Goal: Task Accomplishment & Management: Complete application form

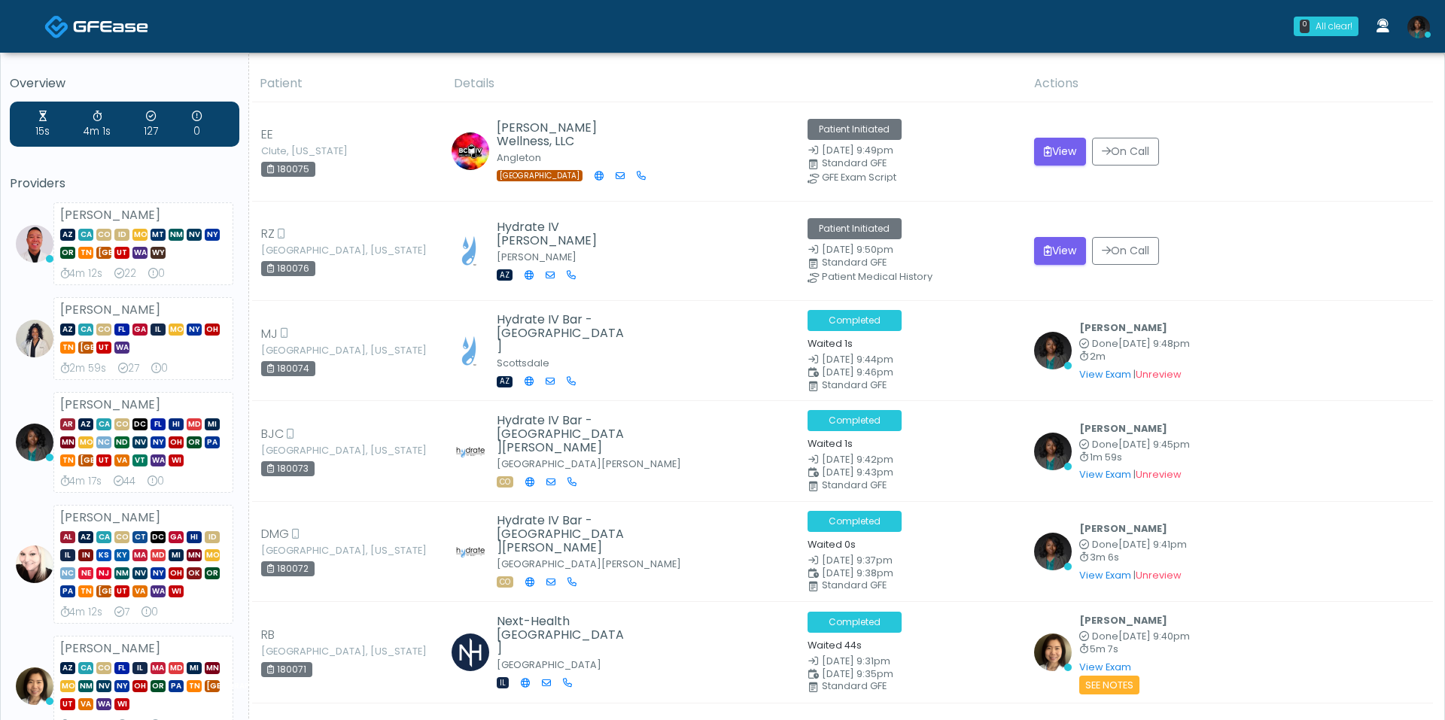
click at [996, 258] on div "Standard GFE" at bounding box center [926, 262] width 209 height 9
click at [1050, 254] on icon "submit" at bounding box center [1048, 250] width 8 height 11
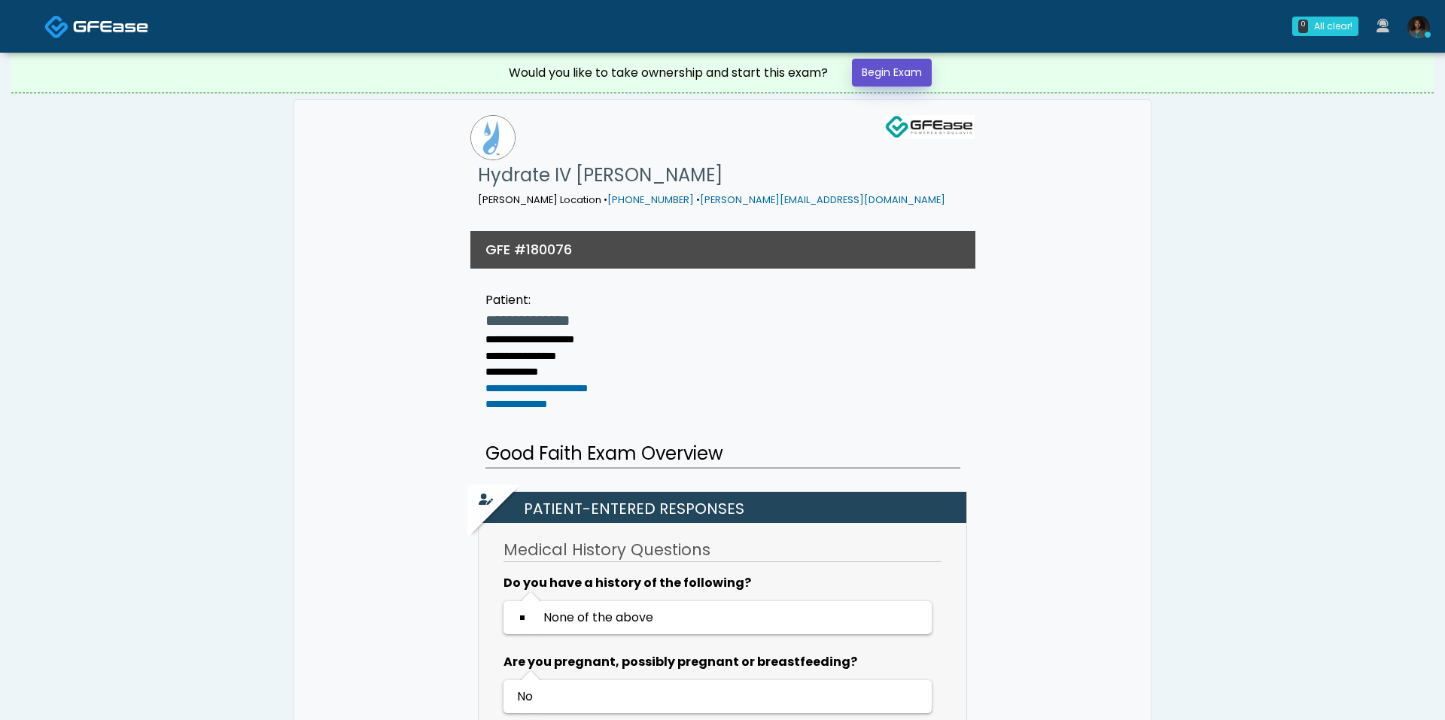
click at [892, 81] on link "Begin Exam" at bounding box center [892, 73] width 80 height 28
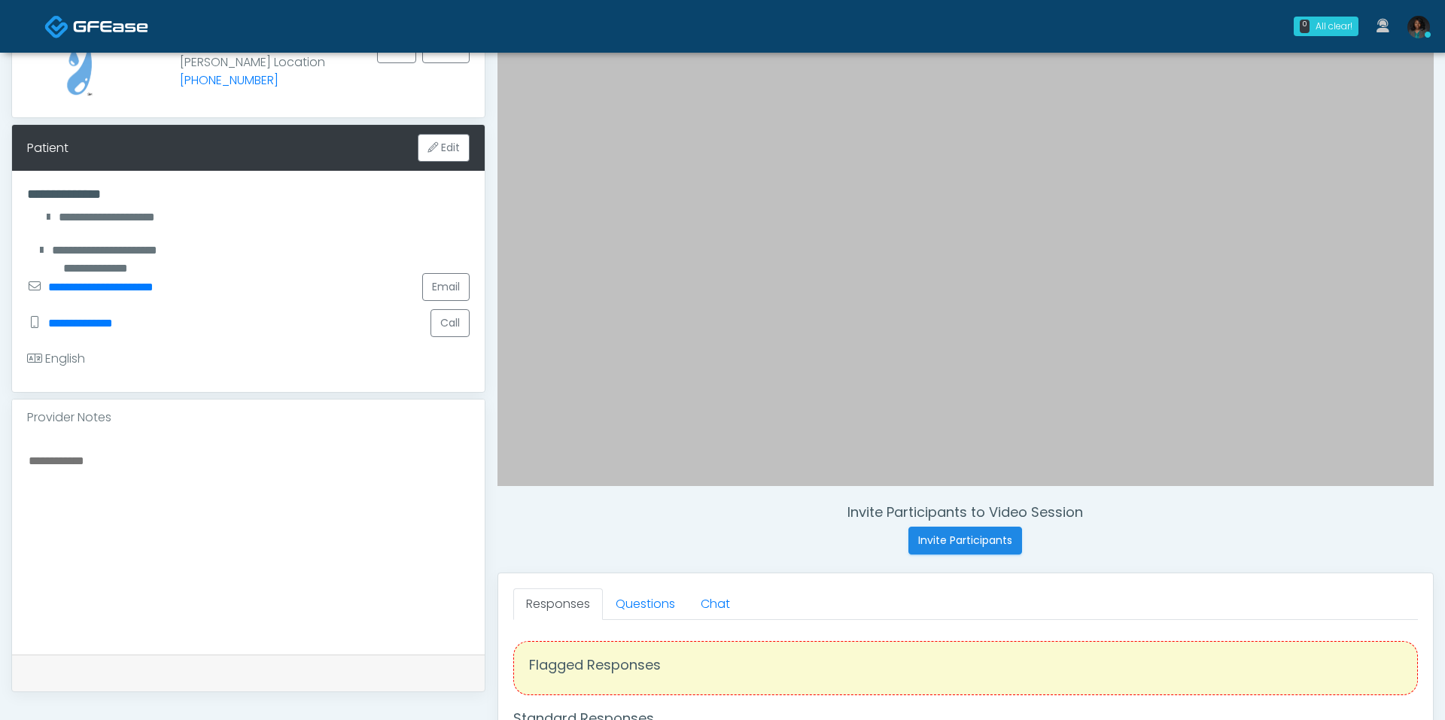
scroll to position [138, 0]
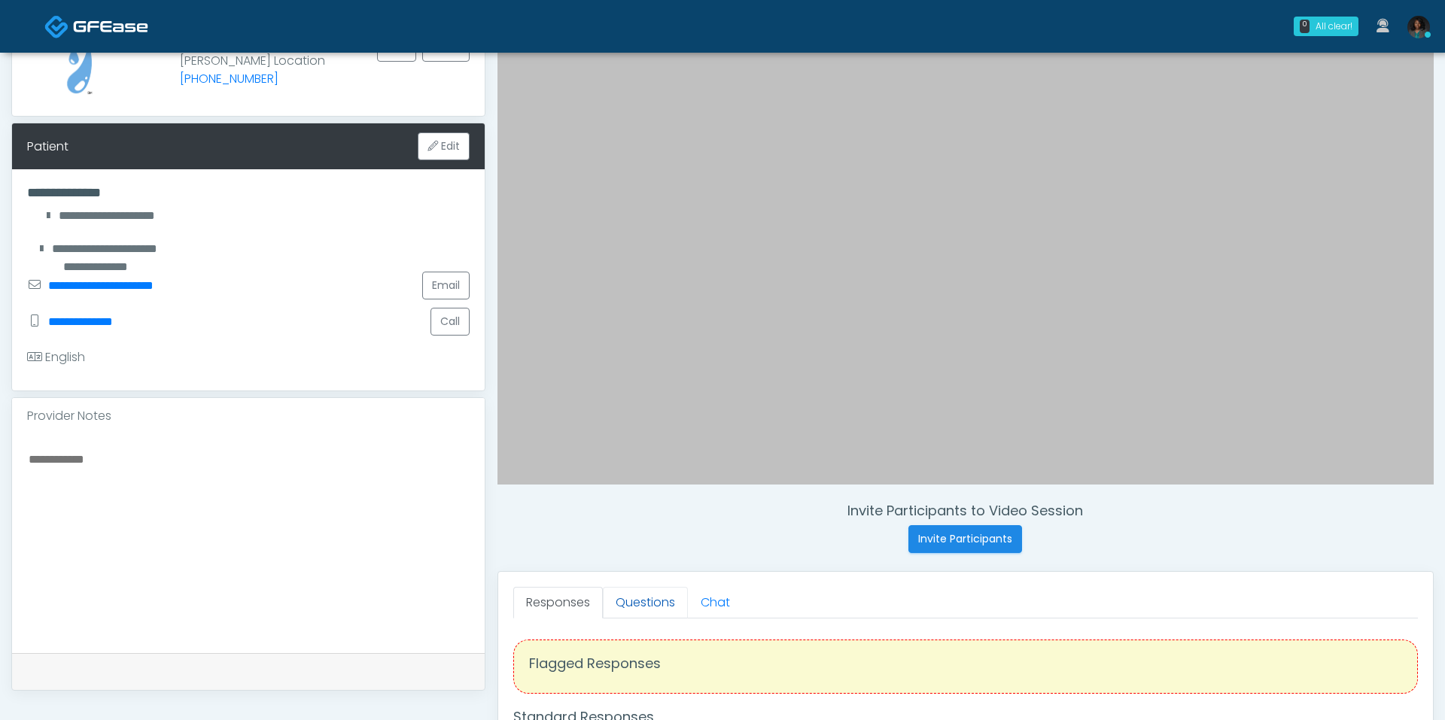
click at [659, 599] on link "Questions" at bounding box center [645, 603] width 85 height 32
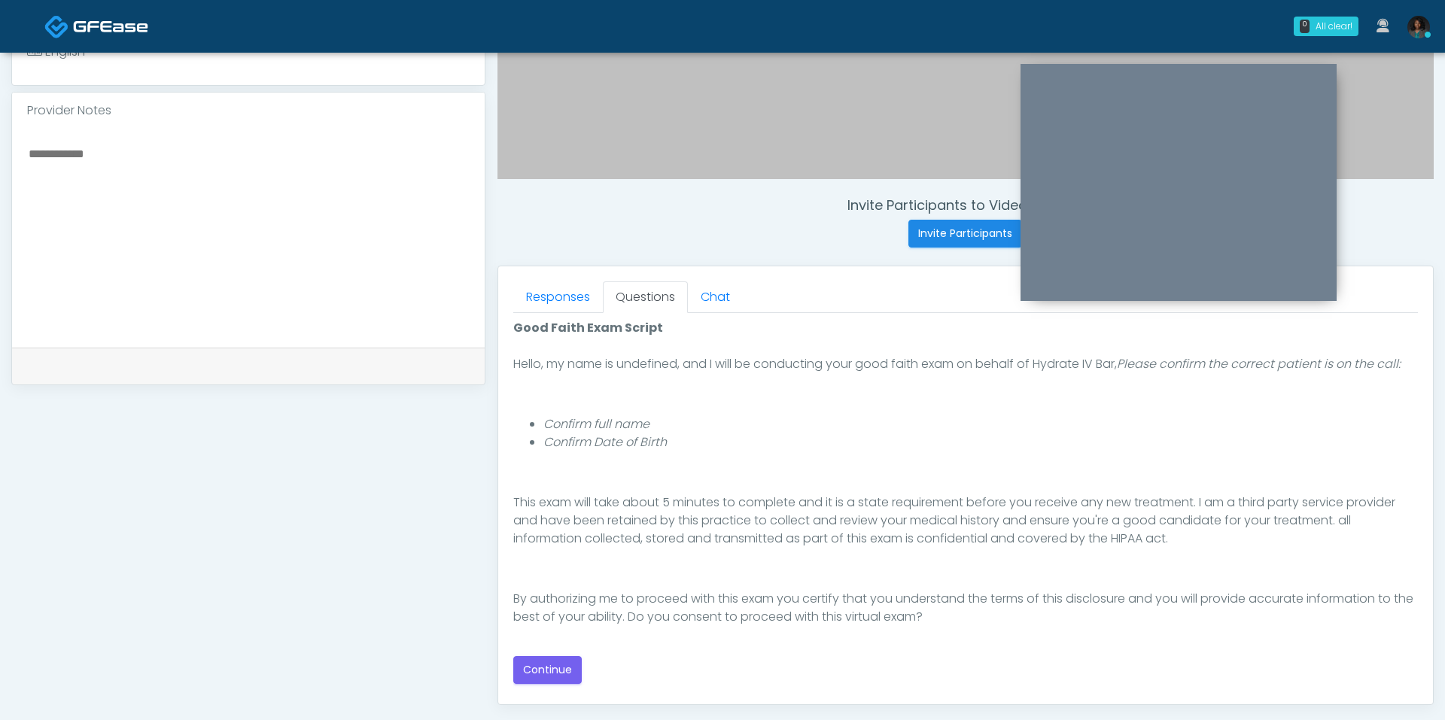
scroll to position [446, 0]
click at [583, 655] on div "Good Faith Exam Script Good Faith Exam Script INTRODUCTION Hello, my name is un…" at bounding box center [965, 499] width 905 height 365
click at [568, 658] on button "Continue" at bounding box center [547, 668] width 68 height 28
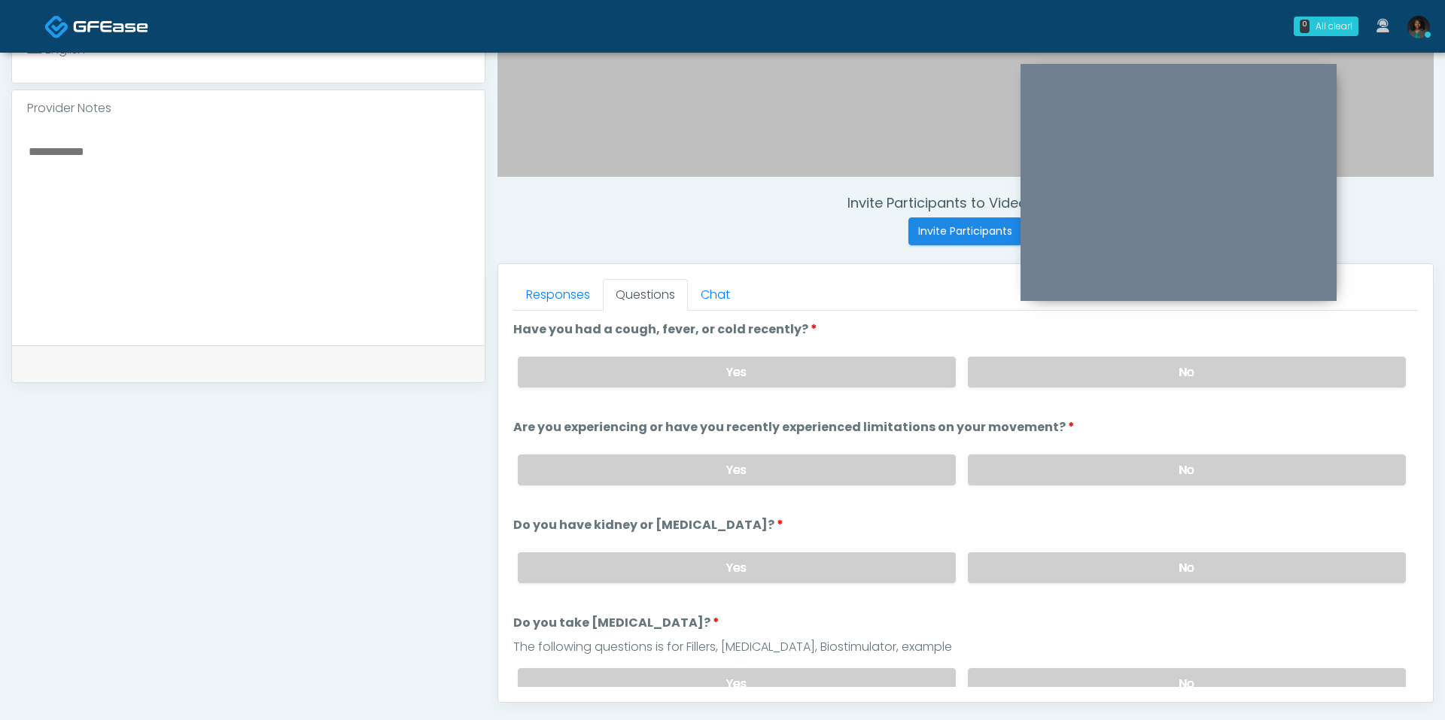
scroll to position [628, 0]
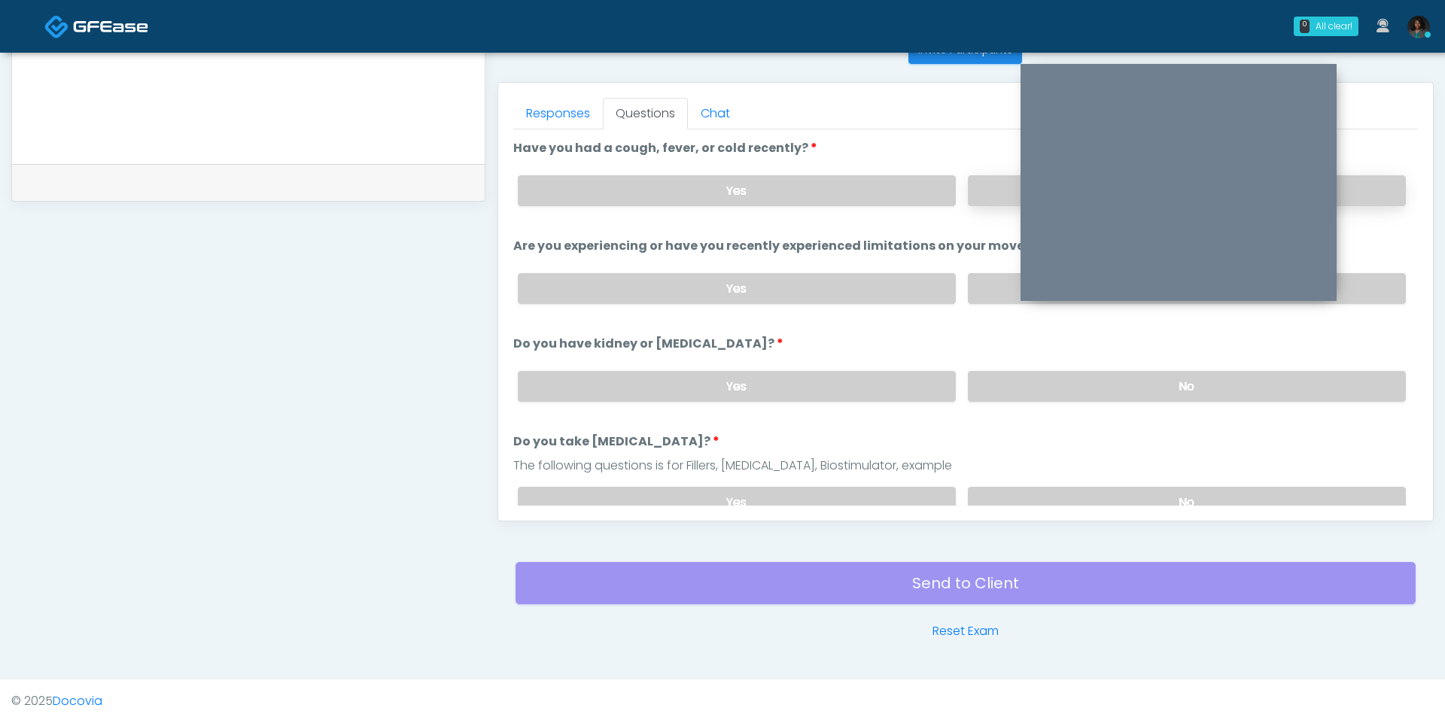
click at [1003, 191] on label "No" at bounding box center [1187, 190] width 438 height 31
click at [989, 284] on label "No" at bounding box center [1187, 288] width 438 height 31
click at [1025, 372] on label "No" at bounding box center [1187, 386] width 438 height 31
click at [1012, 495] on label "No" at bounding box center [1187, 502] width 438 height 31
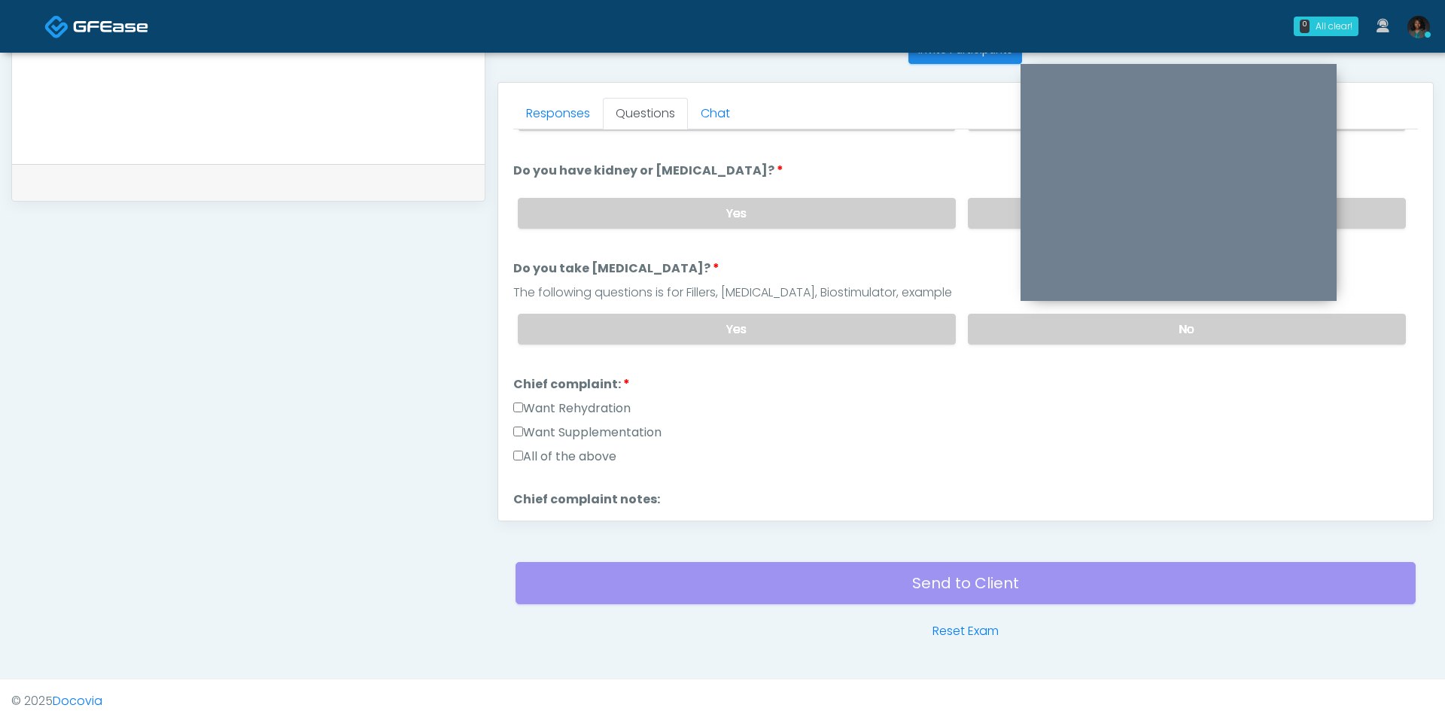
scroll to position [182, 0]
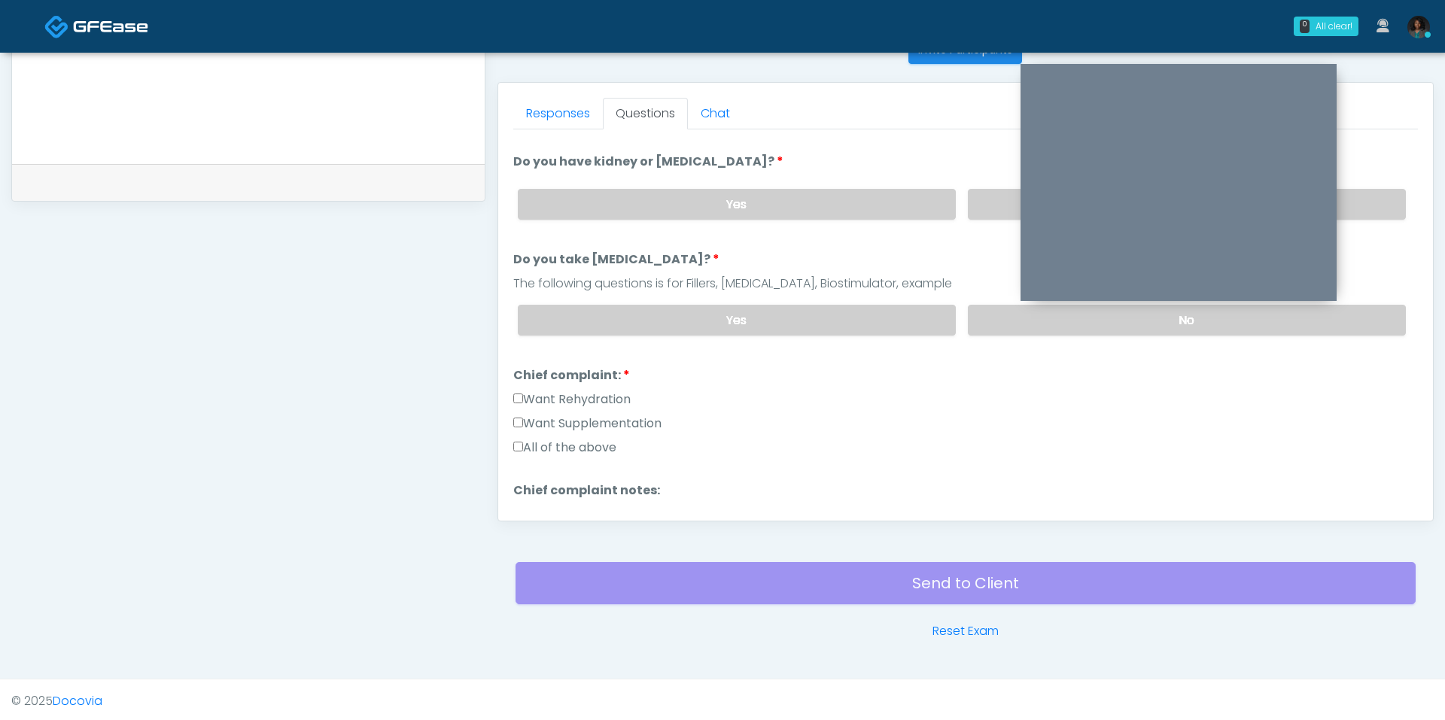
click at [597, 391] on label "Want Rehydration" at bounding box center [571, 400] width 117 height 18
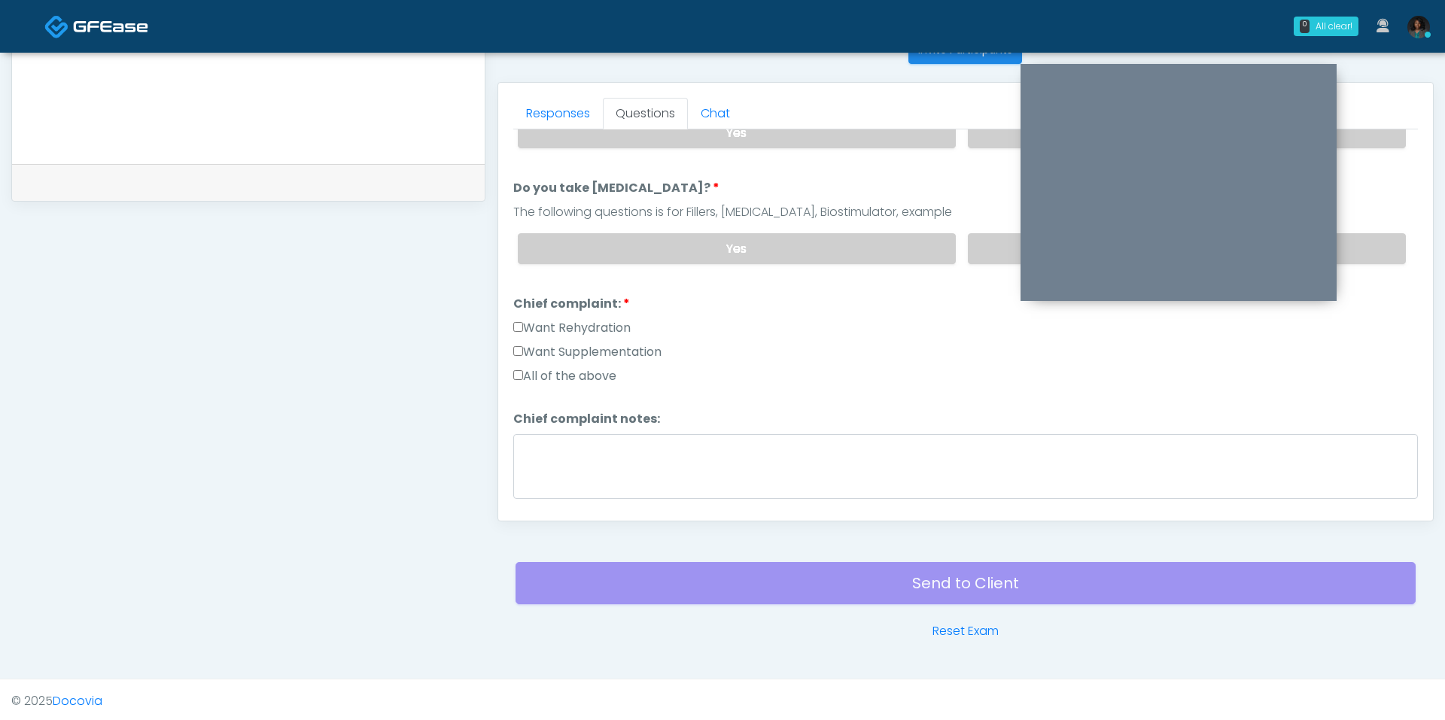
scroll to position [259, 0]
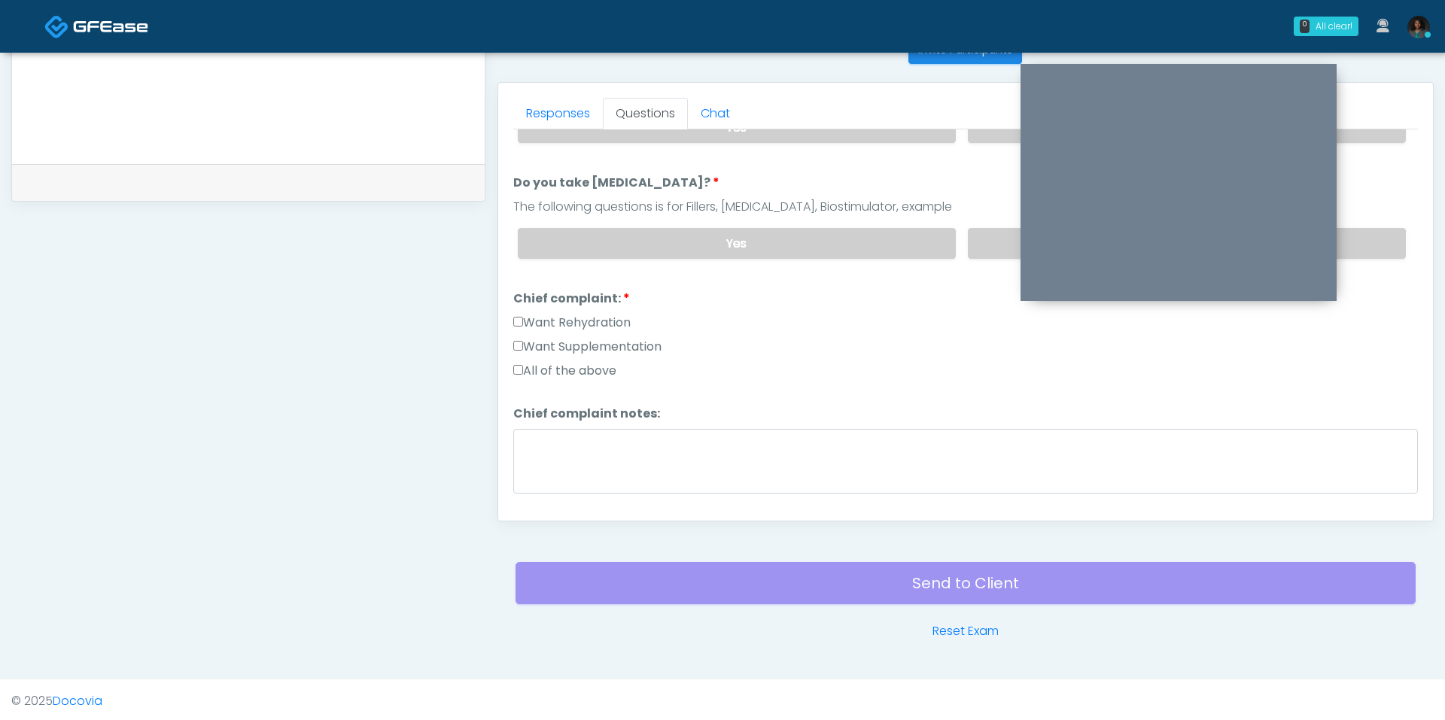
click at [579, 318] on label "Want Rehydration" at bounding box center [571, 323] width 117 height 18
click at [580, 364] on label "All of the above" at bounding box center [564, 371] width 103 height 18
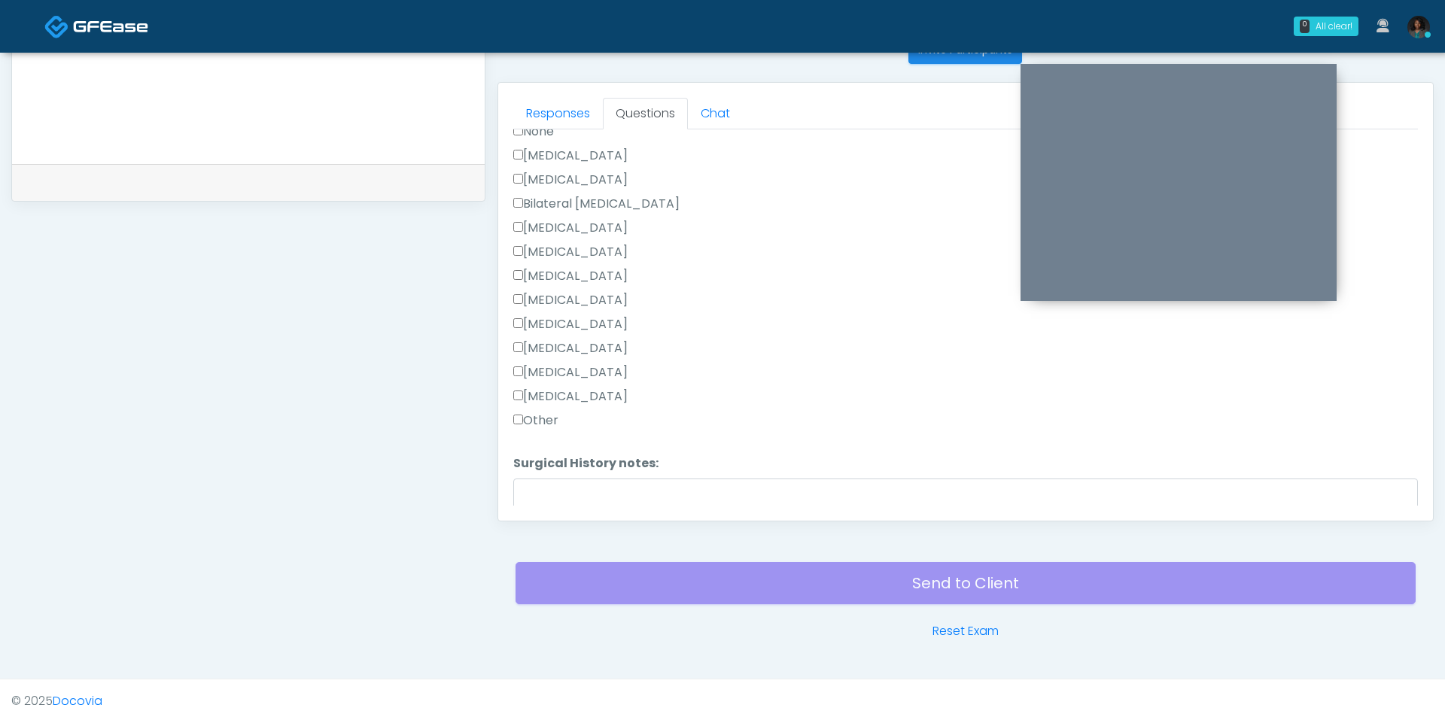
scroll to position [679, 0]
click at [582, 478] on textarea "Surgical History notes:" at bounding box center [965, 510] width 905 height 65
type textarea "*"
click at [541, 175] on label "None" at bounding box center [533, 184] width 41 height 18
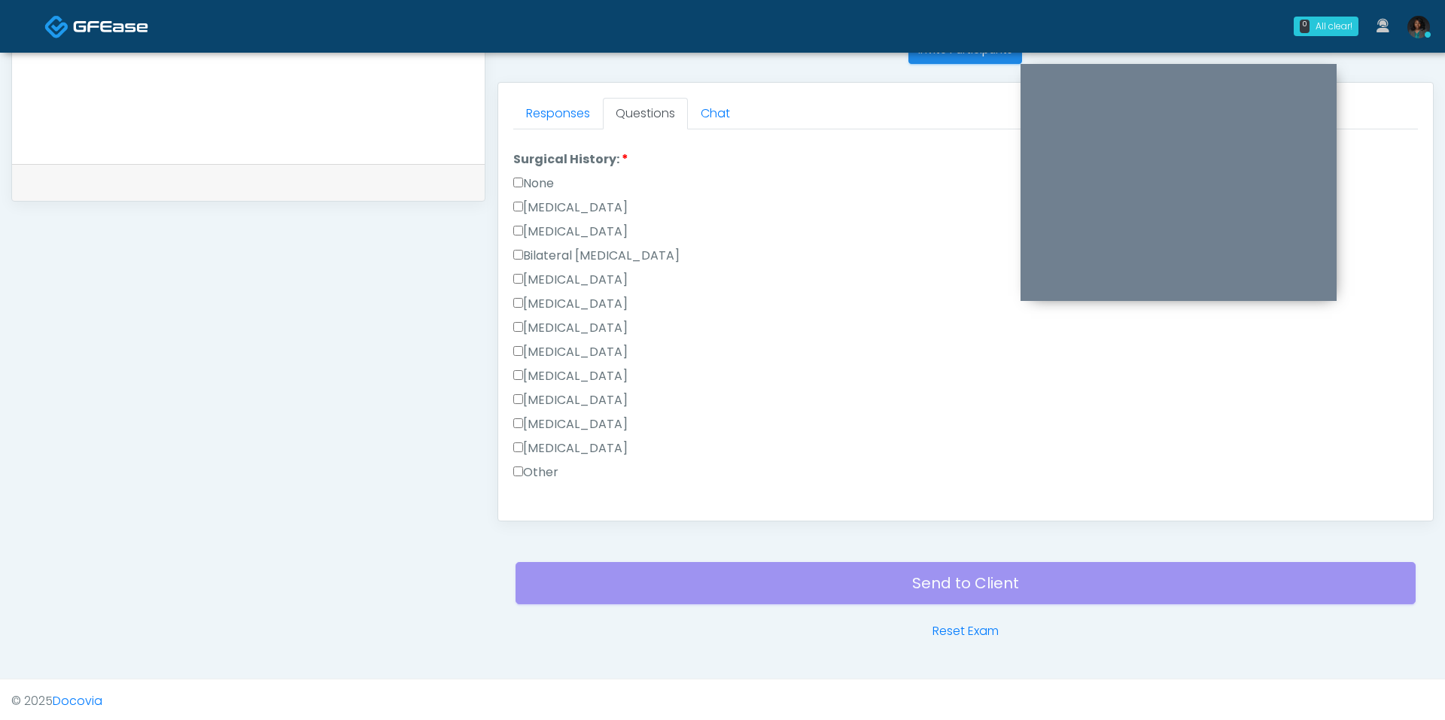
scroll to position [759, 0]
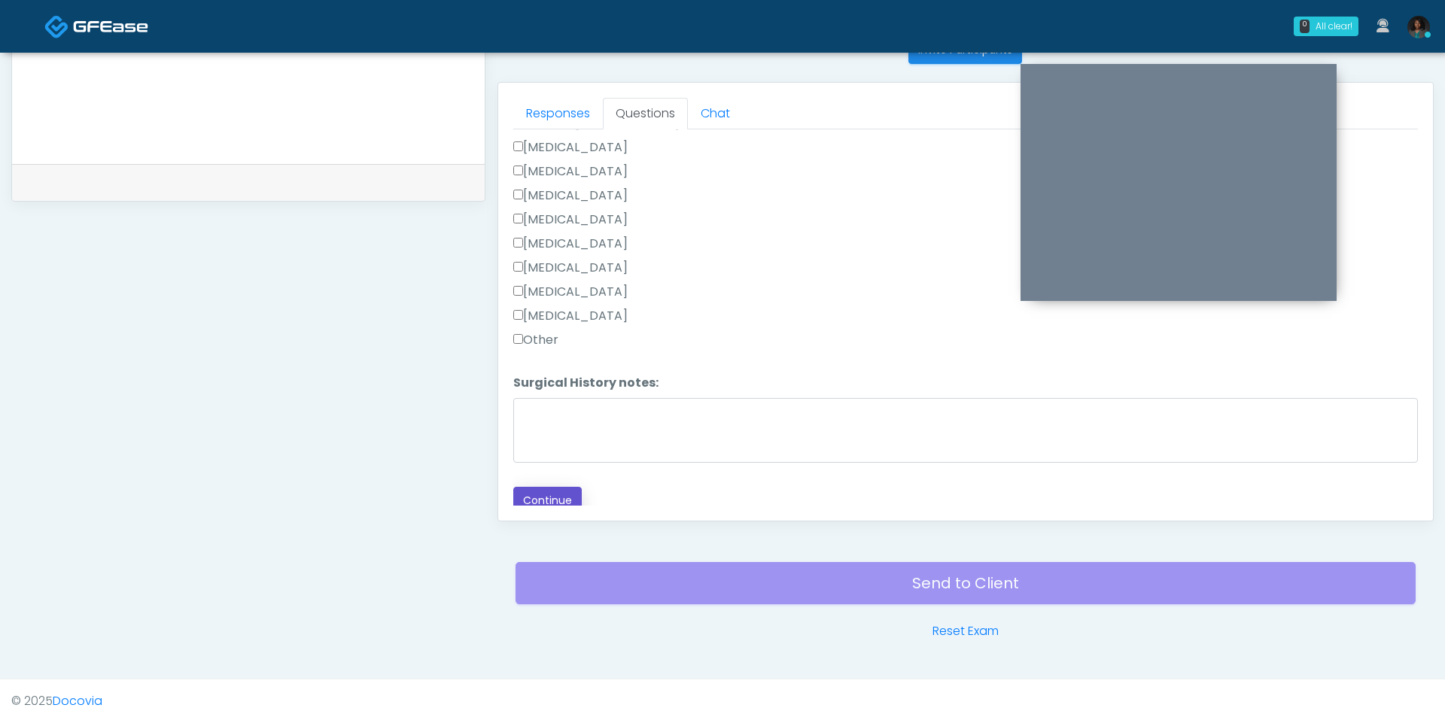
click at [538, 487] on button "Continue" at bounding box center [547, 501] width 68 height 28
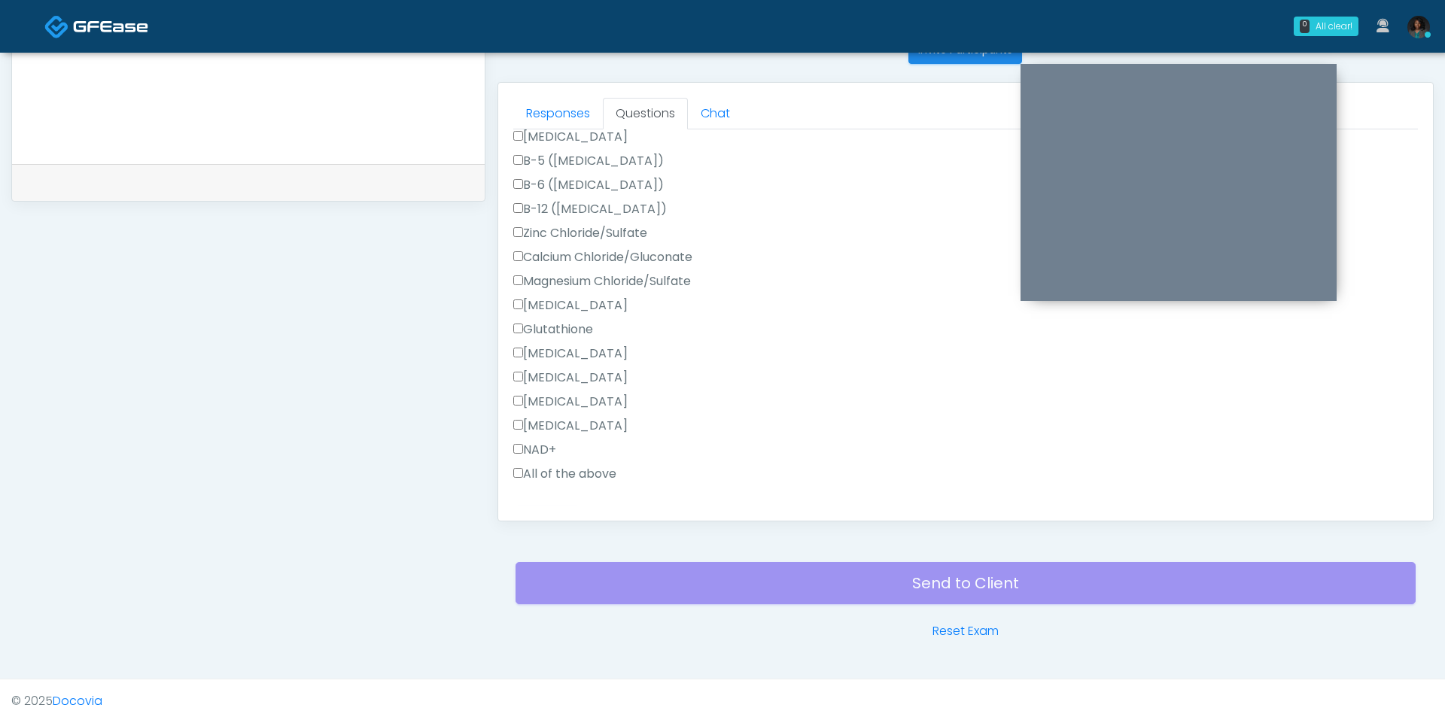
scroll to position [0, 0]
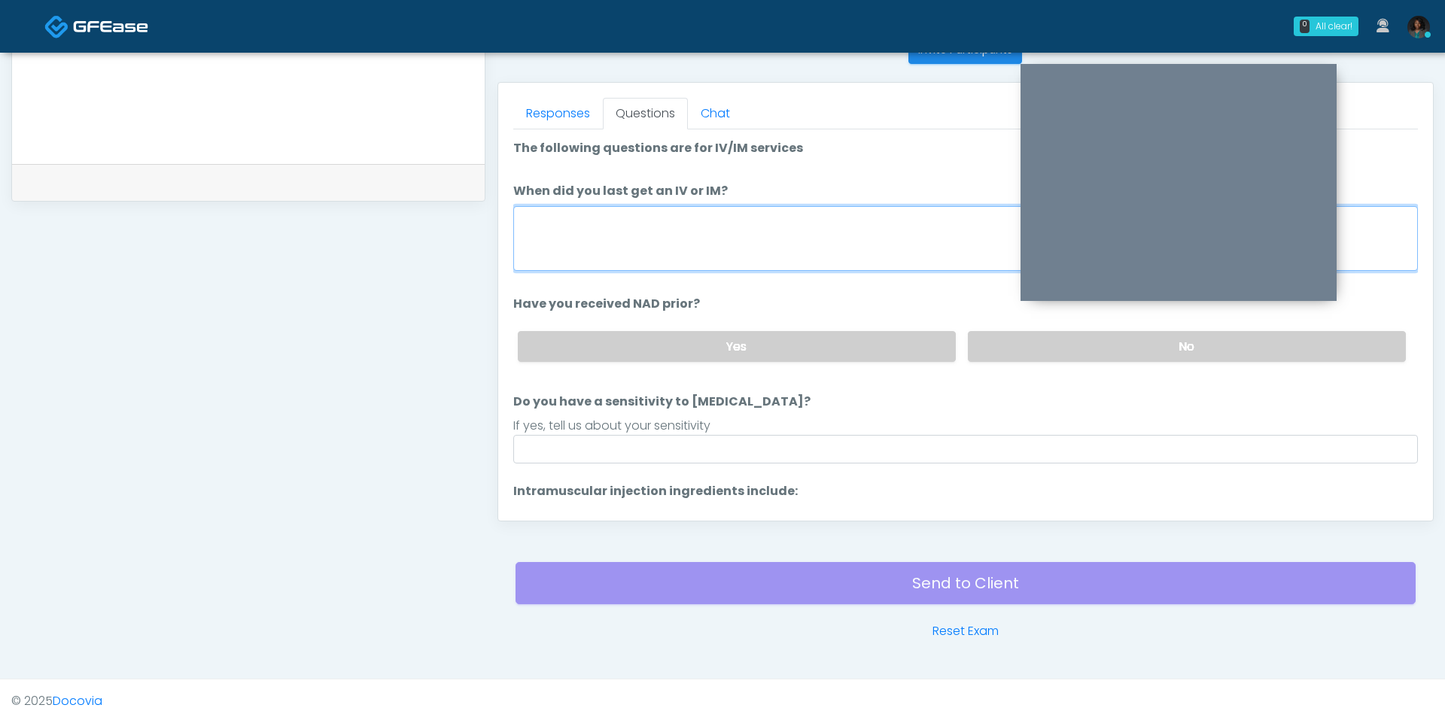
click at [665, 227] on textarea "When did you last get an IV or IM?" at bounding box center [965, 238] width 905 height 65
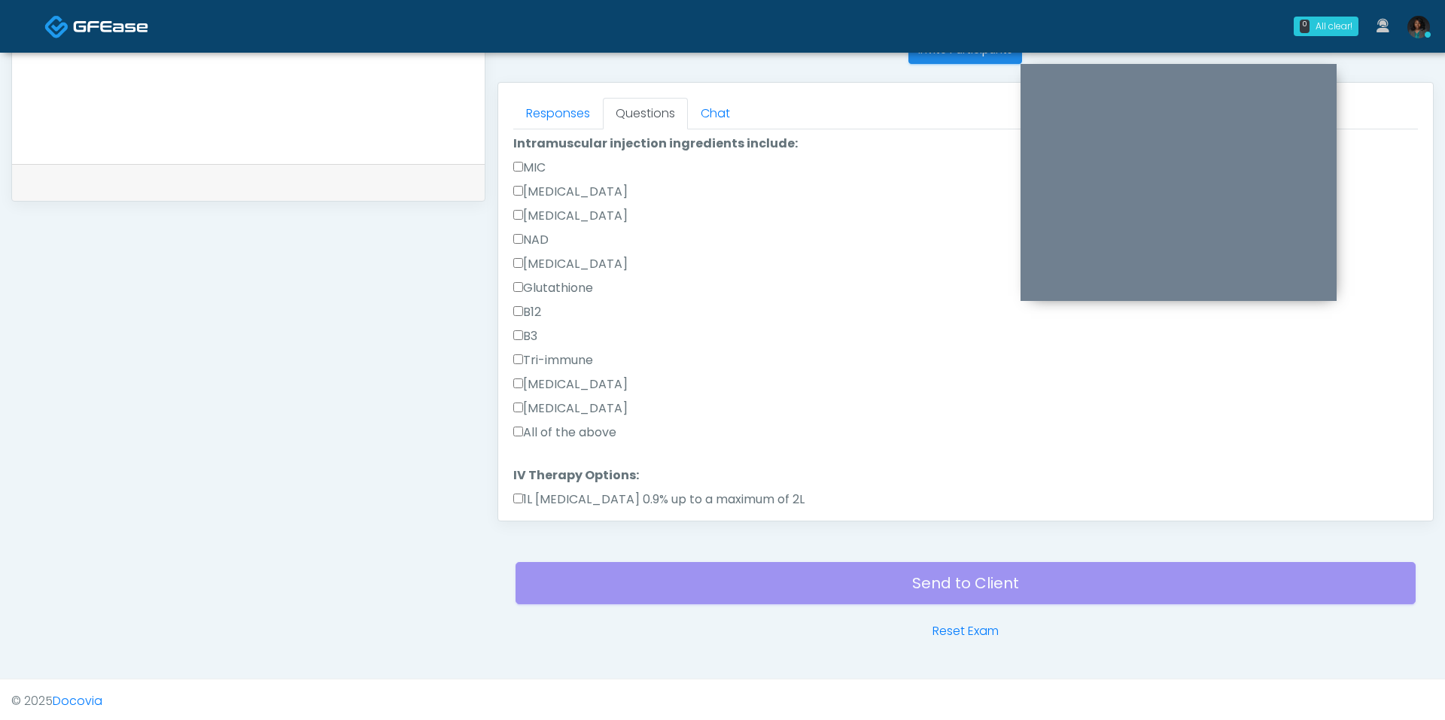
scroll to position [431, 0]
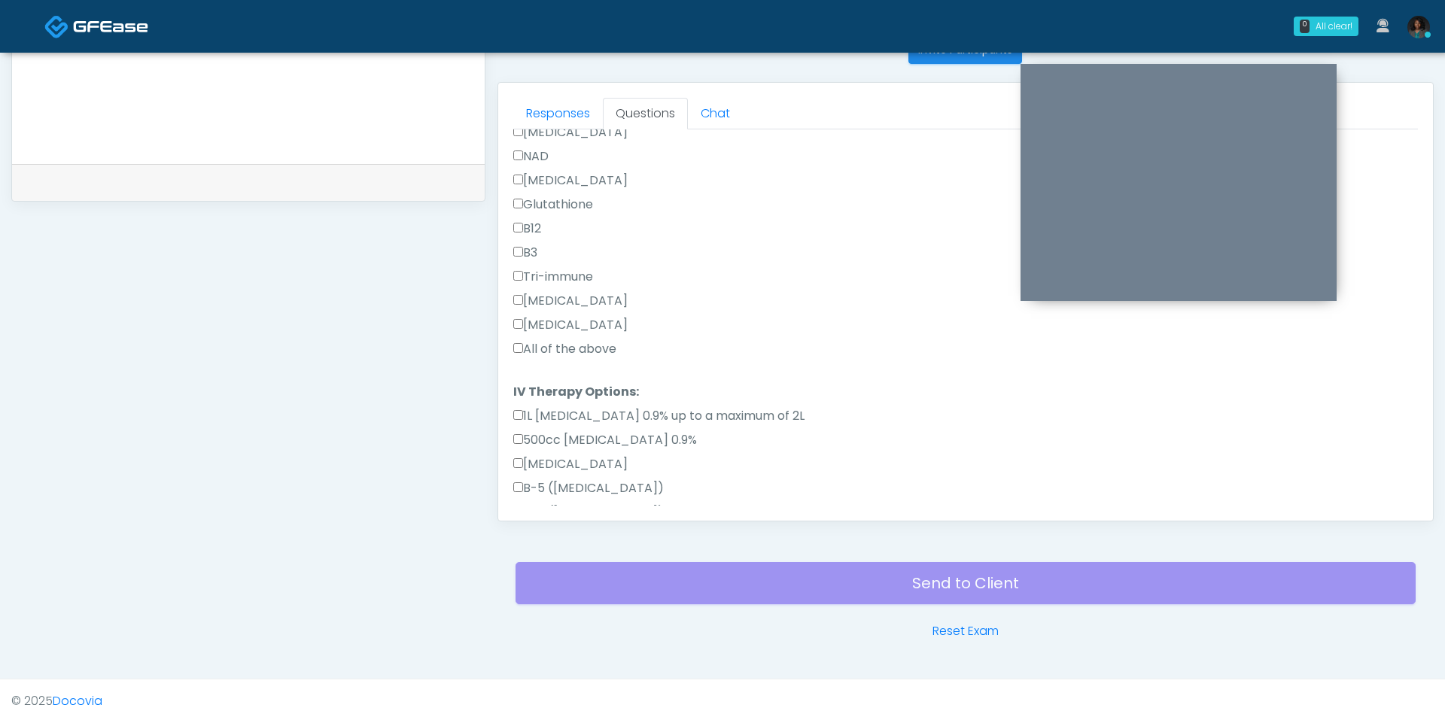
click at [586, 342] on label "All of the above" at bounding box center [564, 349] width 103 height 18
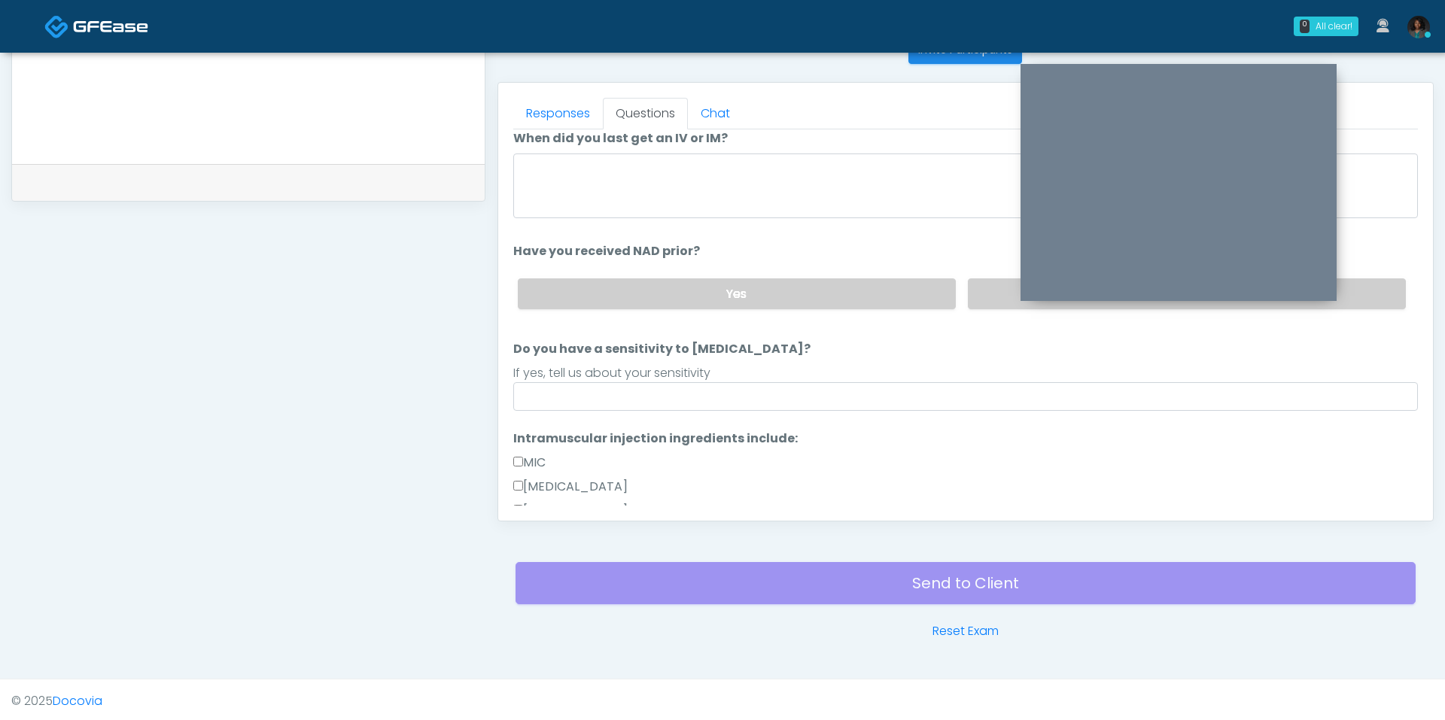
scroll to position [33, 0]
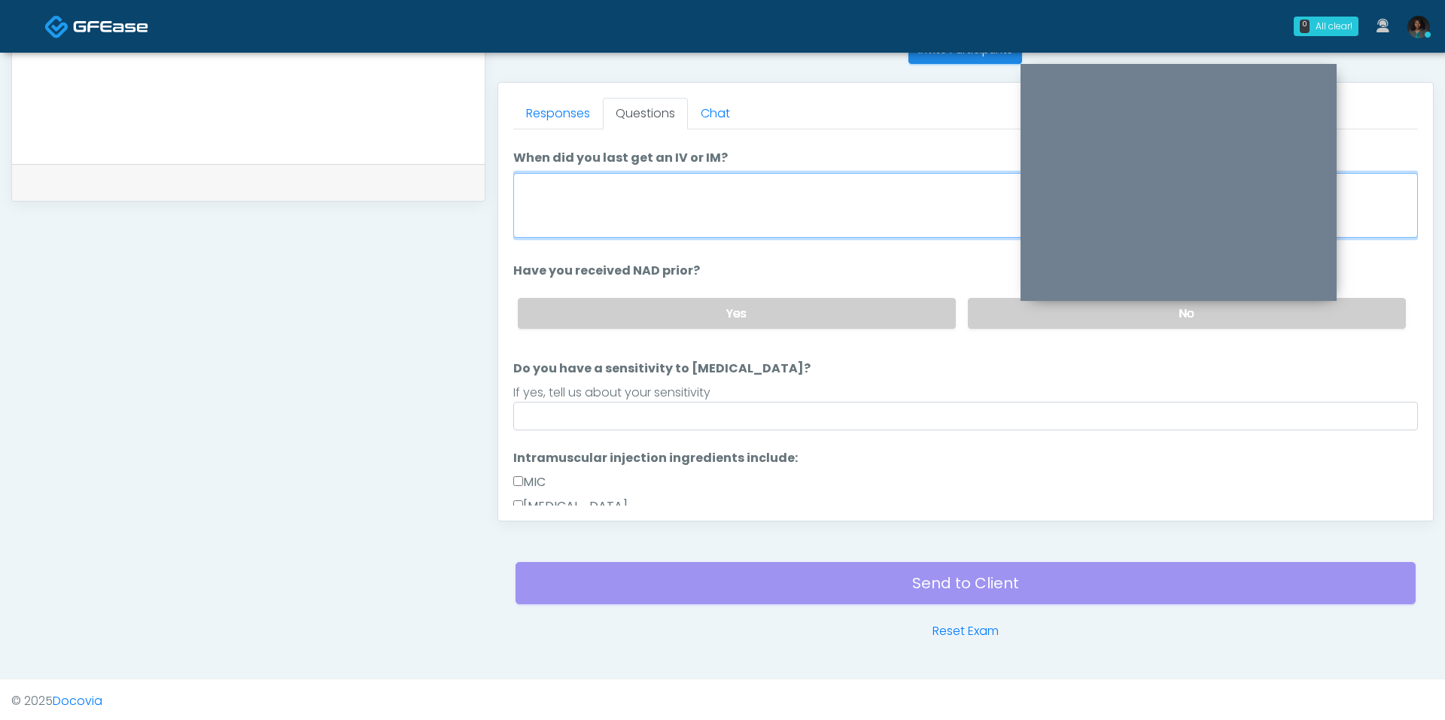
click at [635, 195] on textarea "When did you last get an IV or IM?" at bounding box center [965, 205] width 905 height 65
type textarea "**********"
click at [1007, 324] on label "No" at bounding box center [1187, 313] width 438 height 31
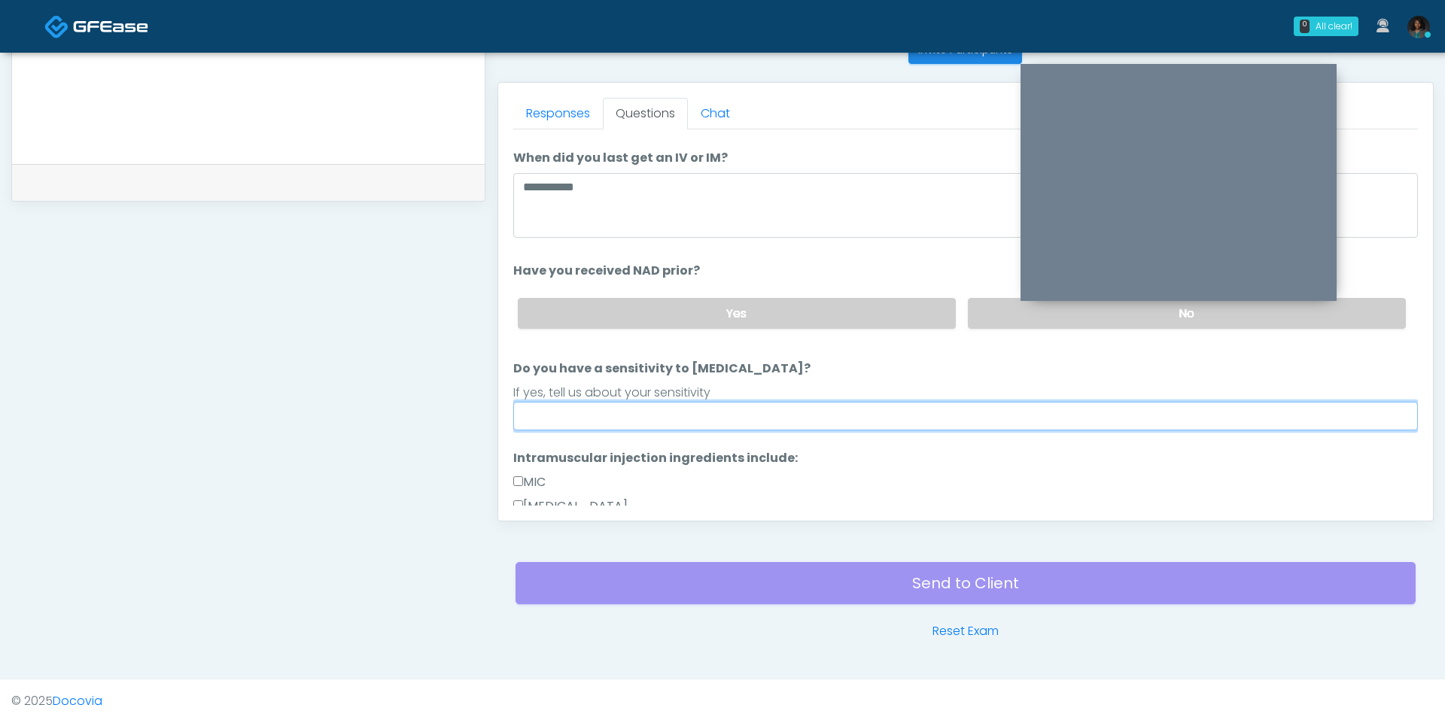
click at [672, 422] on input "Do you have a sensitivity to Niacin?" at bounding box center [965, 416] width 905 height 29
type input "**"
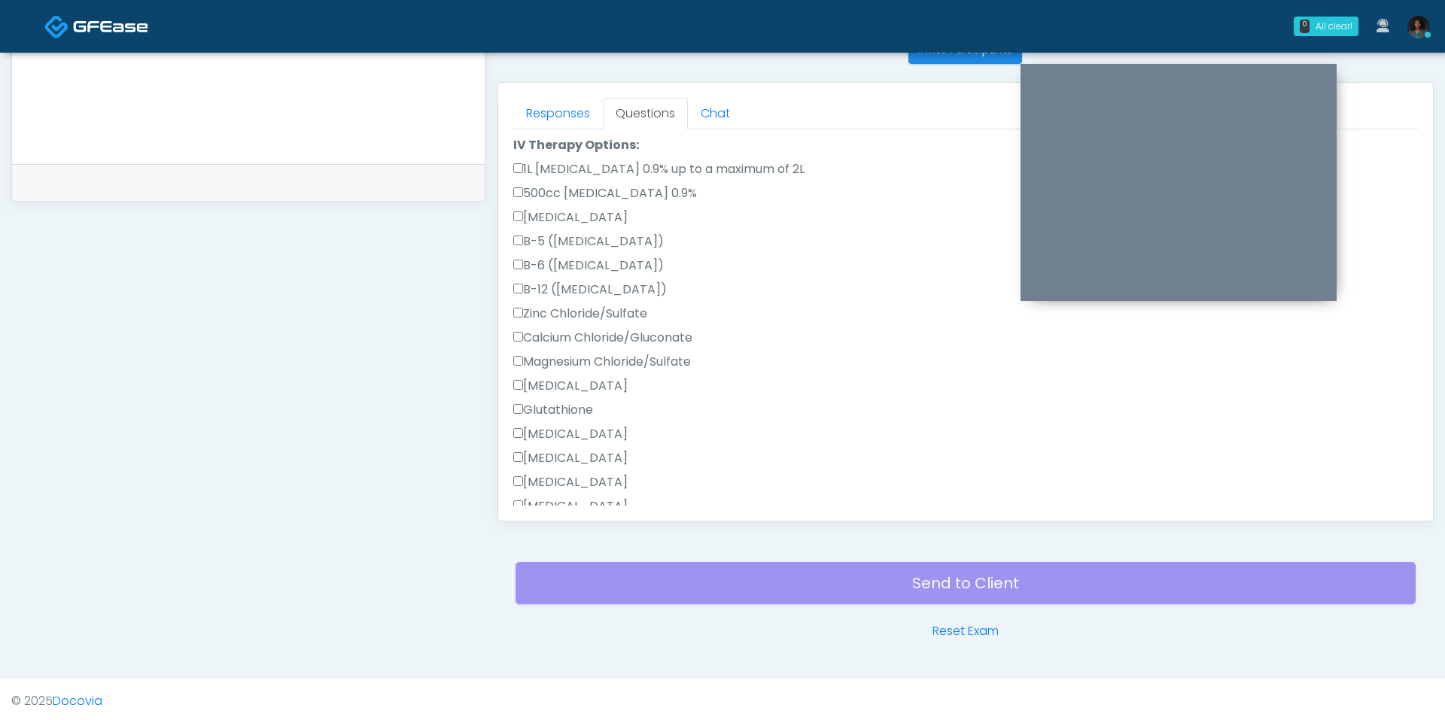
scroll to position [772, 0]
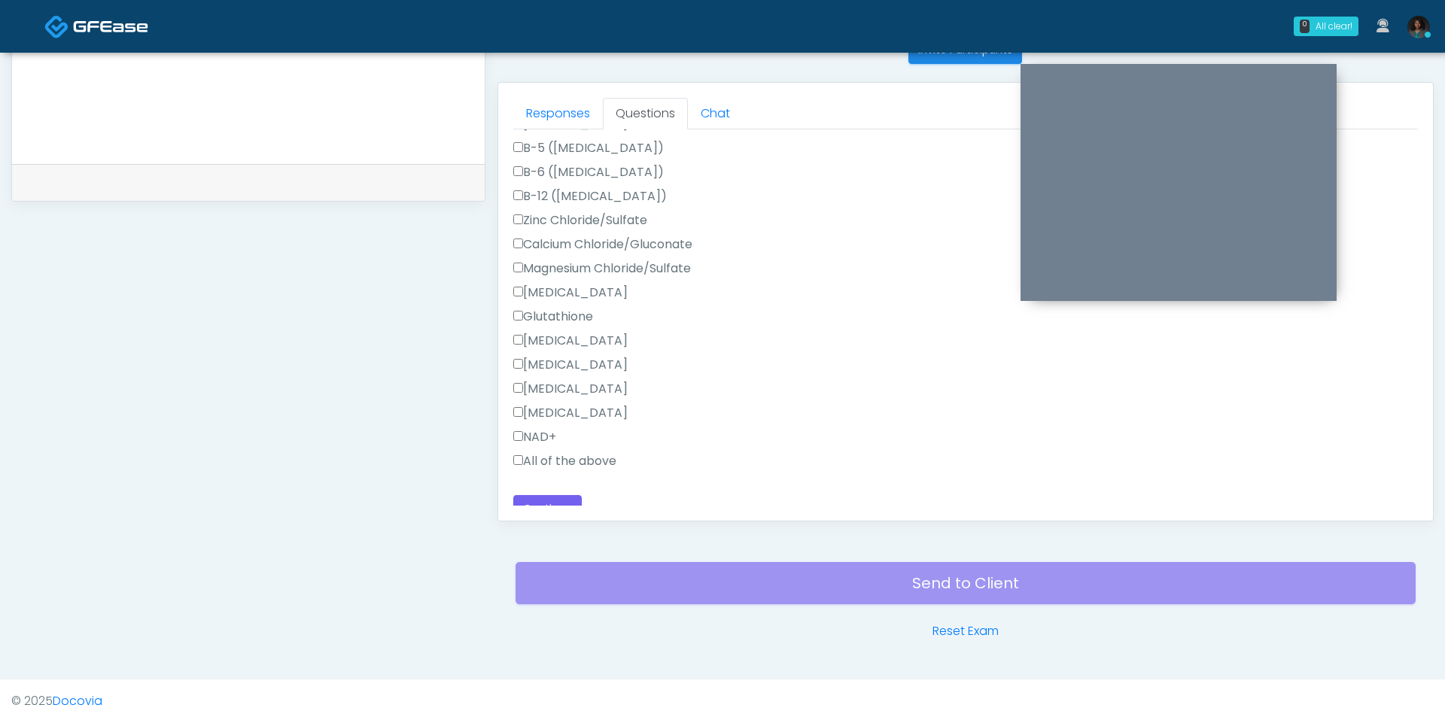
click at [551, 464] on label "All of the above" at bounding box center [564, 461] width 103 height 18
click at [565, 499] on button "Continue" at bounding box center [547, 509] width 68 height 28
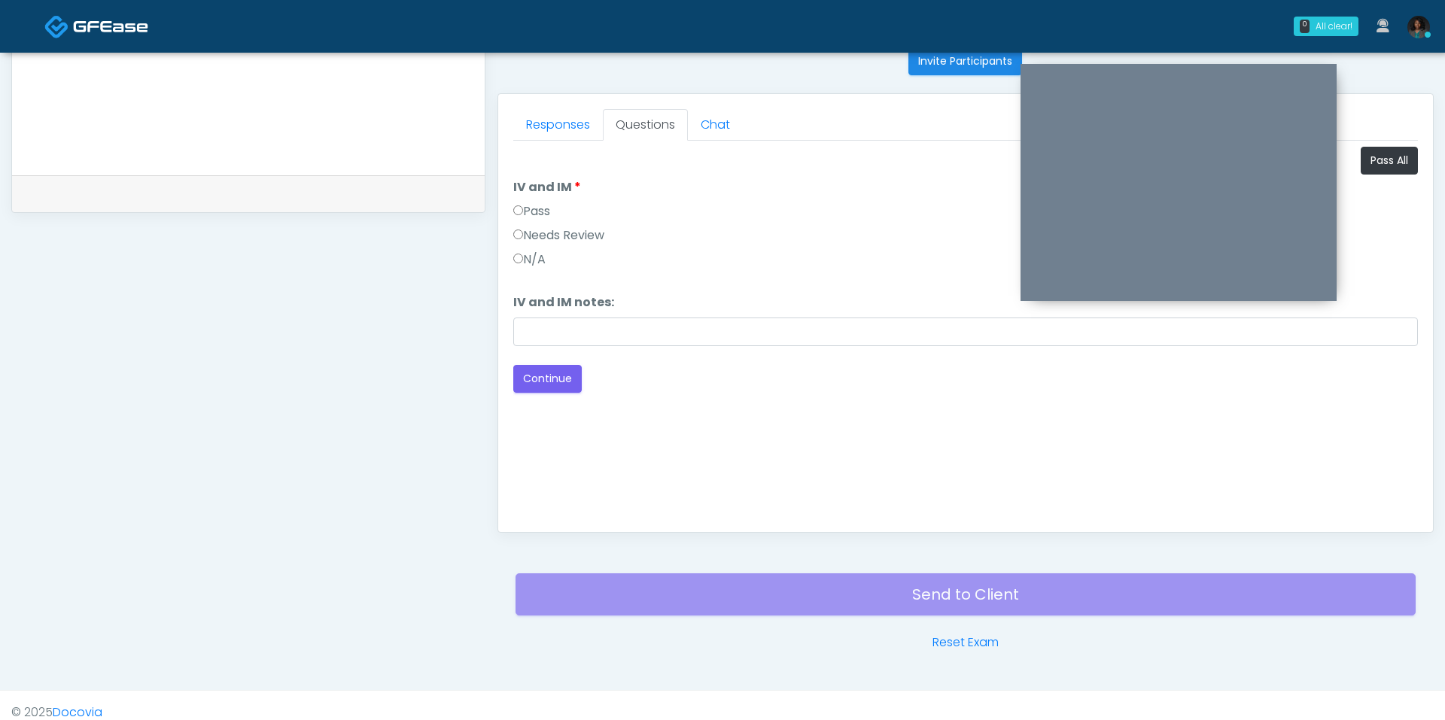
scroll to position [532, 0]
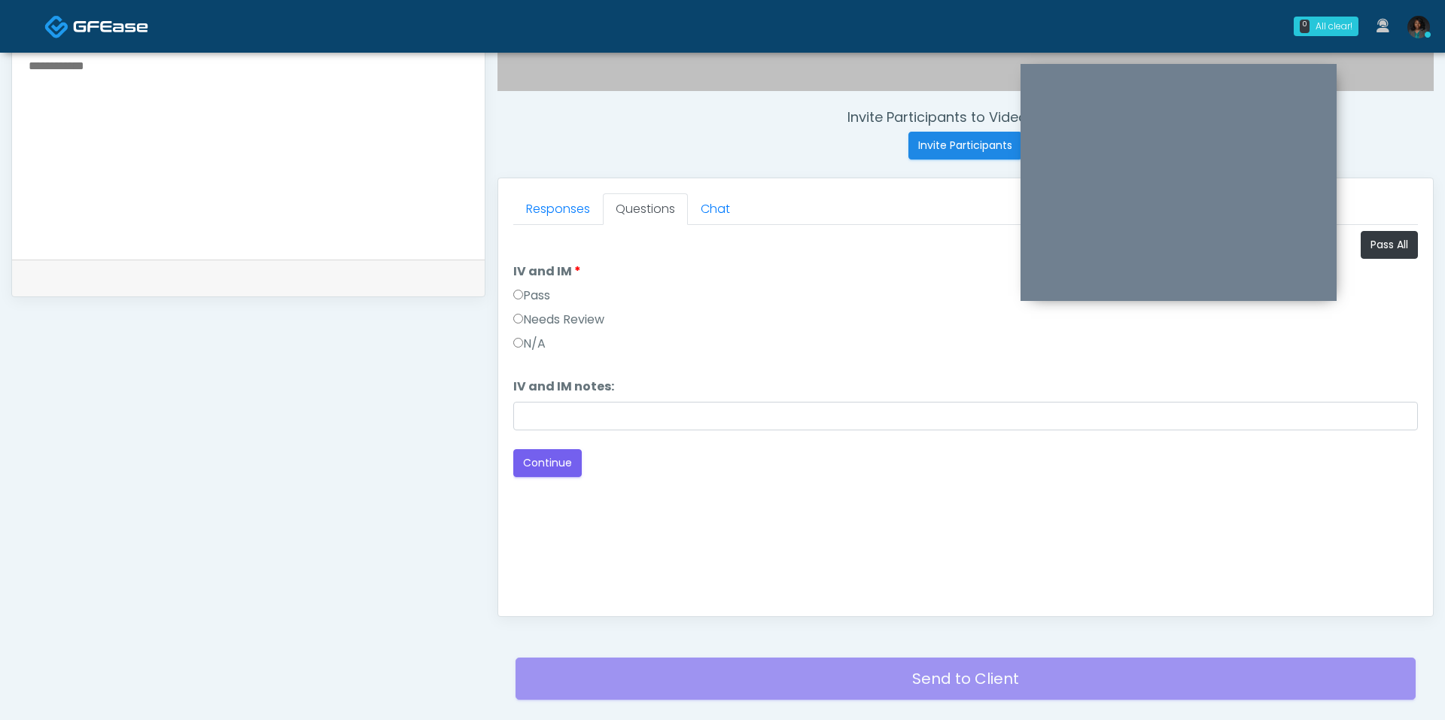
click at [542, 291] on label "Pass" at bounding box center [531, 296] width 37 height 18
click at [527, 470] on button "Continue" at bounding box center [547, 463] width 68 height 28
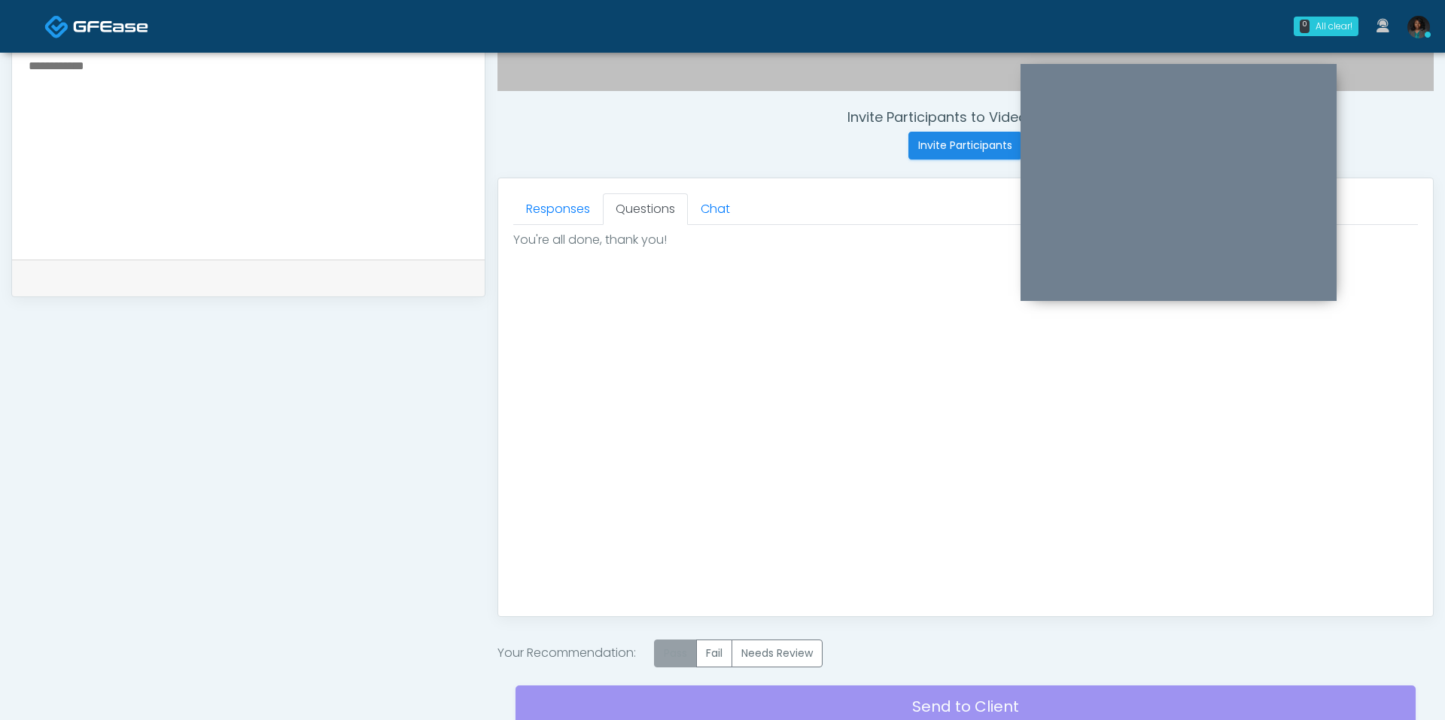
click at [676, 656] on label "Pass" at bounding box center [675, 654] width 43 height 28
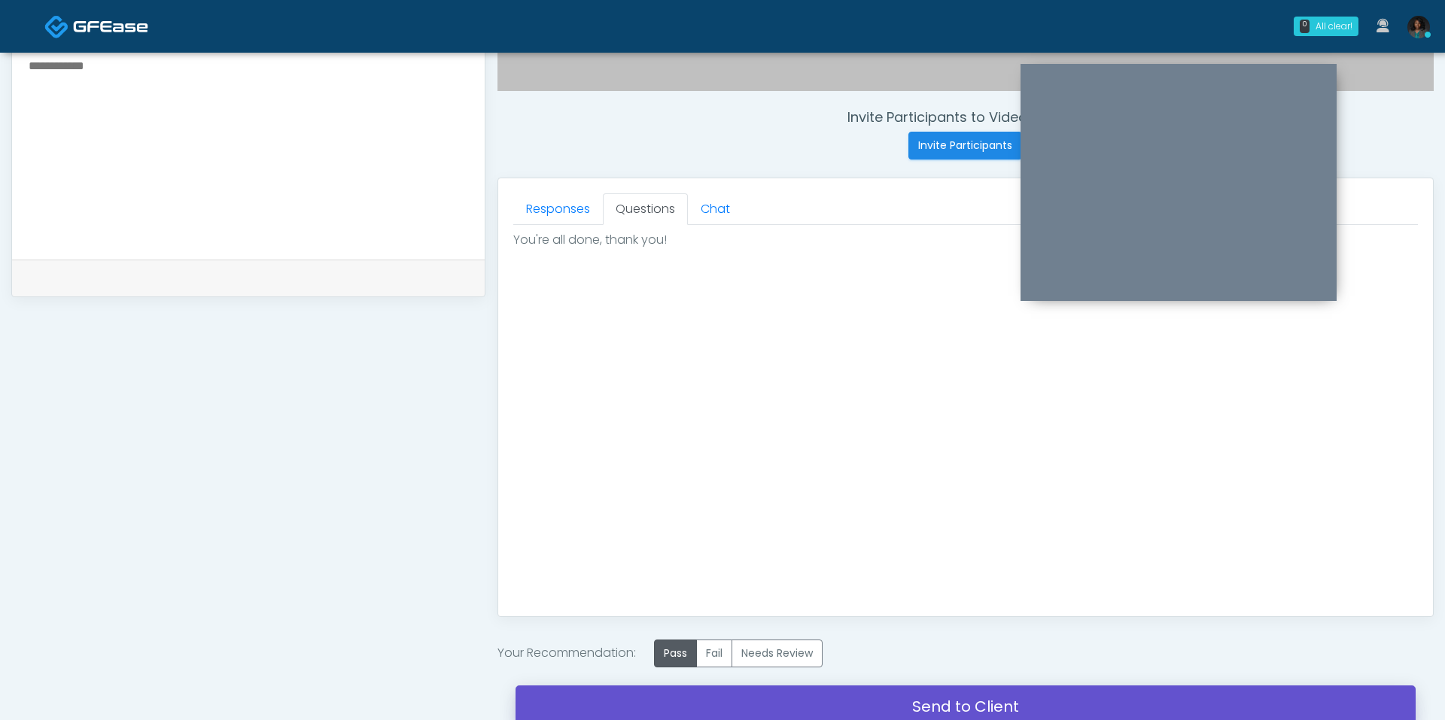
click at [694, 686] on link "Send to Client" at bounding box center [966, 707] width 900 height 42
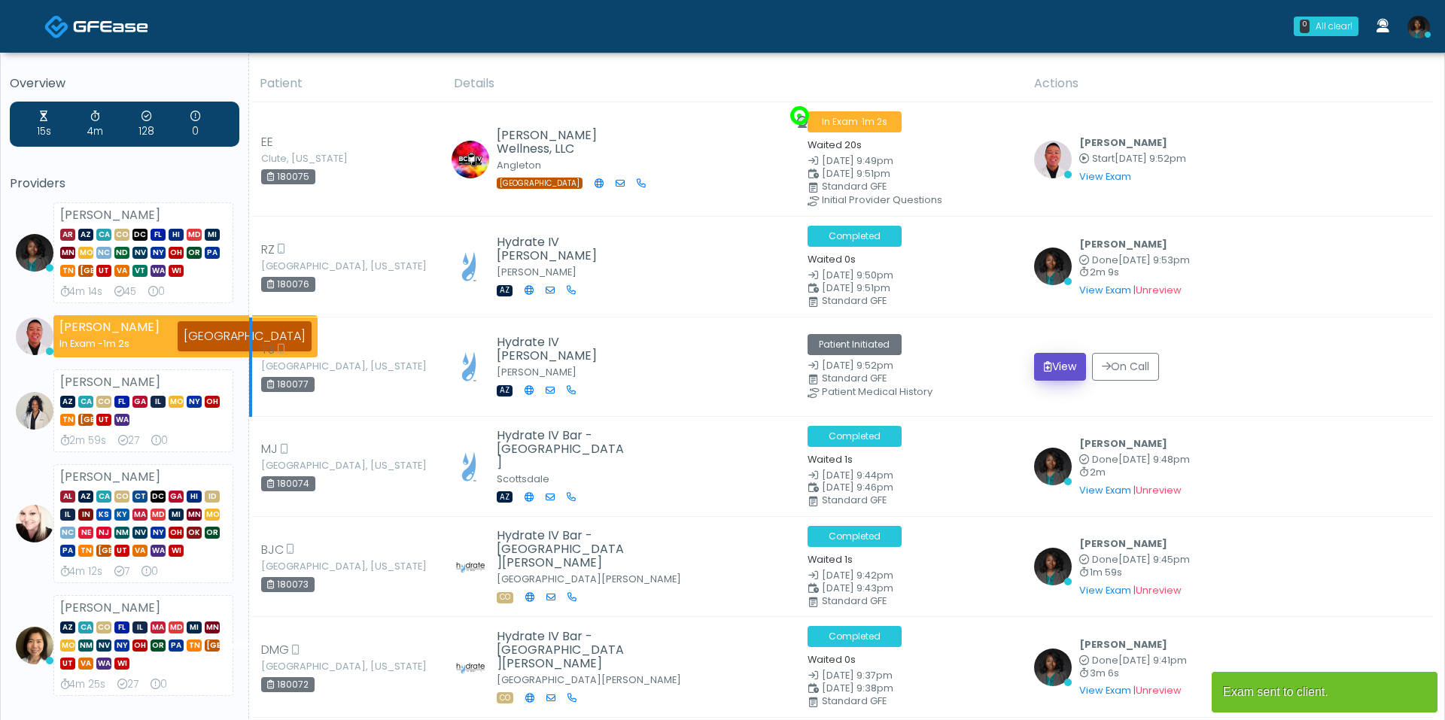
click at [1061, 358] on button "View" at bounding box center [1060, 367] width 52 height 28
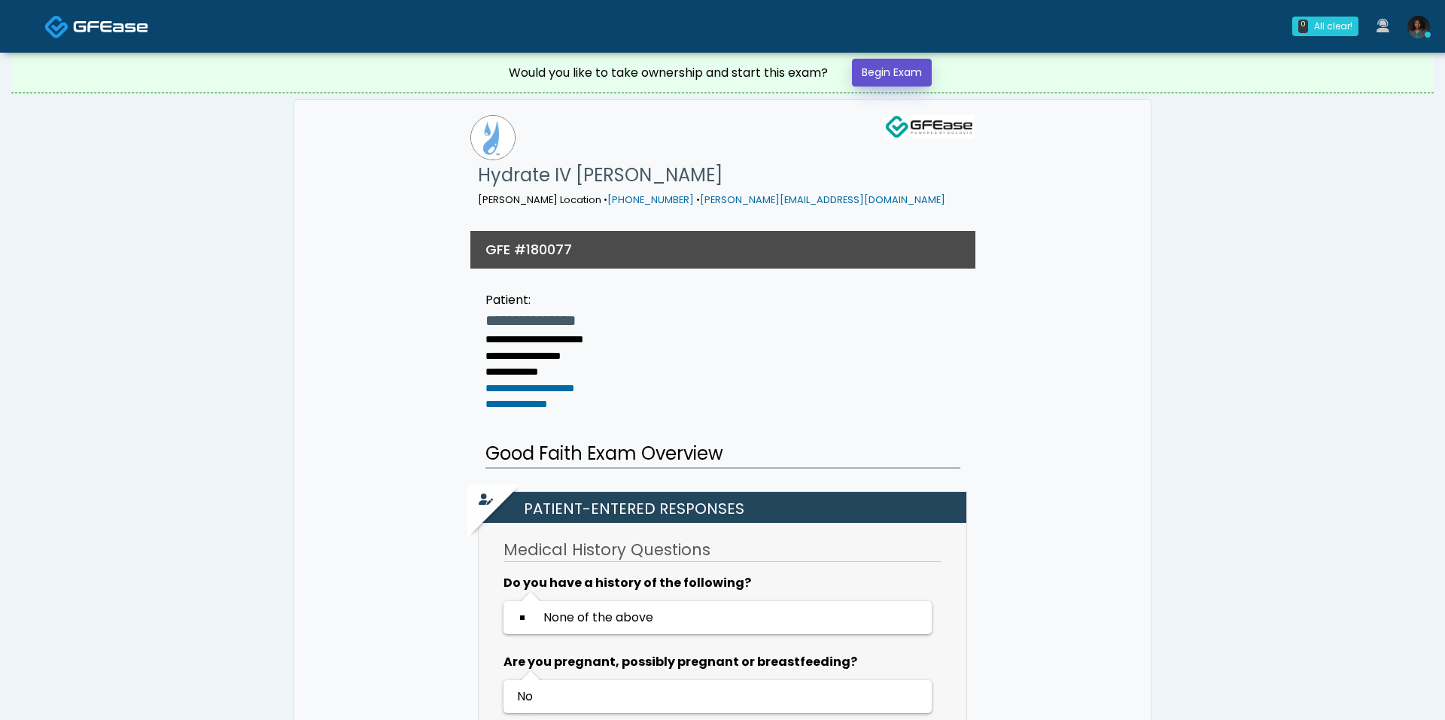
click at [913, 73] on link "Begin Exam" at bounding box center [892, 73] width 80 height 28
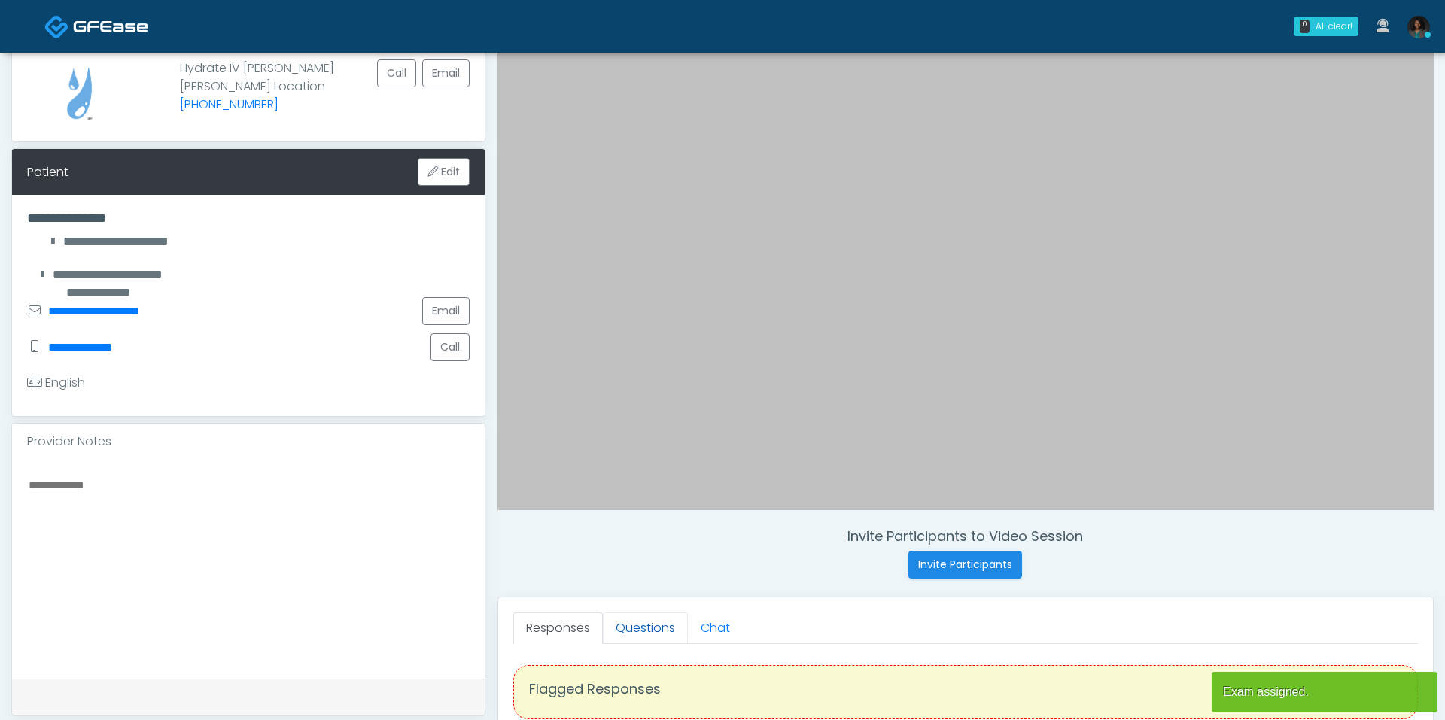
click at [641, 625] on link "Questions" at bounding box center [645, 629] width 85 height 32
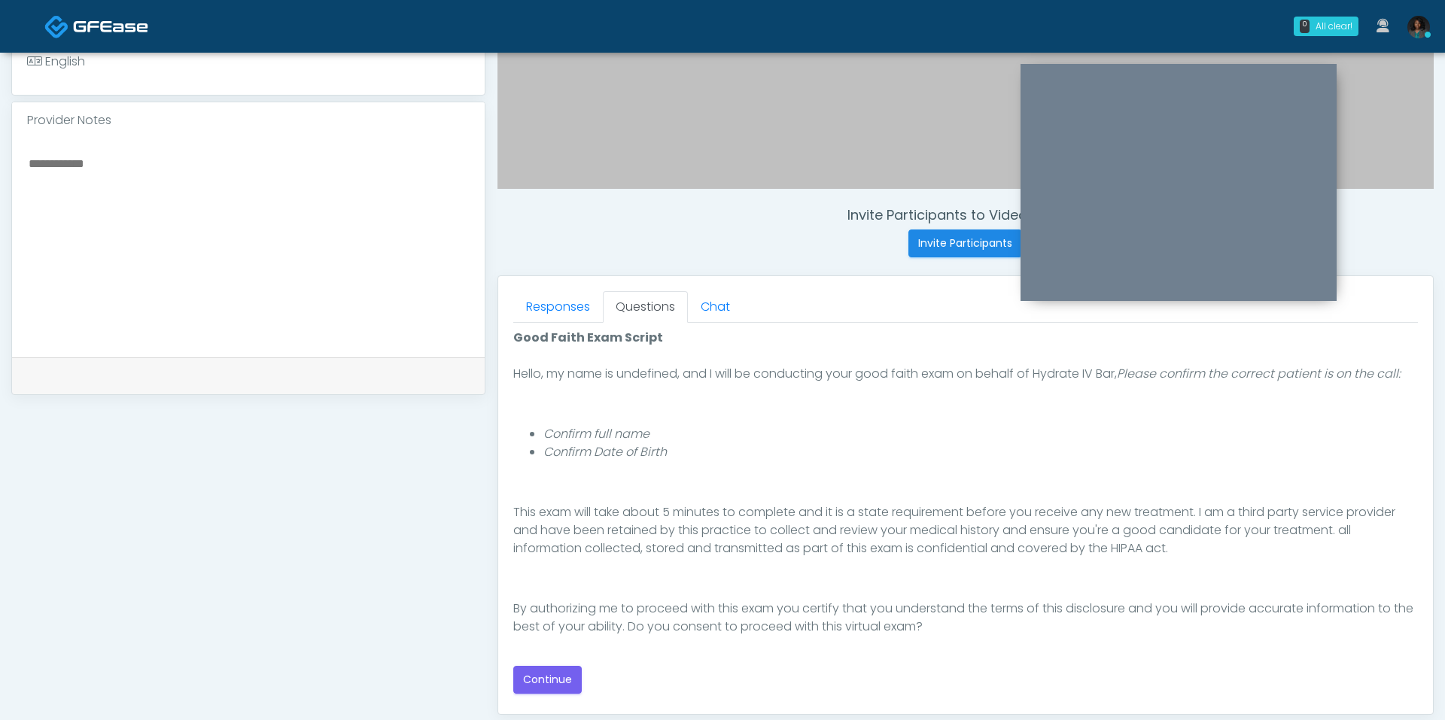
scroll to position [444, 0]
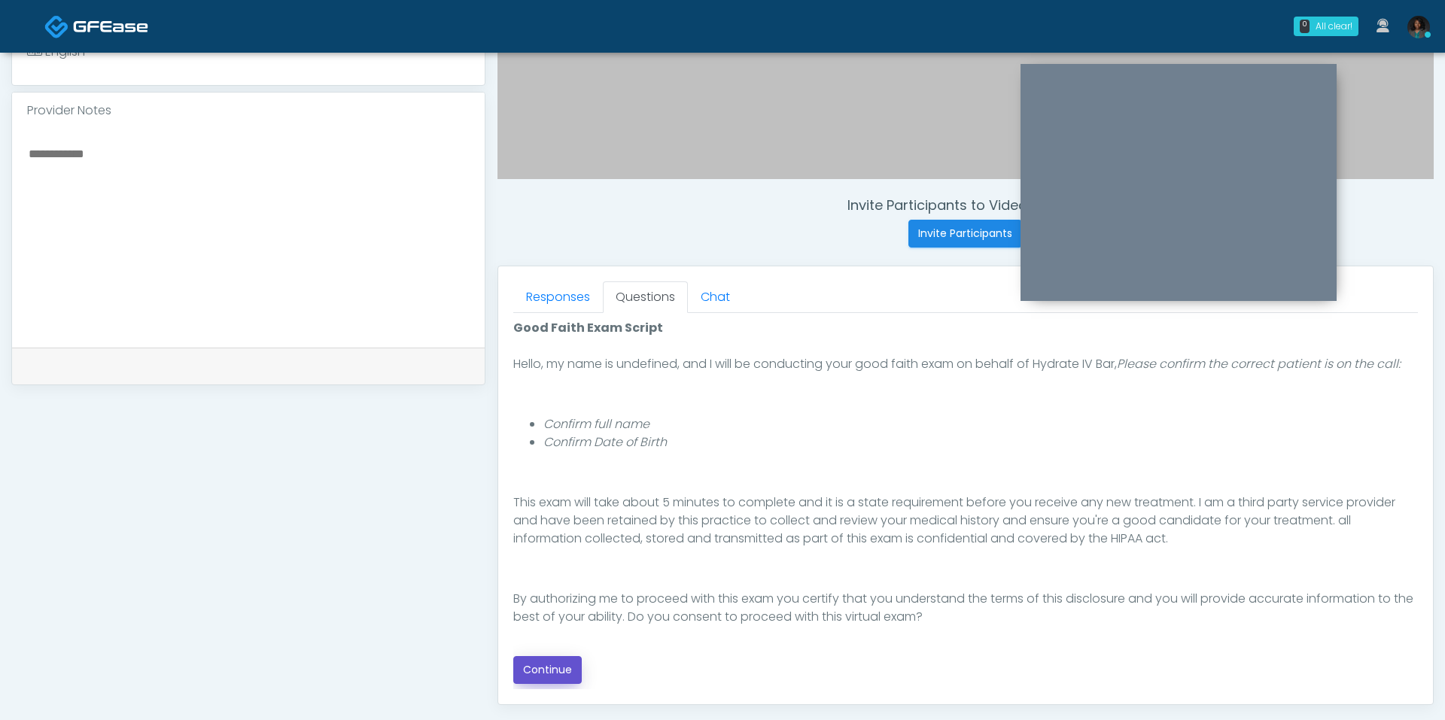
click at [556, 665] on button "Continue" at bounding box center [547, 670] width 68 height 28
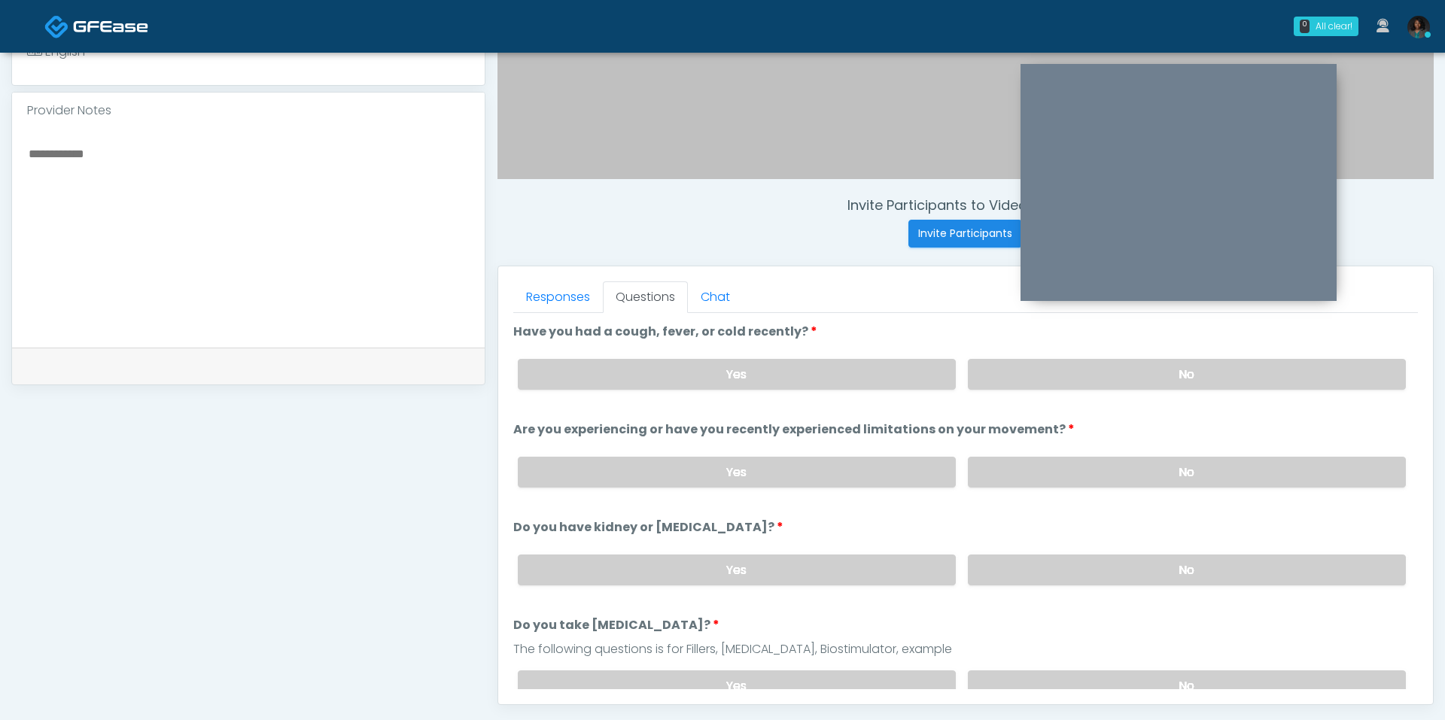
scroll to position [628, 0]
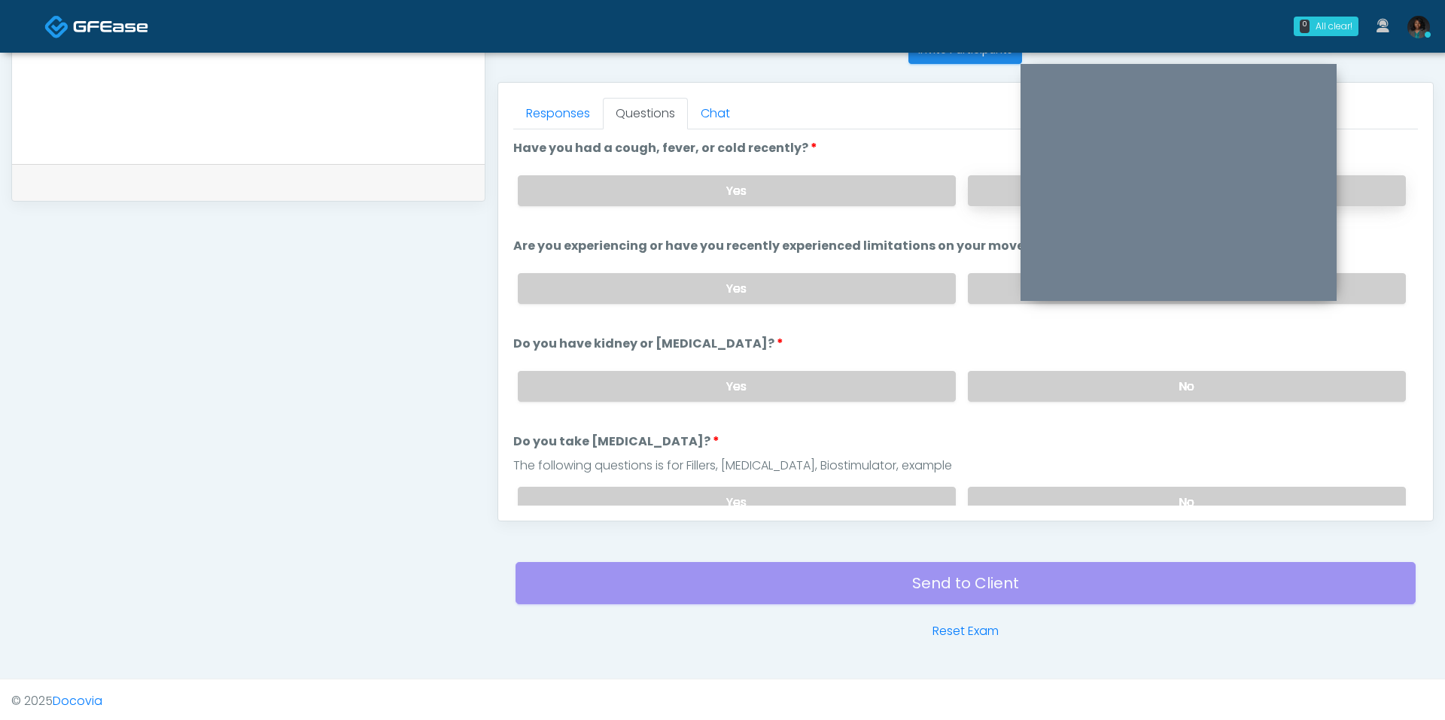
click at [994, 188] on label "No" at bounding box center [1187, 190] width 438 height 31
click at [992, 279] on label "No" at bounding box center [1187, 288] width 438 height 31
click at [980, 388] on label "No" at bounding box center [1187, 386] width 438 height 31
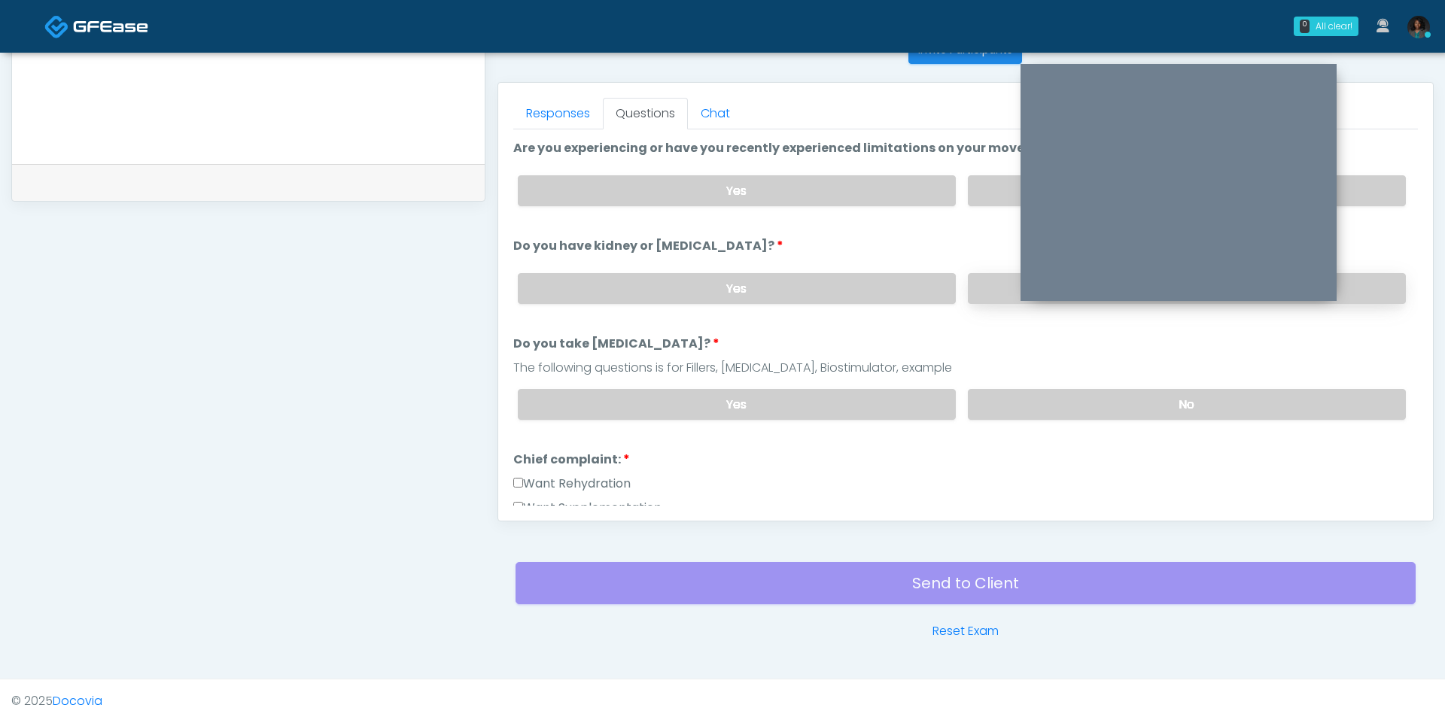
scroll to position [107, 0]
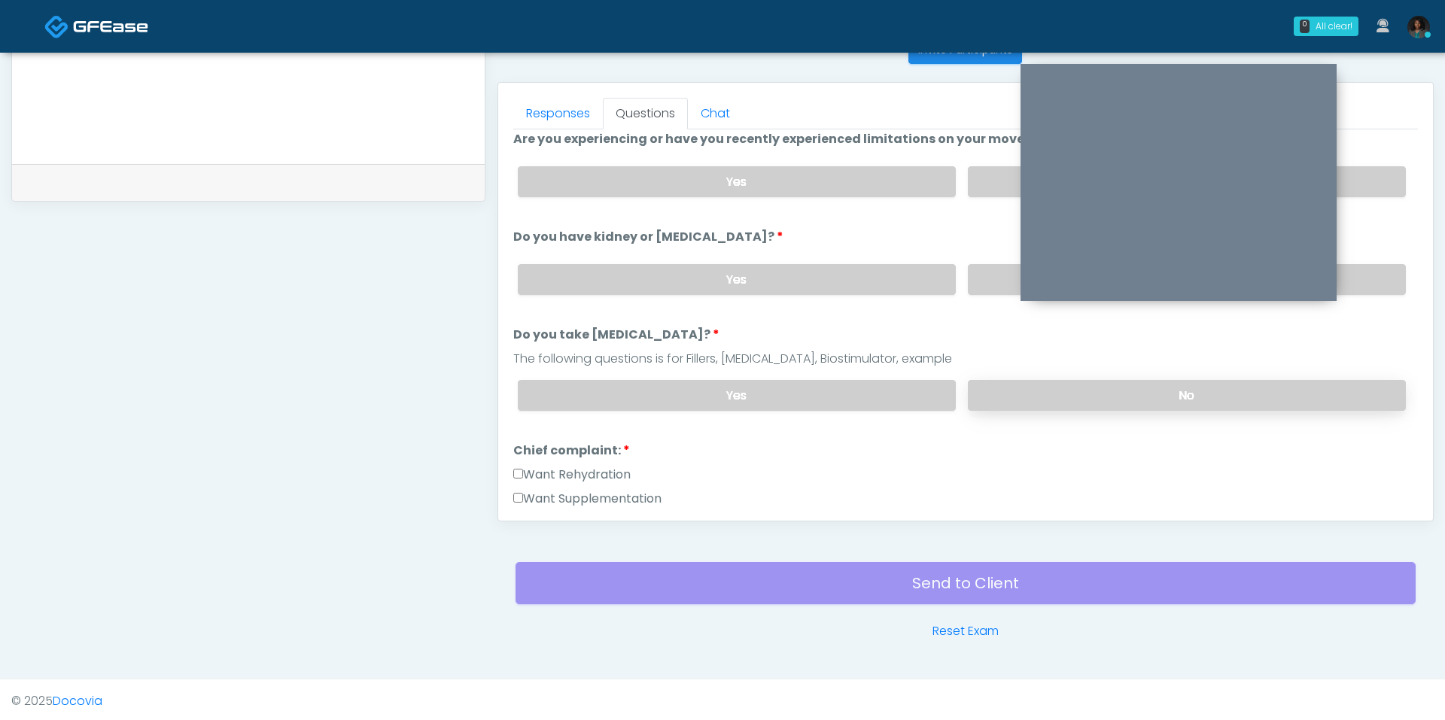
click at [1002, 389] on label "No" at bounding box center [1187, 395] width 438 height 31
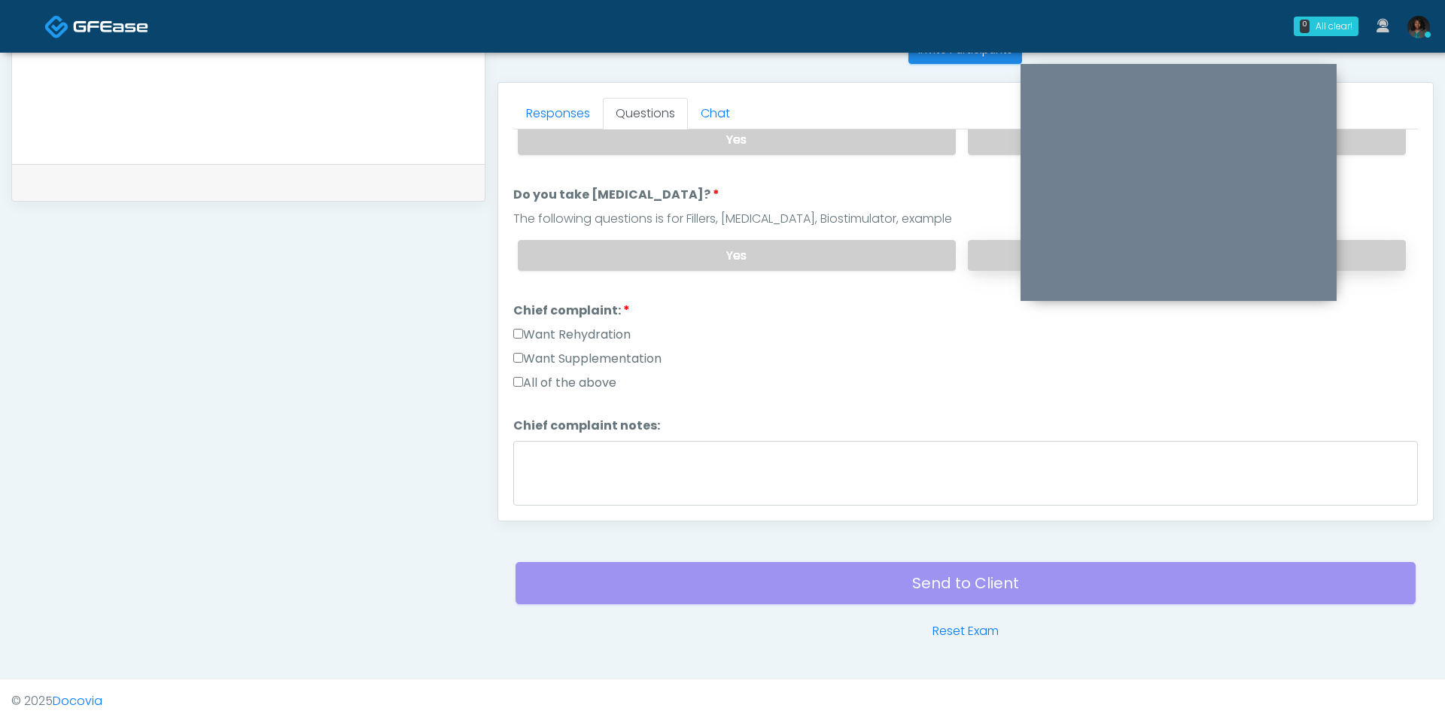
scroll to position [256, 0]
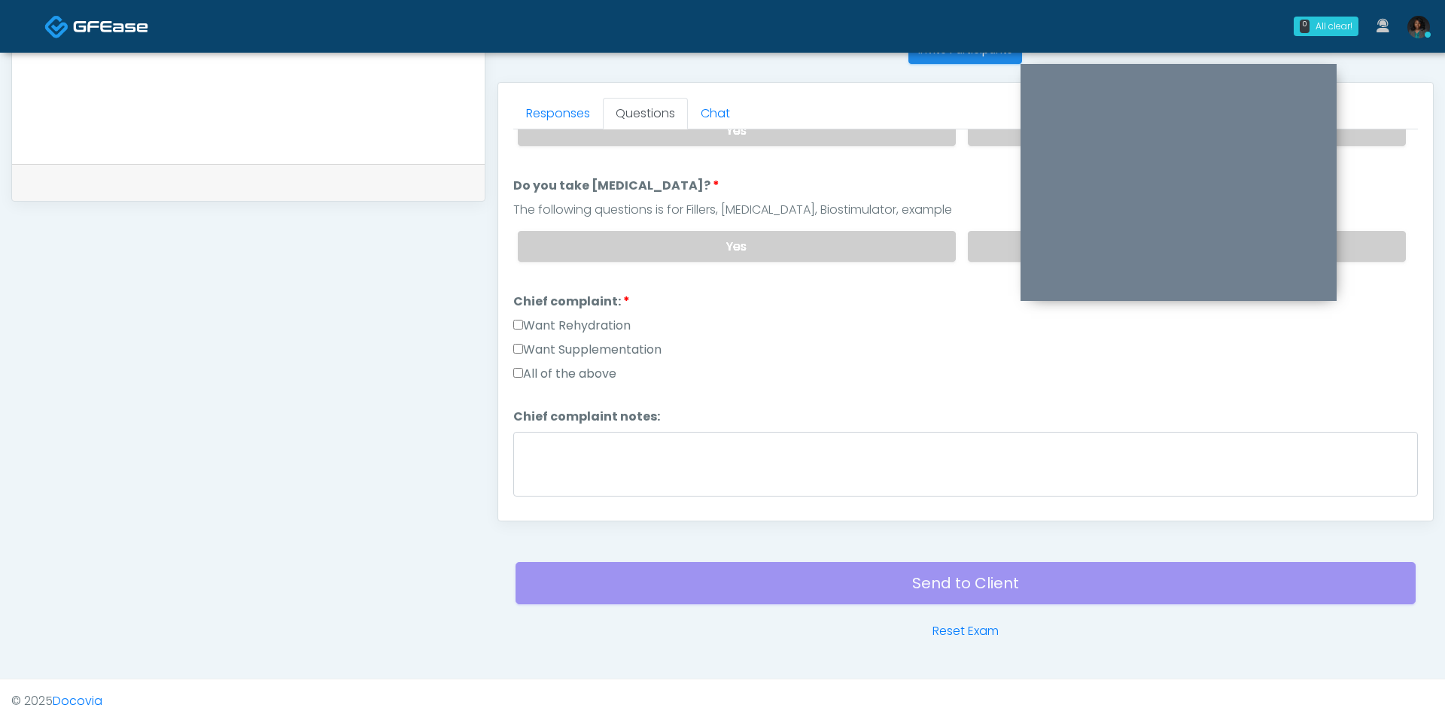
click at [573, 365] on label "All of the above" at bounding box center [564, 374] width 103 height 18
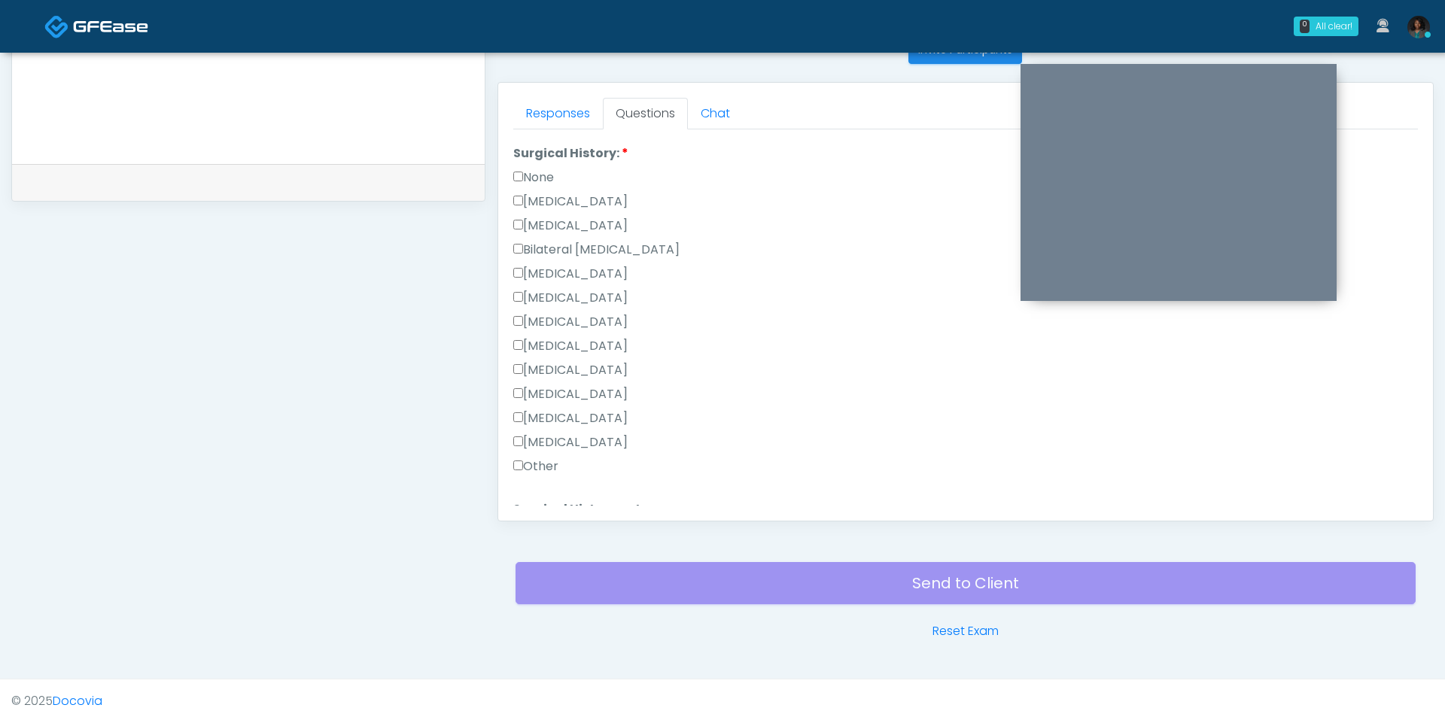
scroll to position [573, 0]
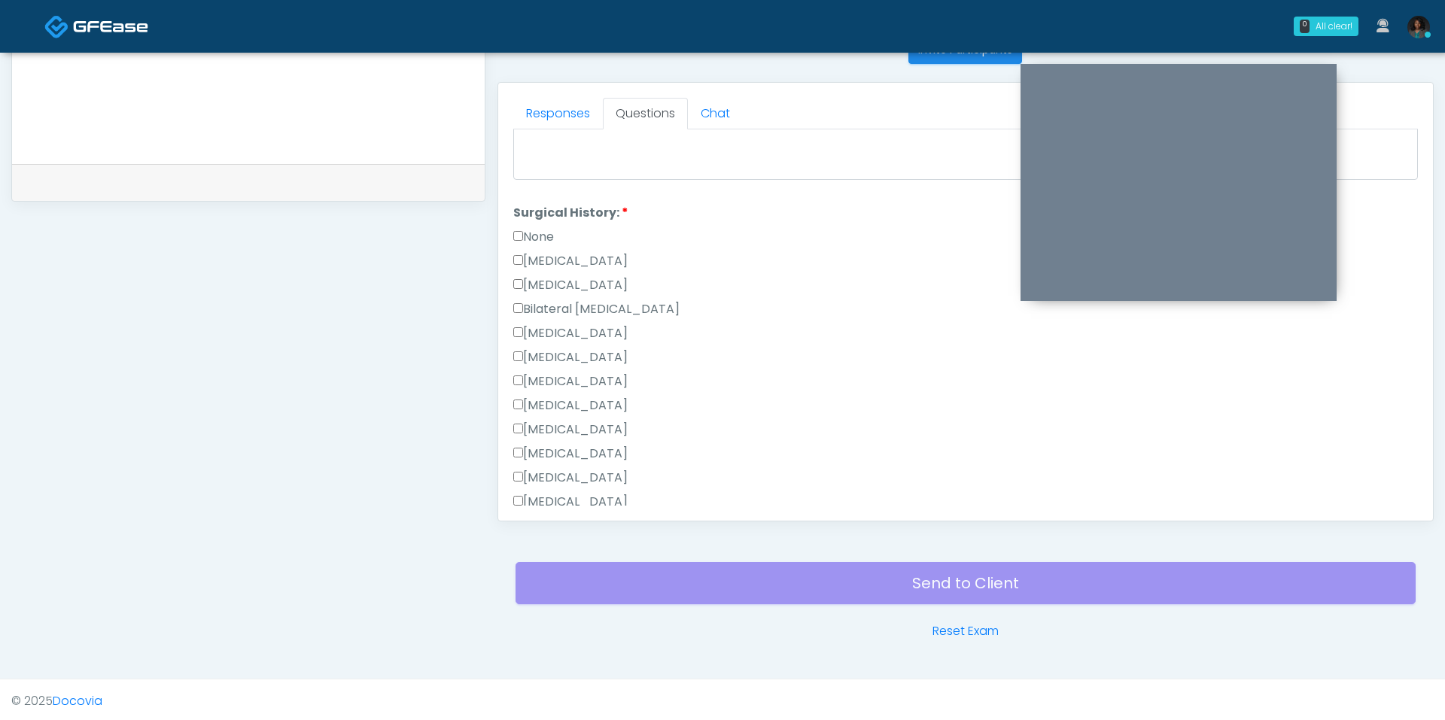
click at [547, 228] on label "None" at bounding box center [533, 237] width 41 height 18
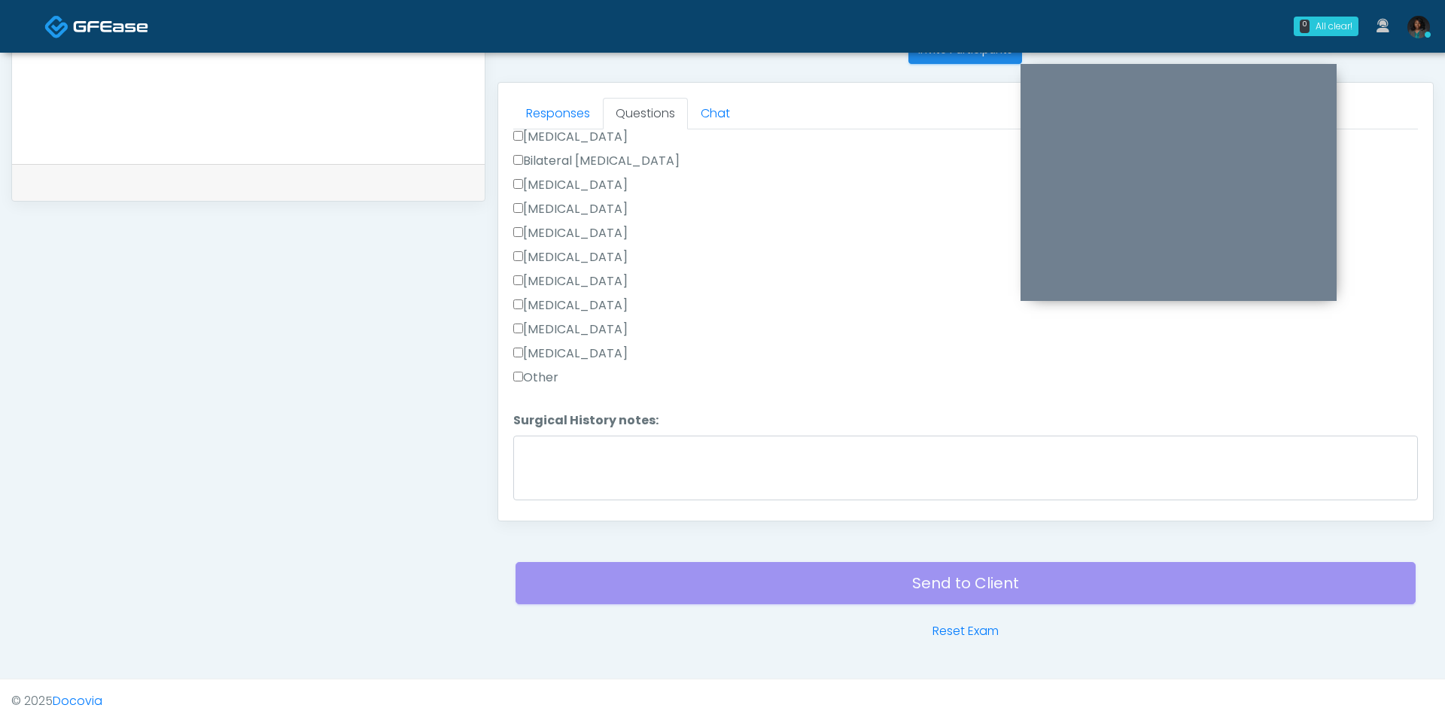
scroll to position [759, 0]
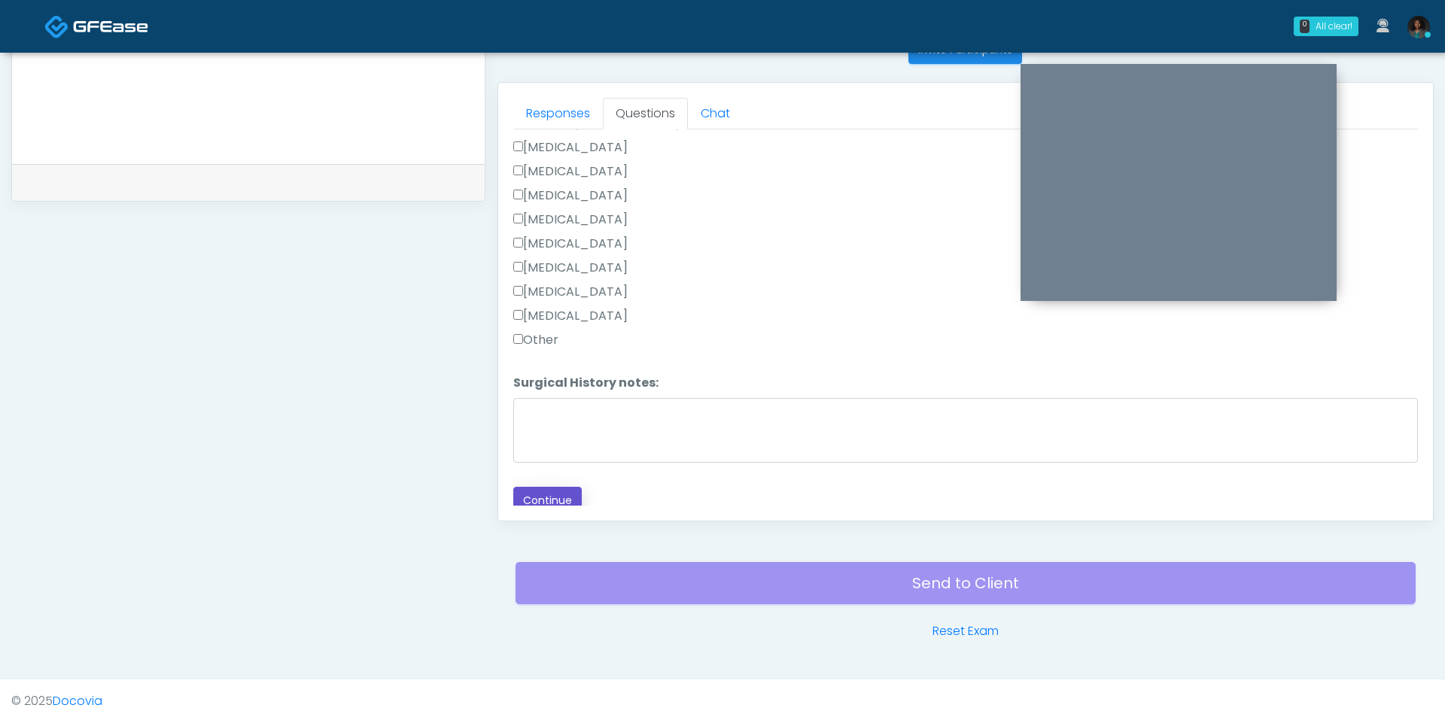
click at [564, 501] on button "Continue" at bounding box center [547, 501] width 68 height 28
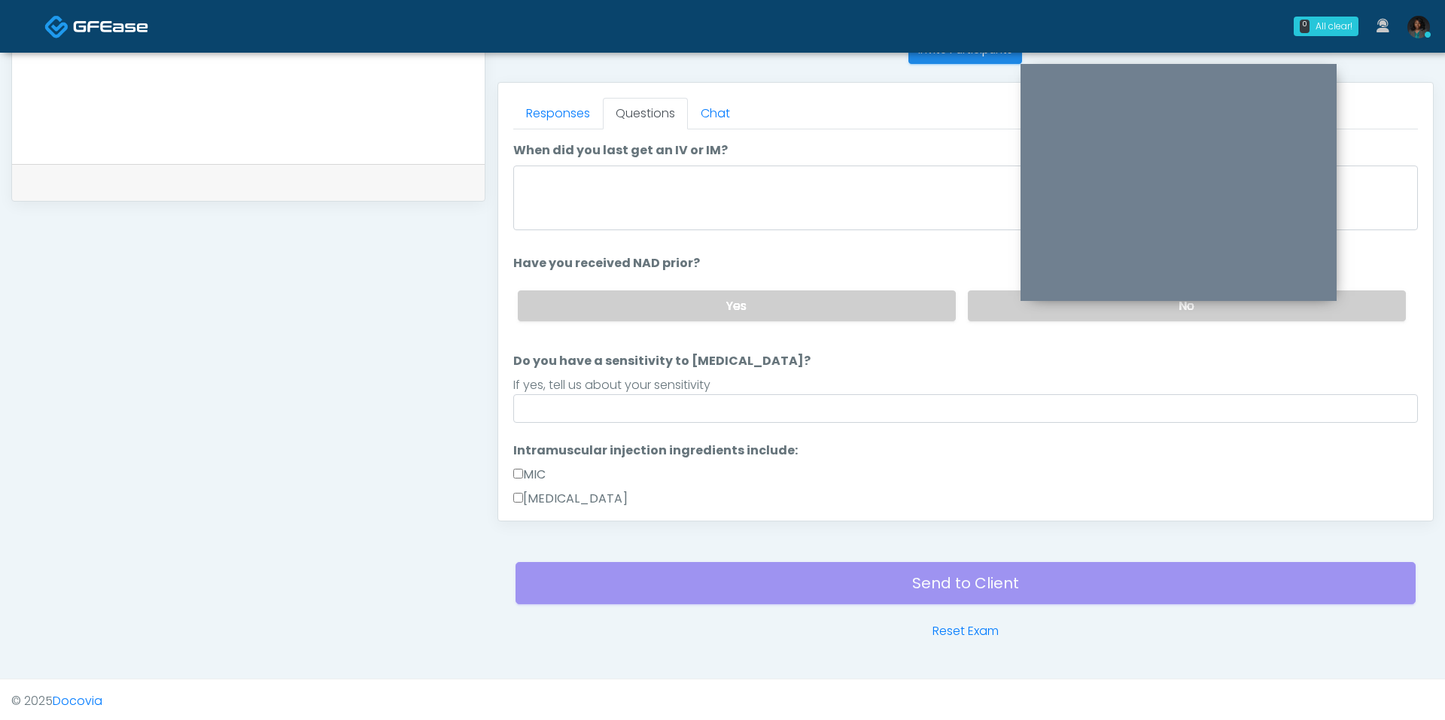
scroll to position [54, 0]
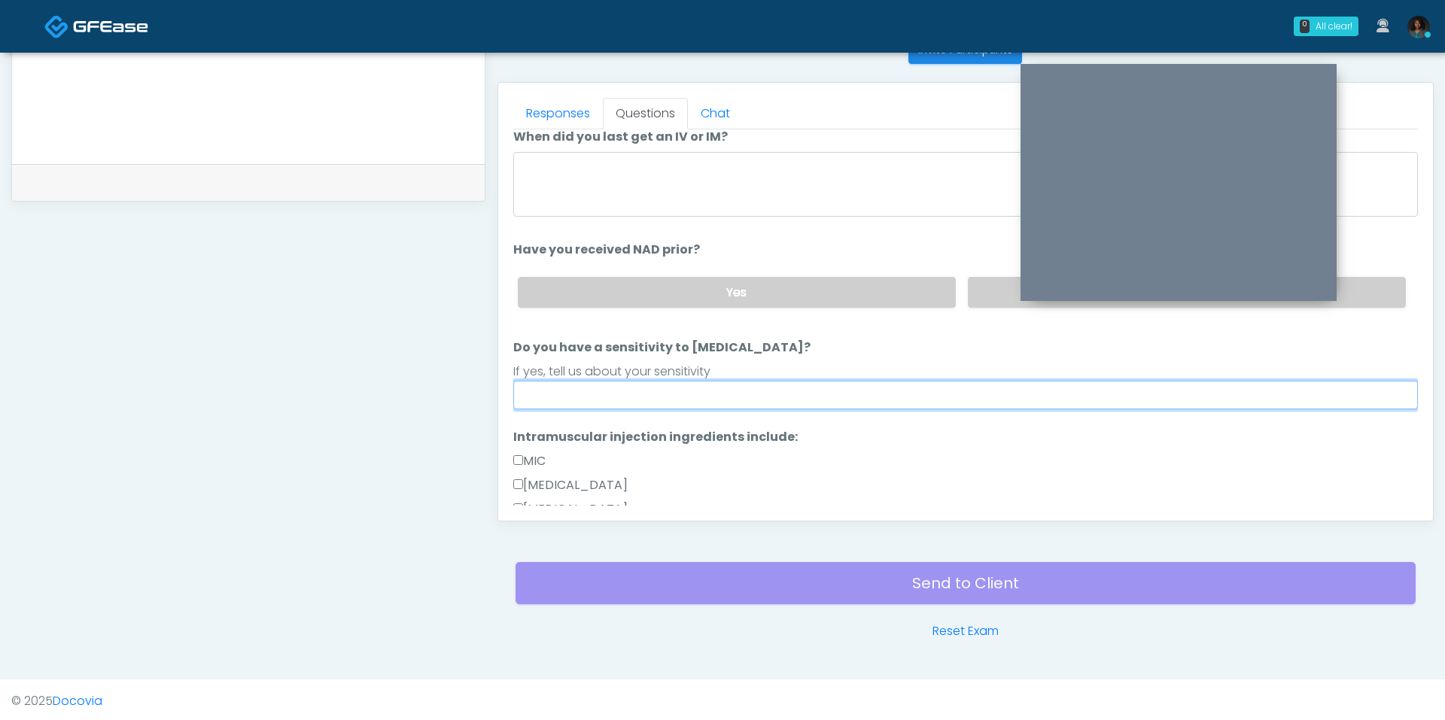
click at [644, 388] on input "Do you have a sensitivity to Niacin?" at bounding box center [965, 395] width 905 height 29
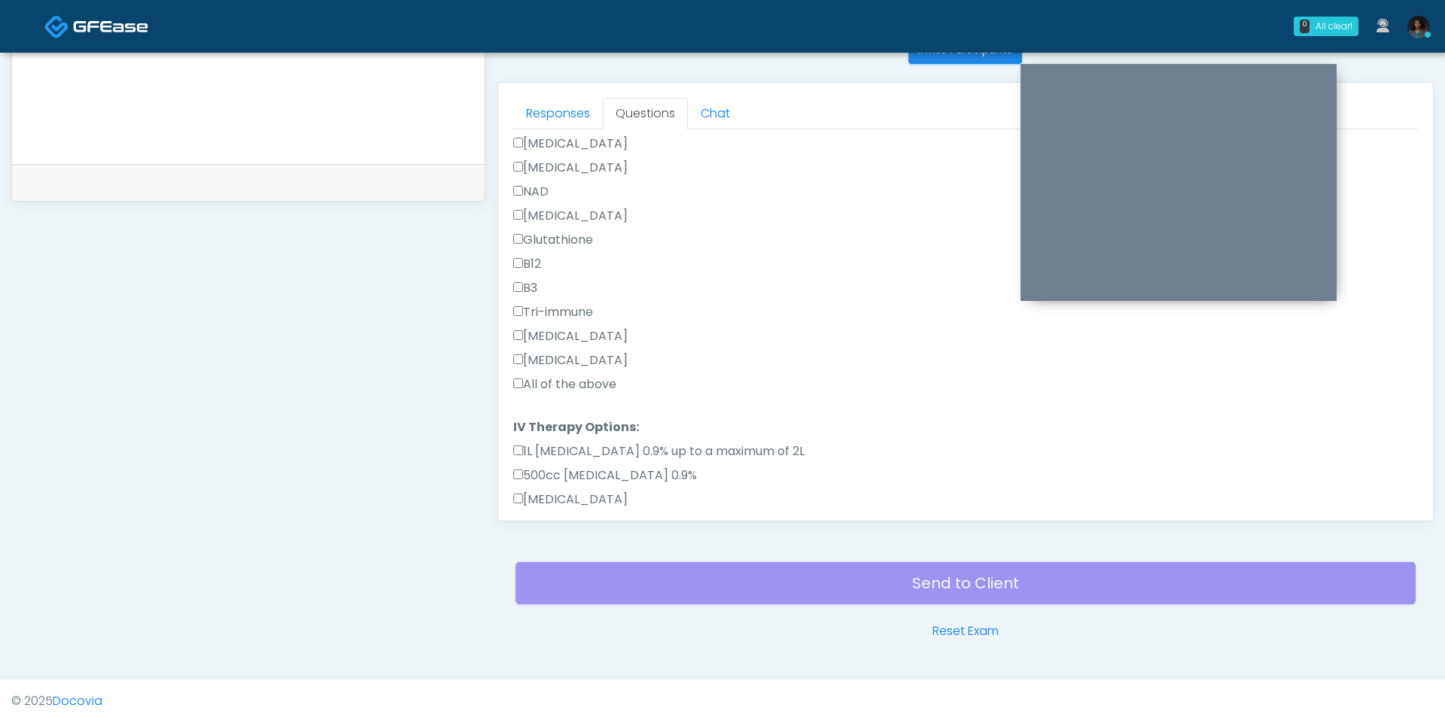
scroll to position [413, 0]
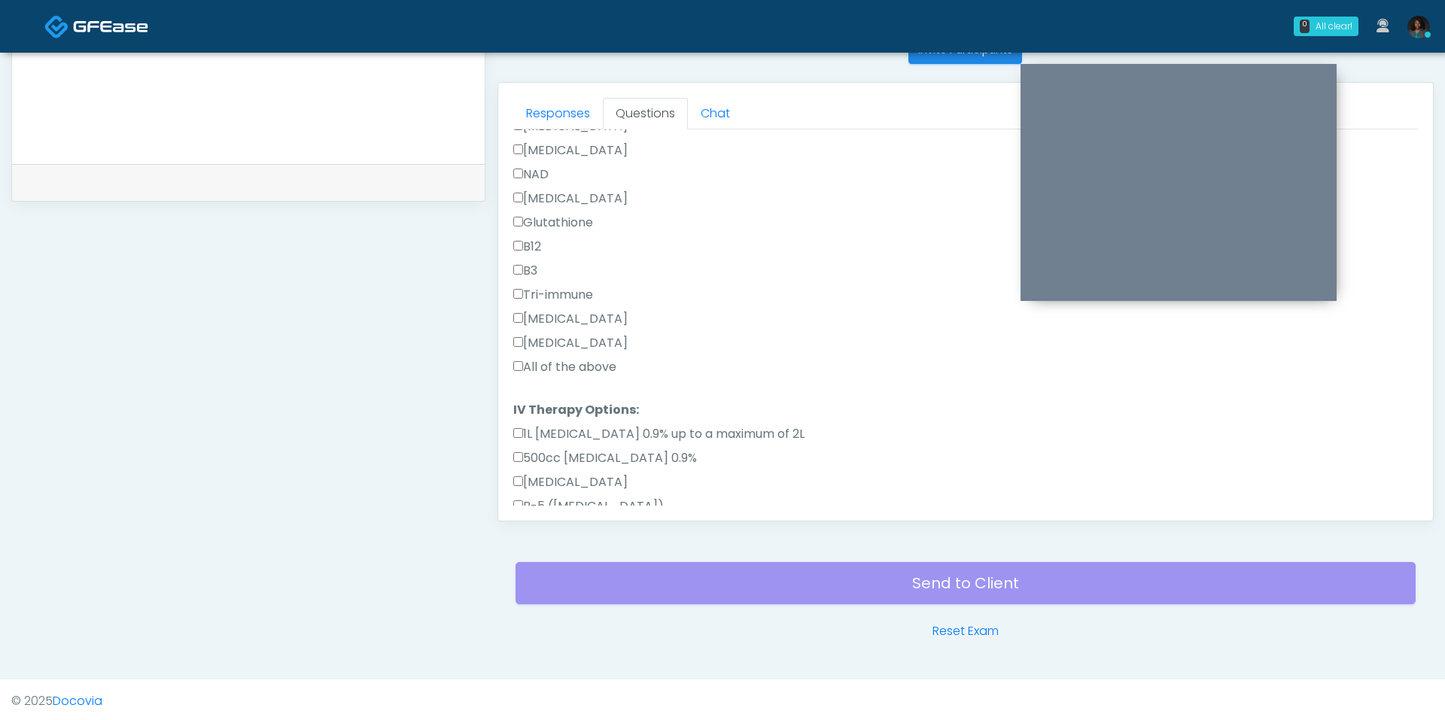
click at [552, 362] on label "All of the above" at bounding box center [564, 367] width 103 height 18
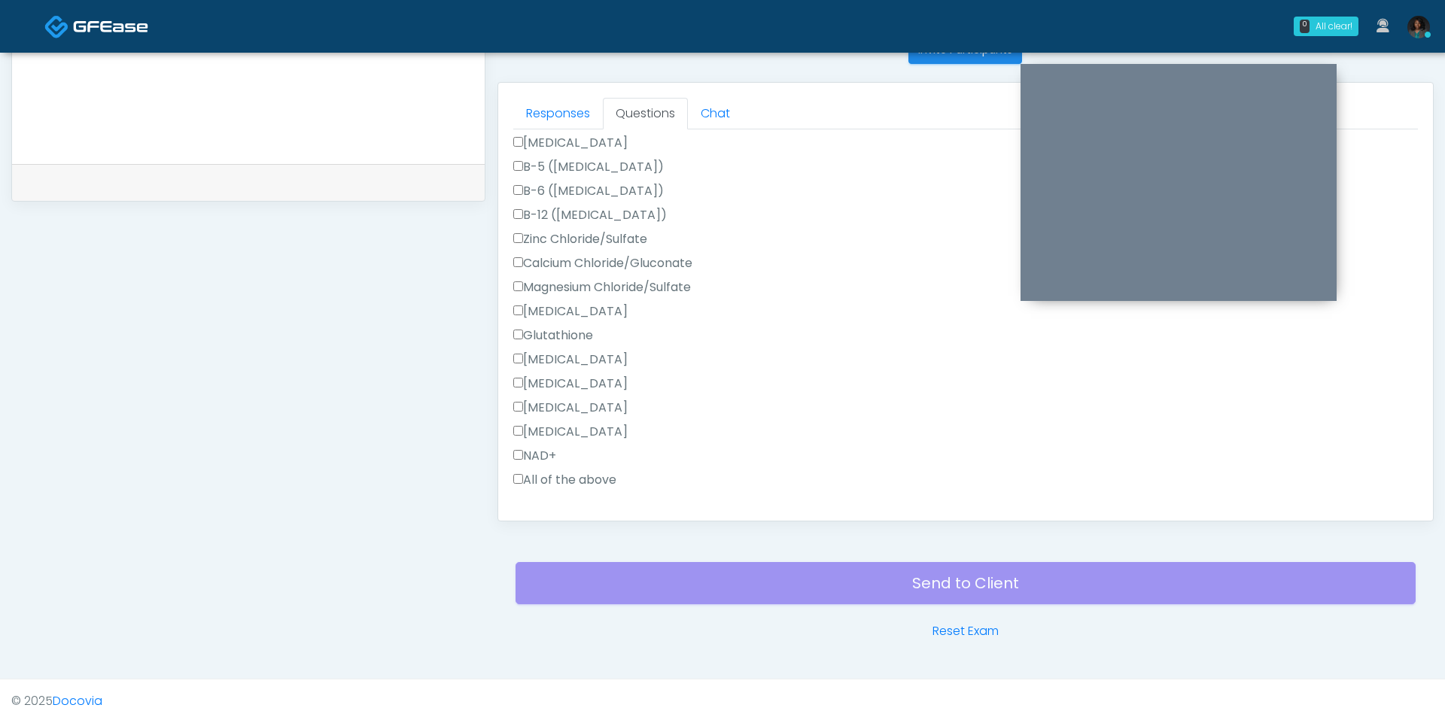
scroll to position [786, 0]
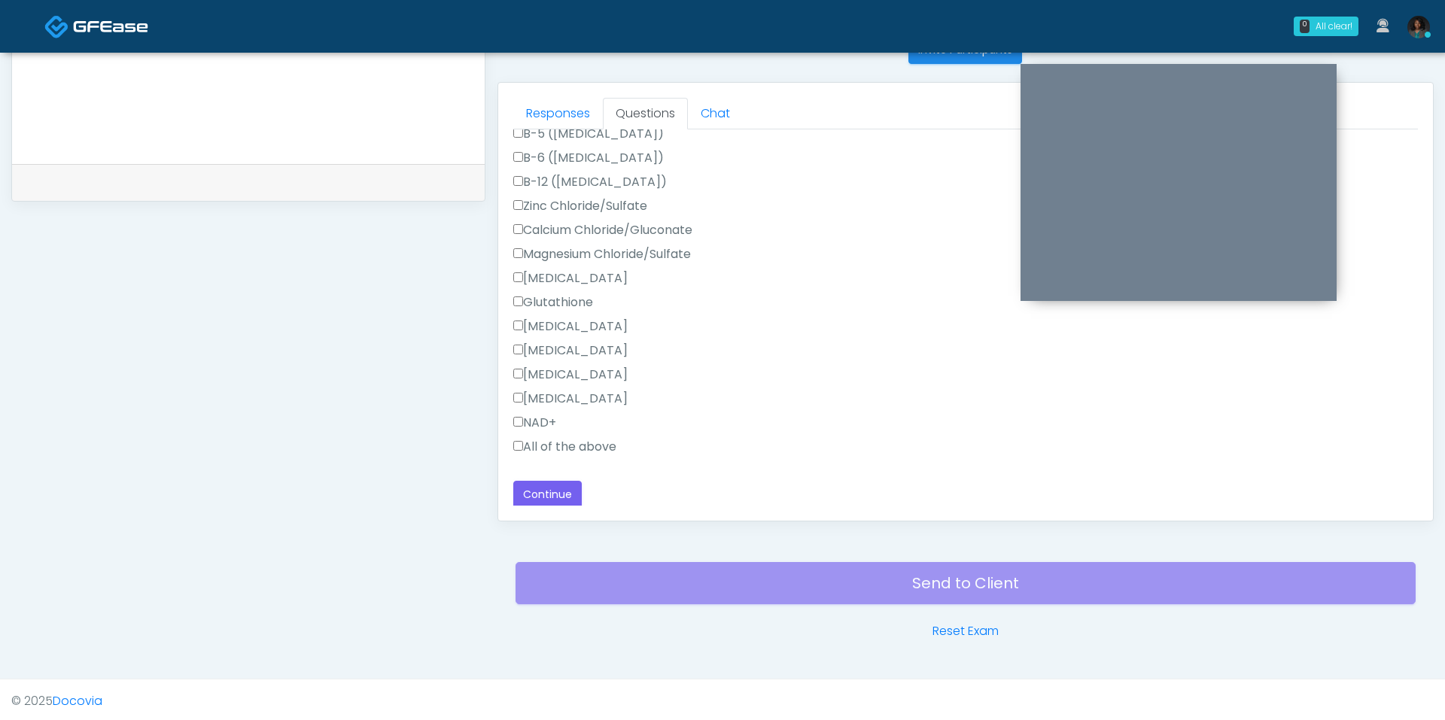
click at [552, 438] on label "All of the above" at bounding box center [564, 447] width 103 height 18
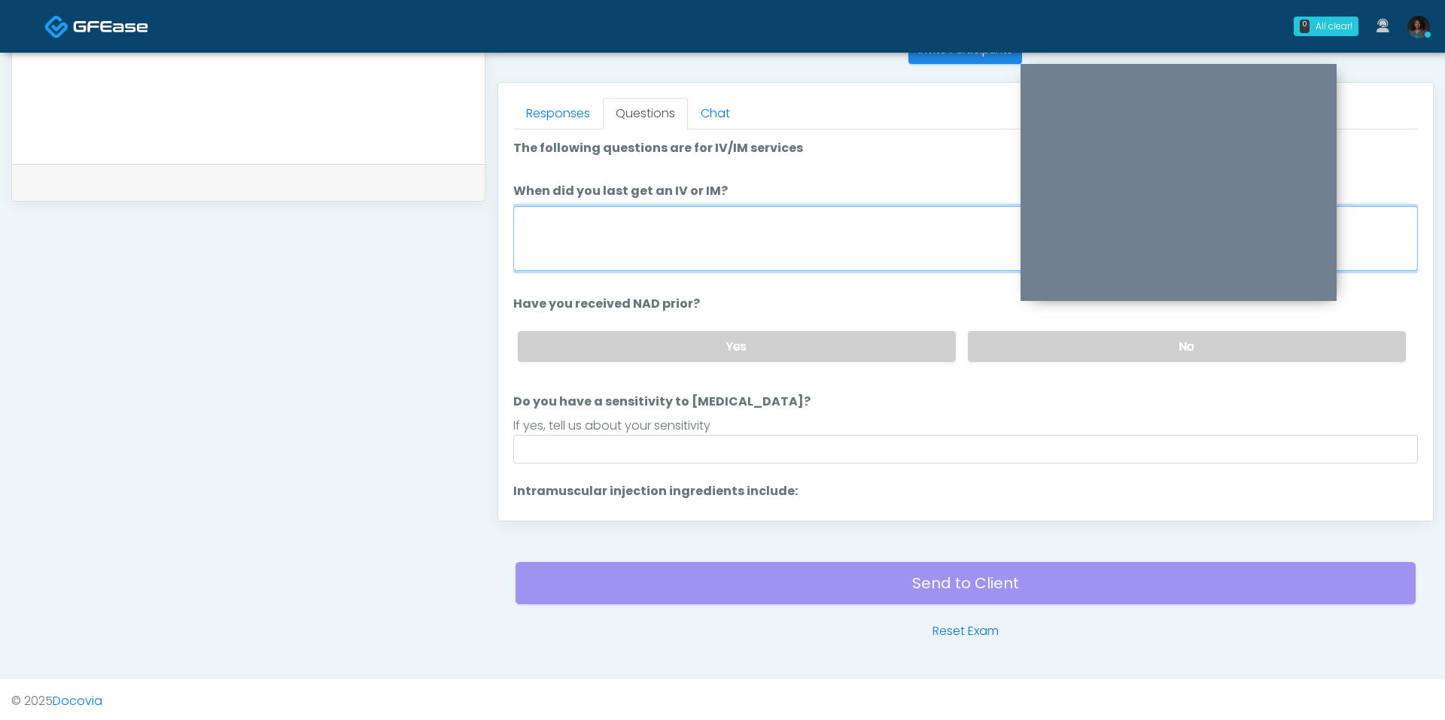
click at [628, 238] on textarea "When did you last get an IV or IM?" at bounding box center [965, 238] width 905 height 65
type textarea "**********"
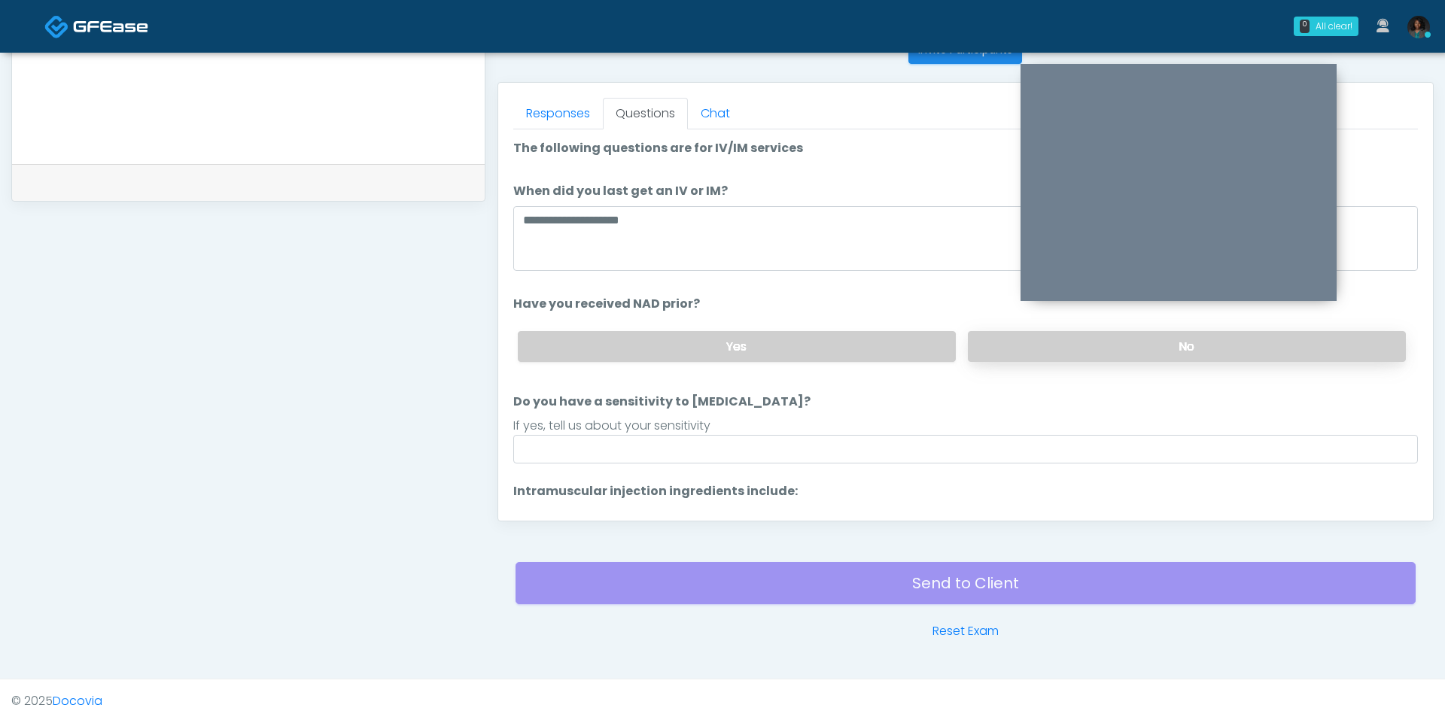
click at [1012, 353] on label "No" at bounding box center [1187, 346] width 438 height 31
click at [777, 442] on input "Do you have a sensitivity to Niacin?" at bounding box center [965, 449] width 905 height 29
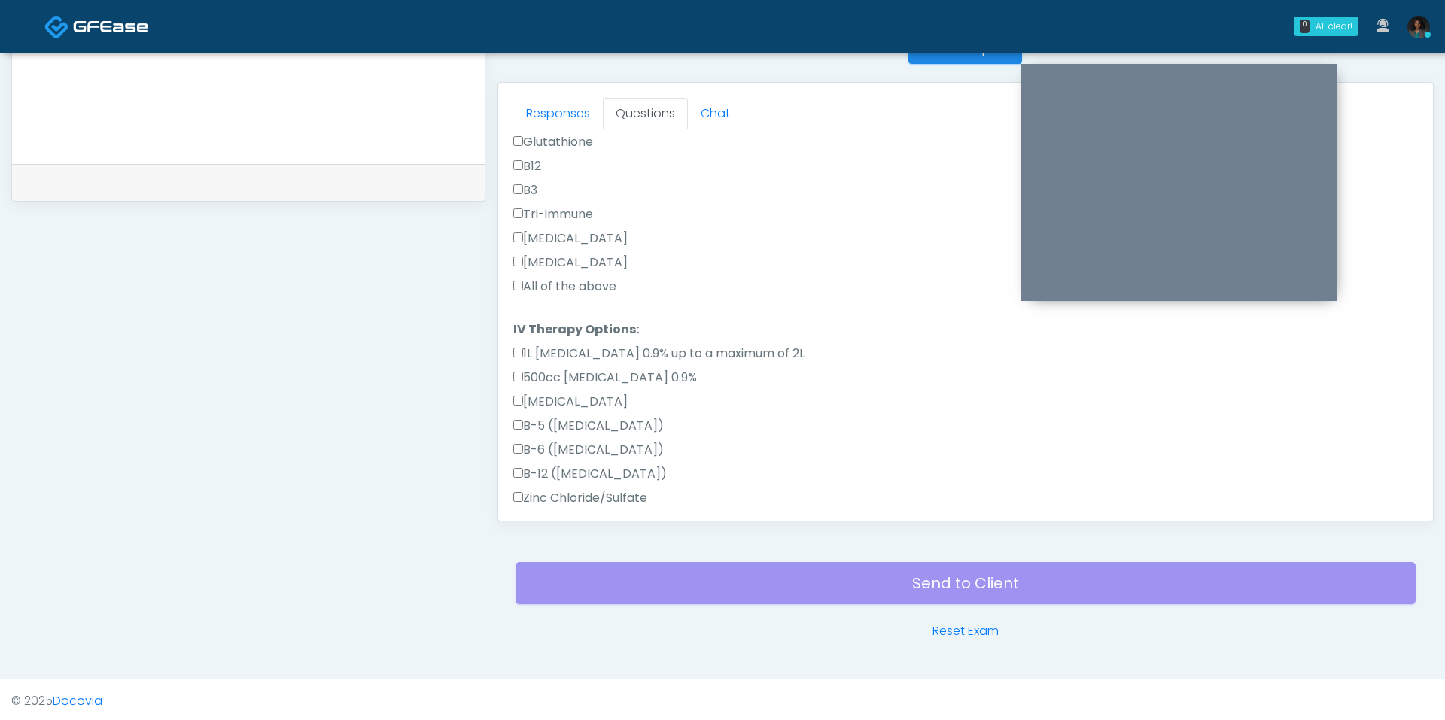
scroll to position [786, 0]
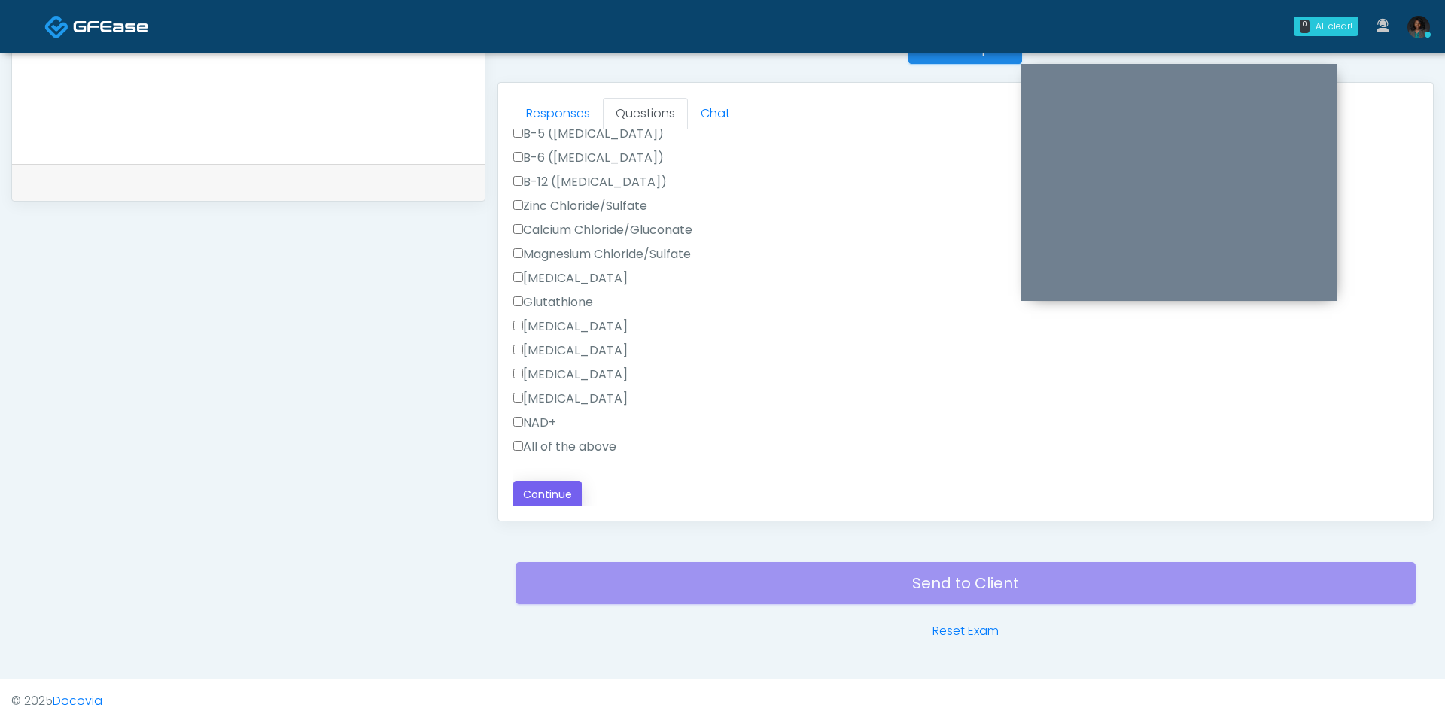
type input "**"
click at [526, 501] on button "Continue" at bounding box center [547, 495] width 68 height 28
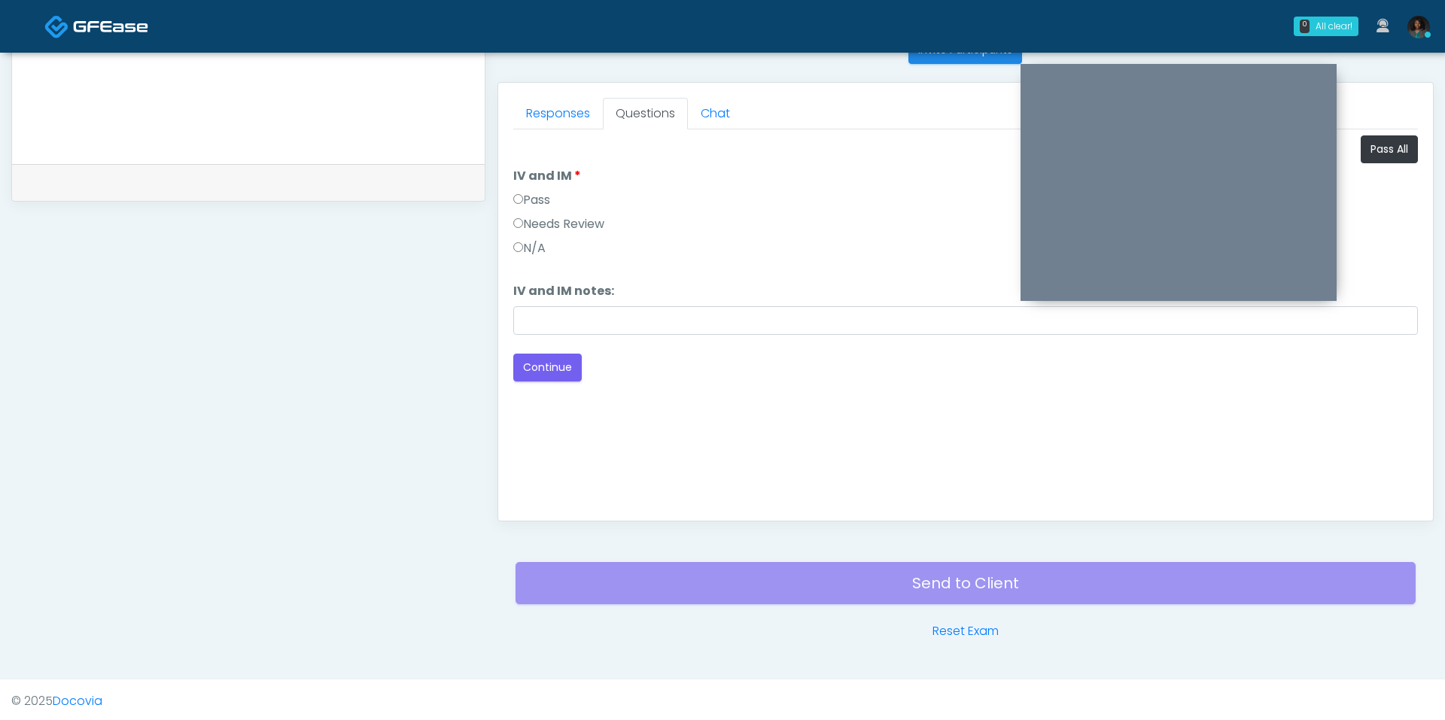
click at [549, 194] on label "Pass" at bounding box center [531, 200] width 37 height 18
click at [555, 371] on button "Continue" at bounding box center [547, 368] width 68 height 28
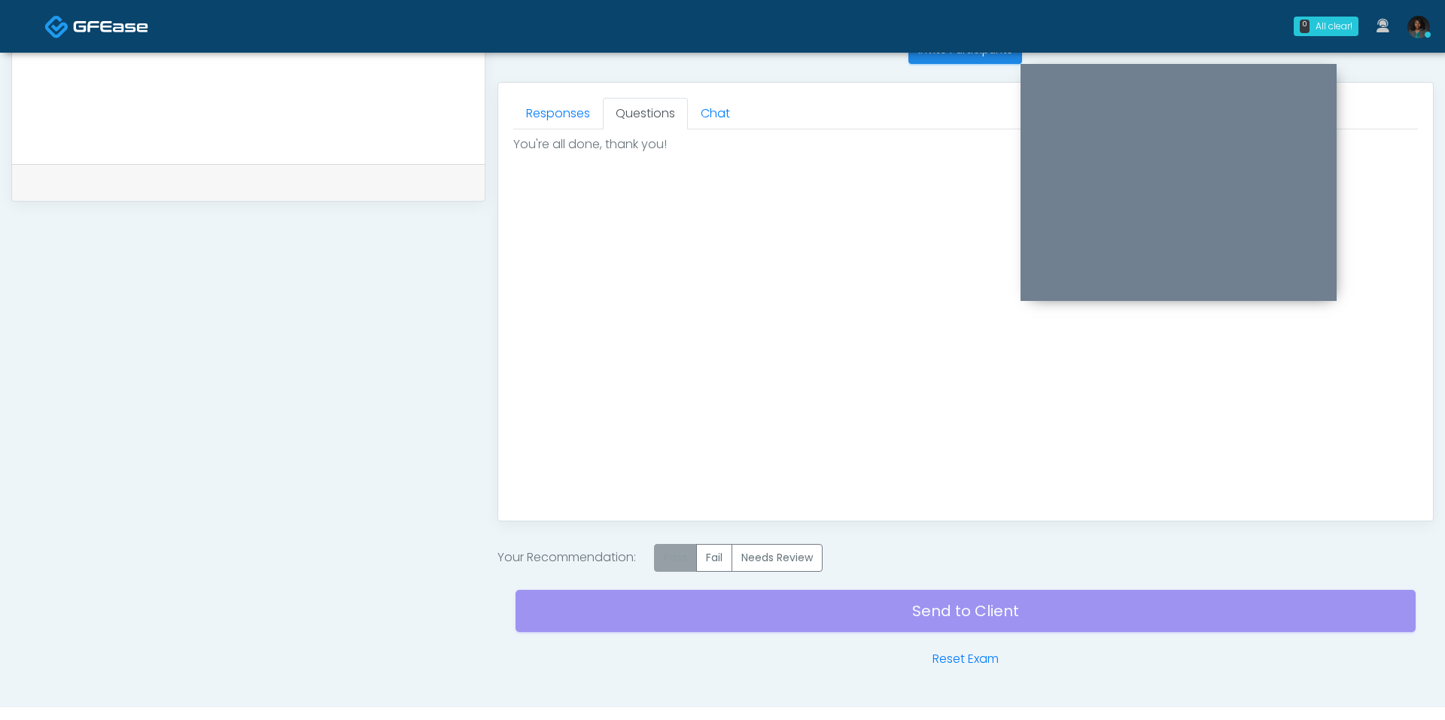
click at [673, 563] on label "Pass" at bounding box center [675, 558] width 43 height 28
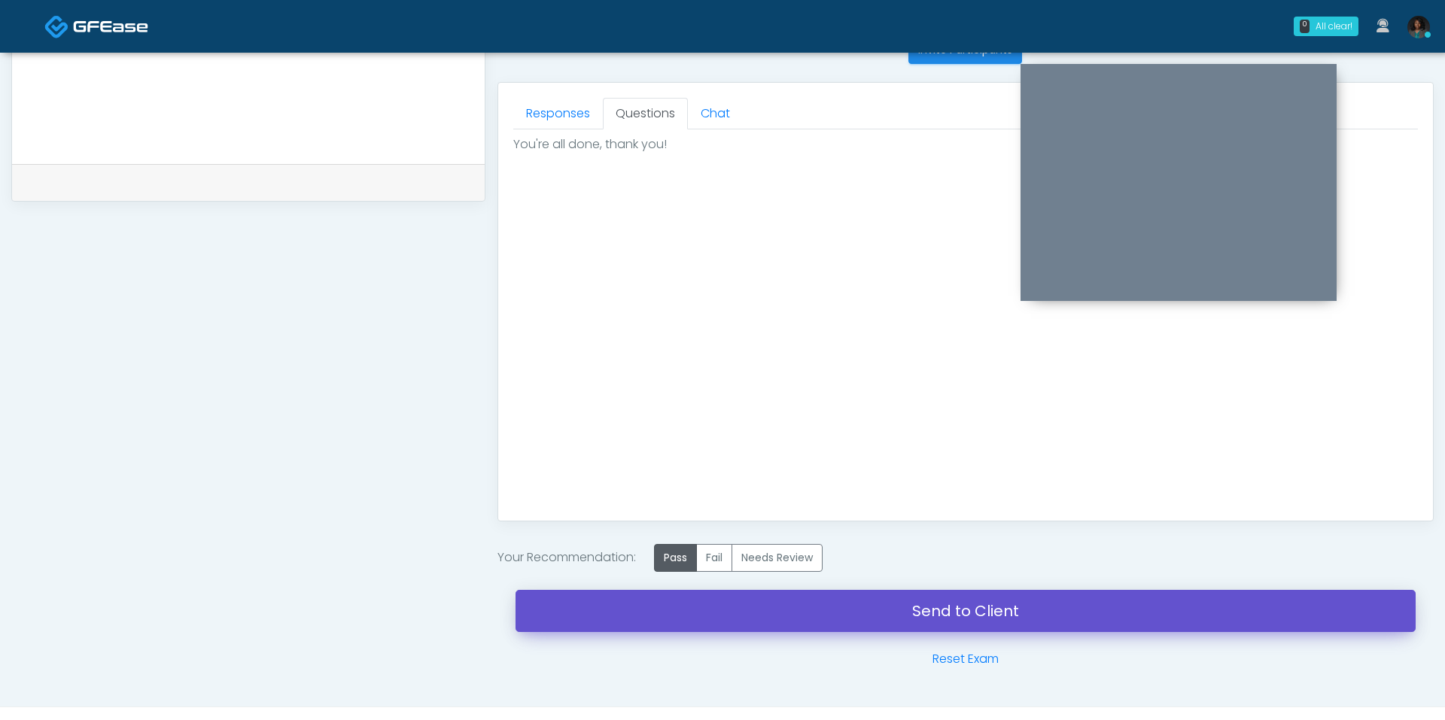
click at [836, 619] on link "Send to Client" at bounding box center [966, 611] width 900 height 42
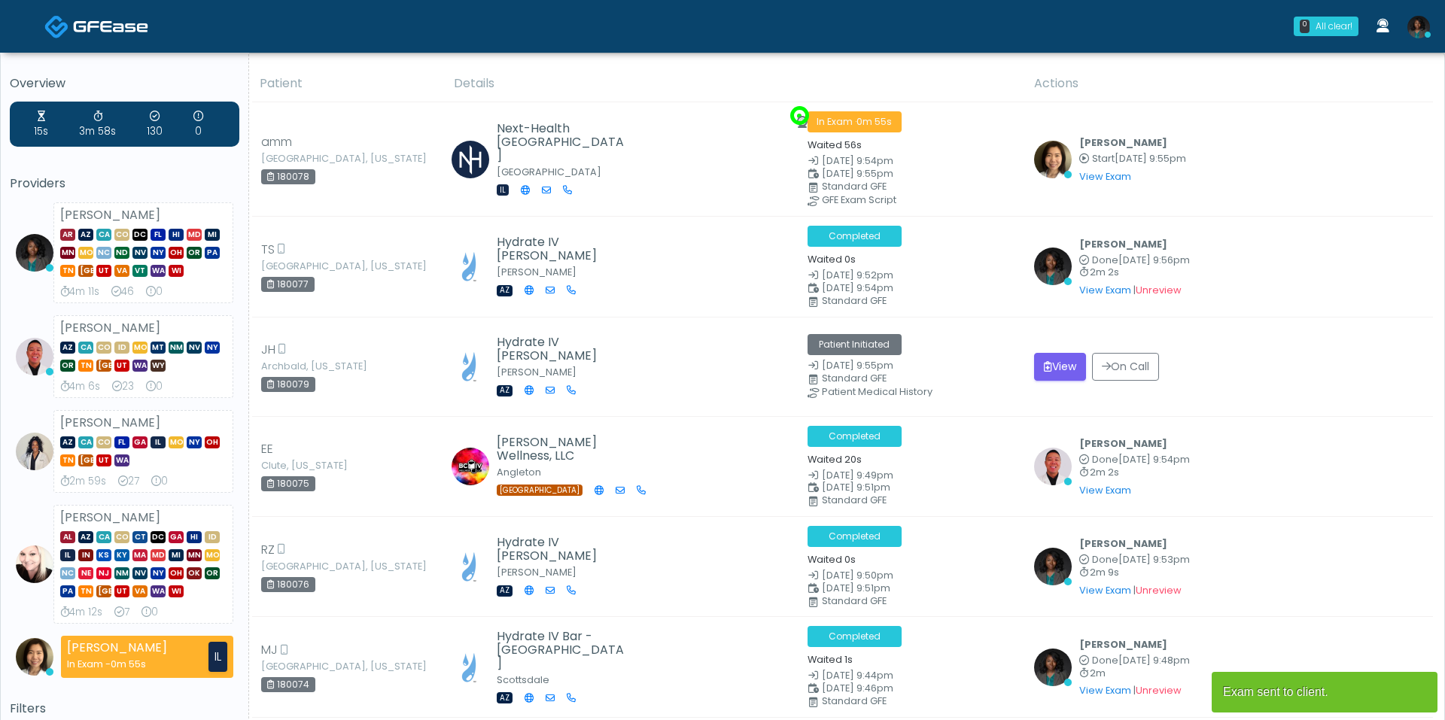
click at [1067, 364] on button "View" at bounding box center [1060, 367] width 52 height 28
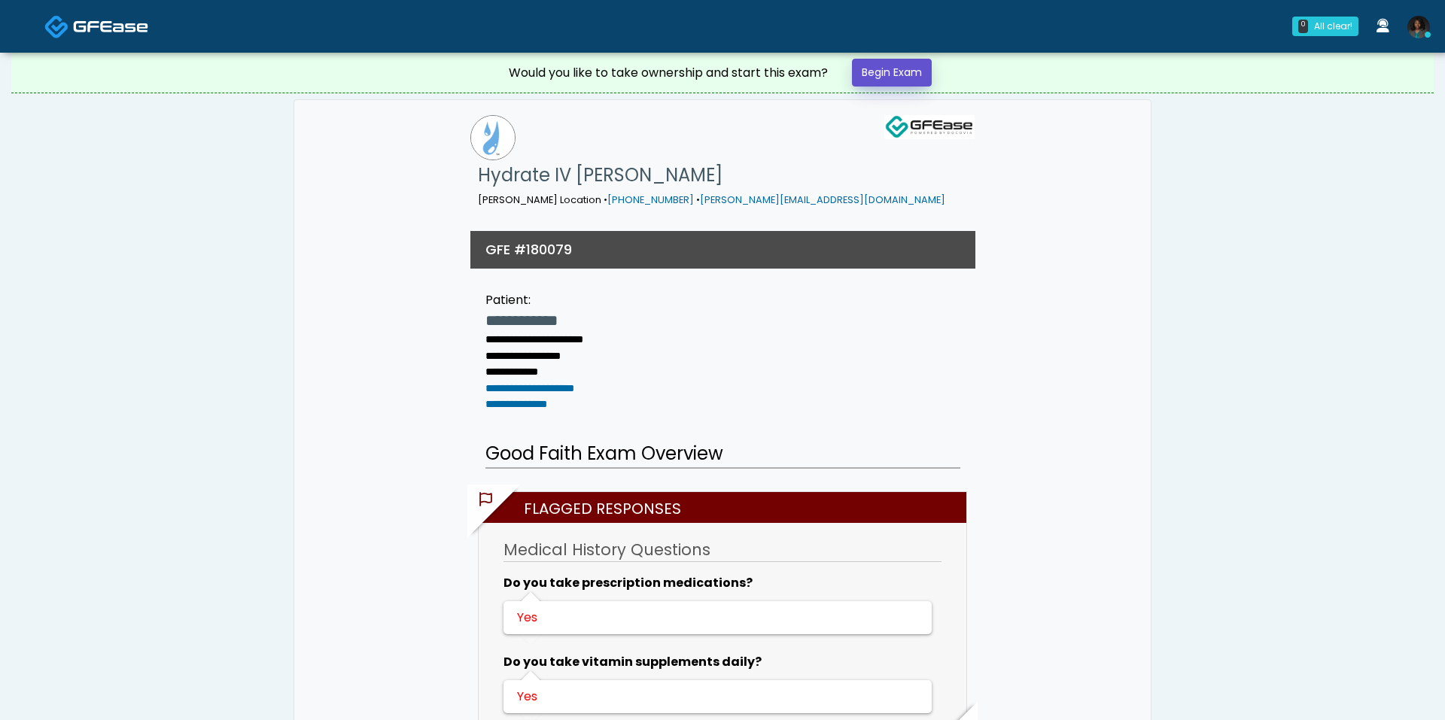
click at [896, 83] on link "Begin Exam" at bounding box center [892, 73] width 80 height 28
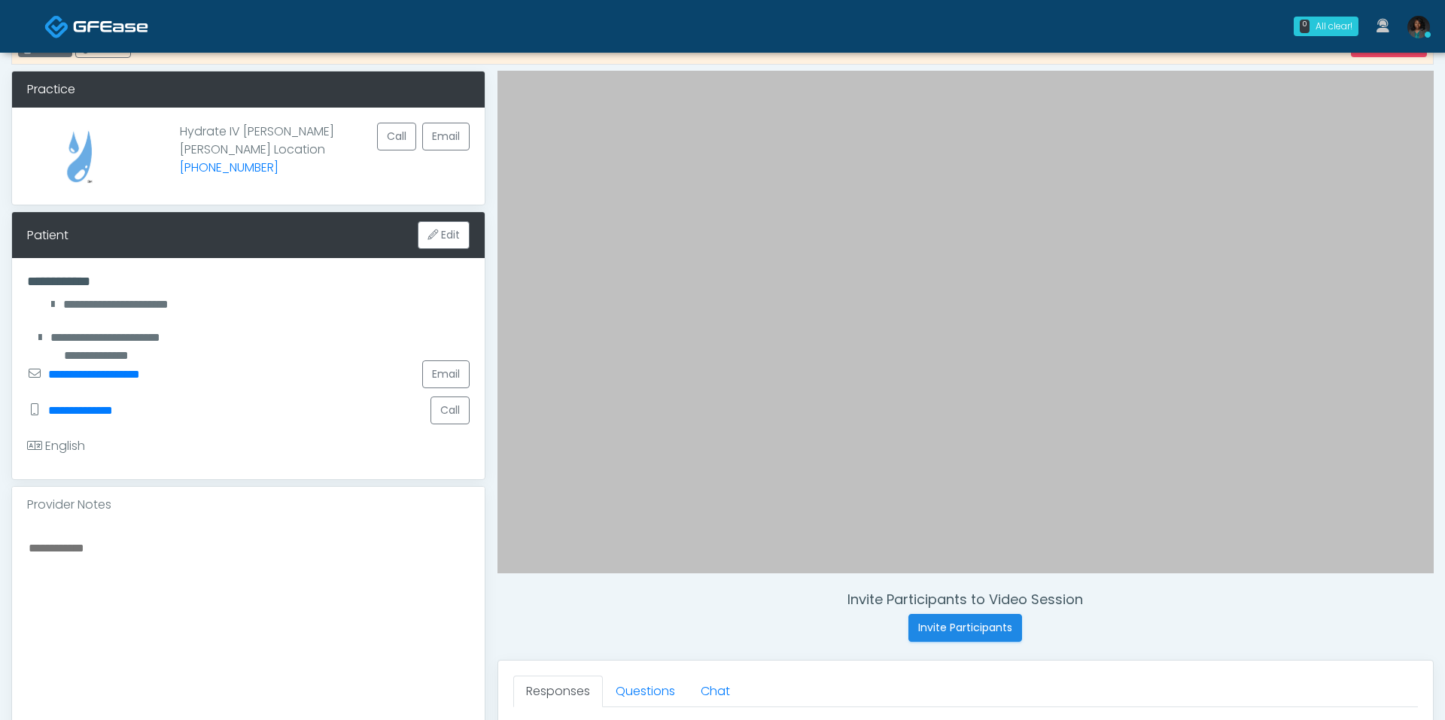
scroll to position [58, 0]
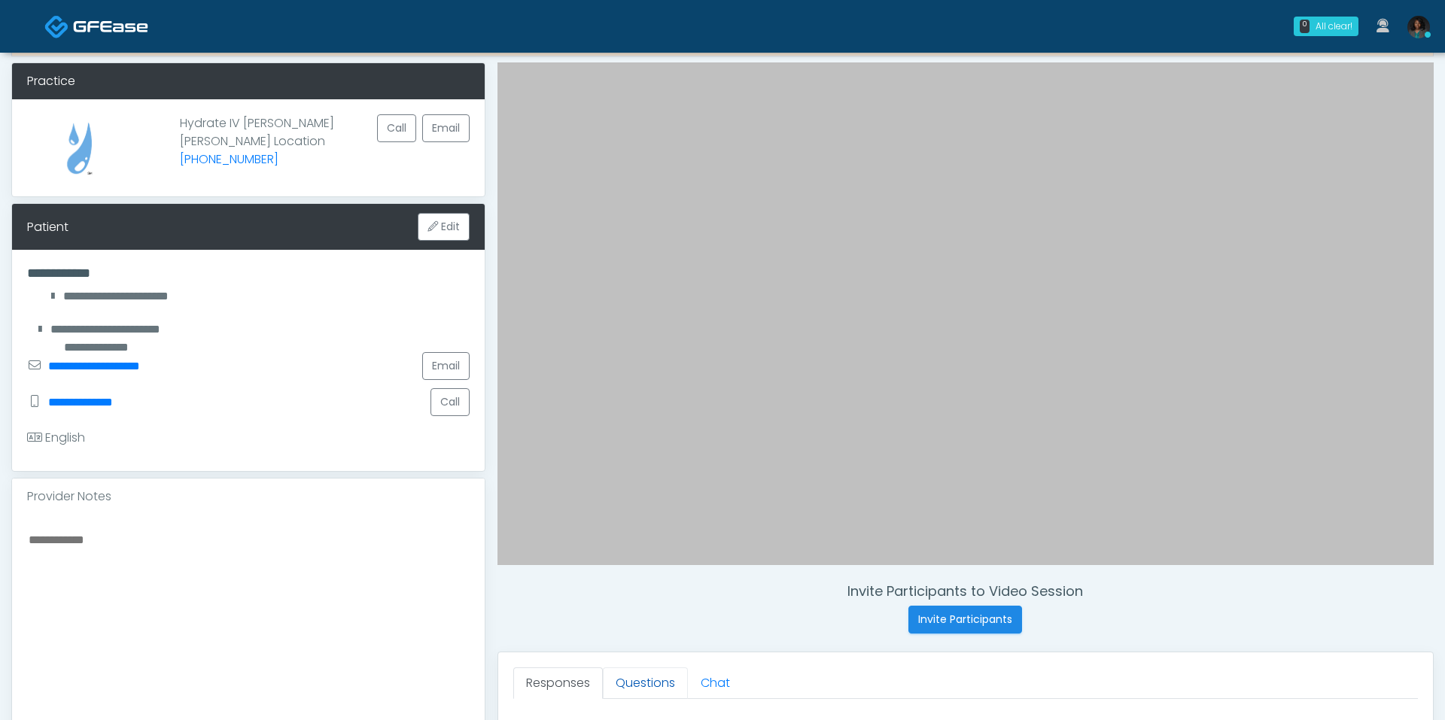
click at [656, 678] on link "Questions" at bounding box center [645, 684] width 85 height 32
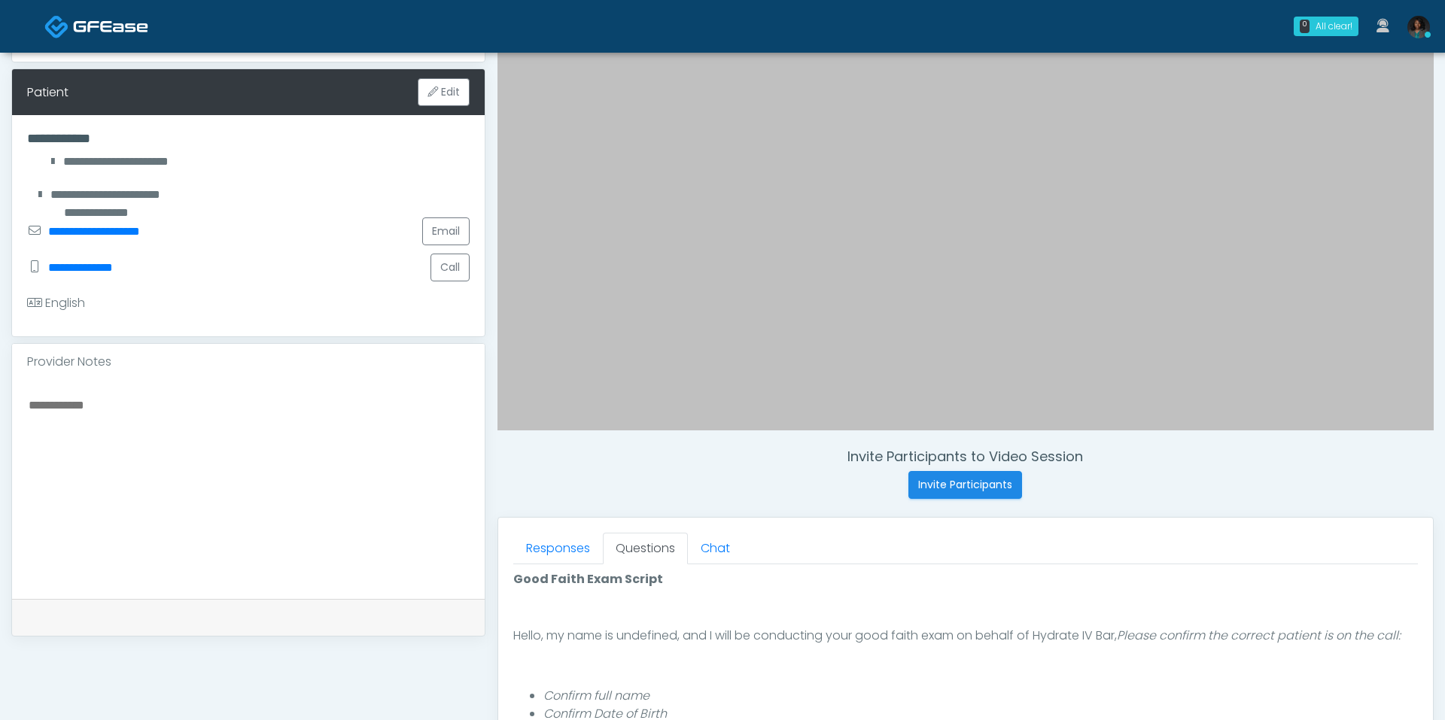
scroll to position [188, 0]
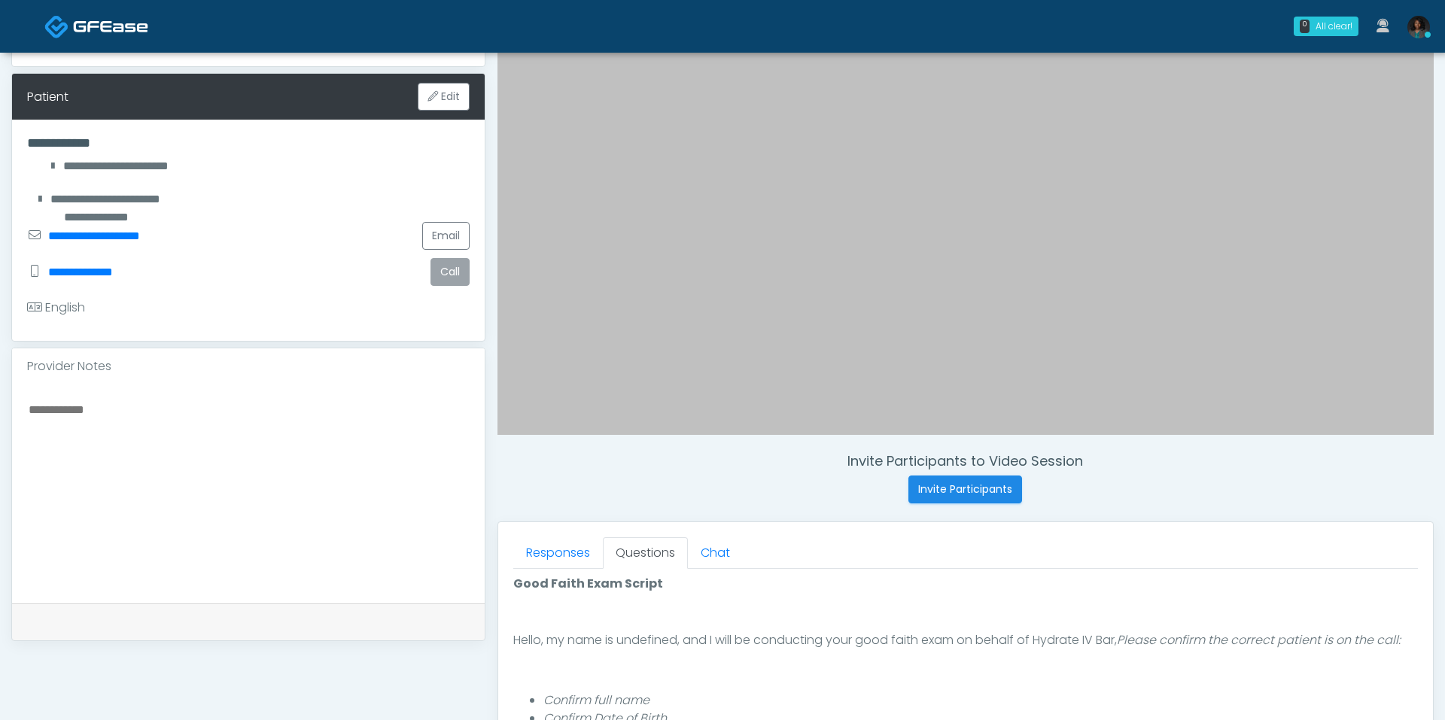
click at [457, 271] on button "Call" at bounding box center [450, 272] width 39 height 28
click at [448, 265] on button "Call" at bounding box center [450, 272] width 39 height 28
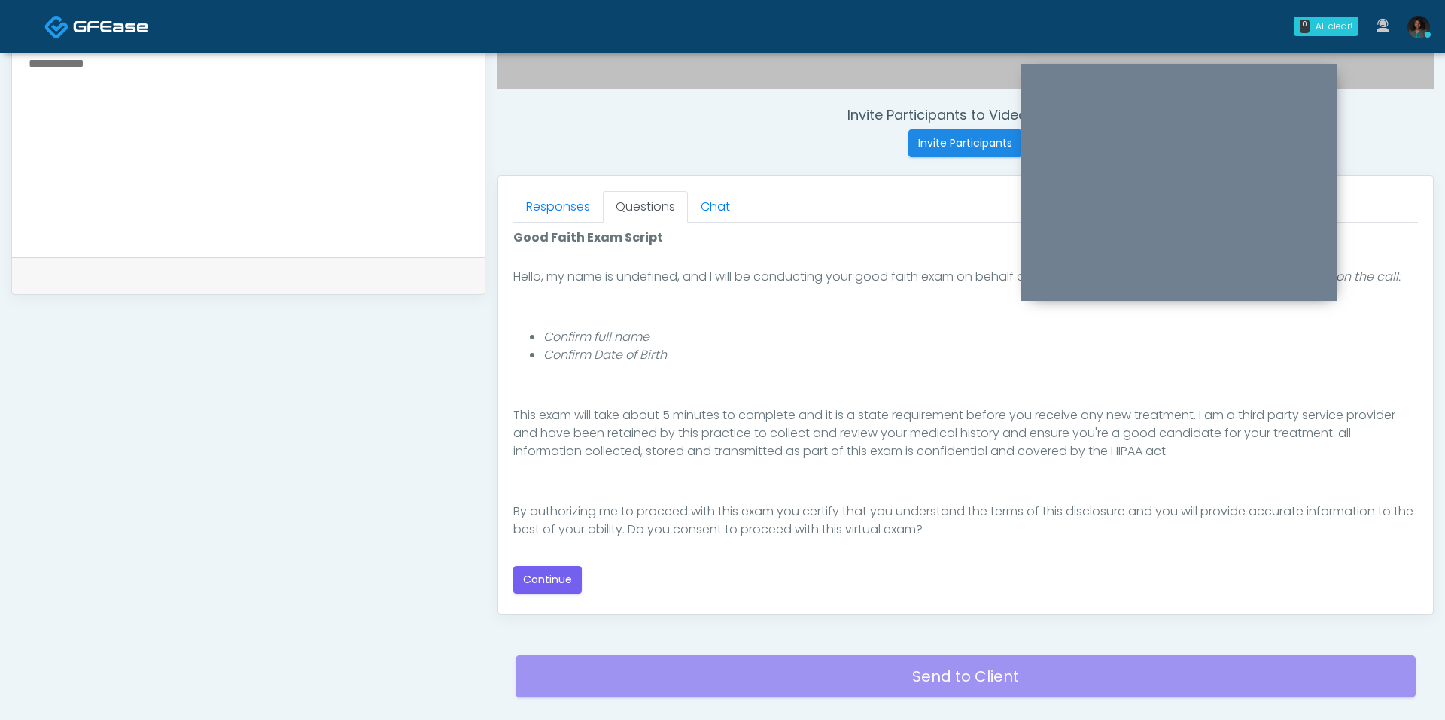
scroll to position [102, 0]
click at [562, 577] on button "Continue" at bounding box center [547, 580] width 68 height 28
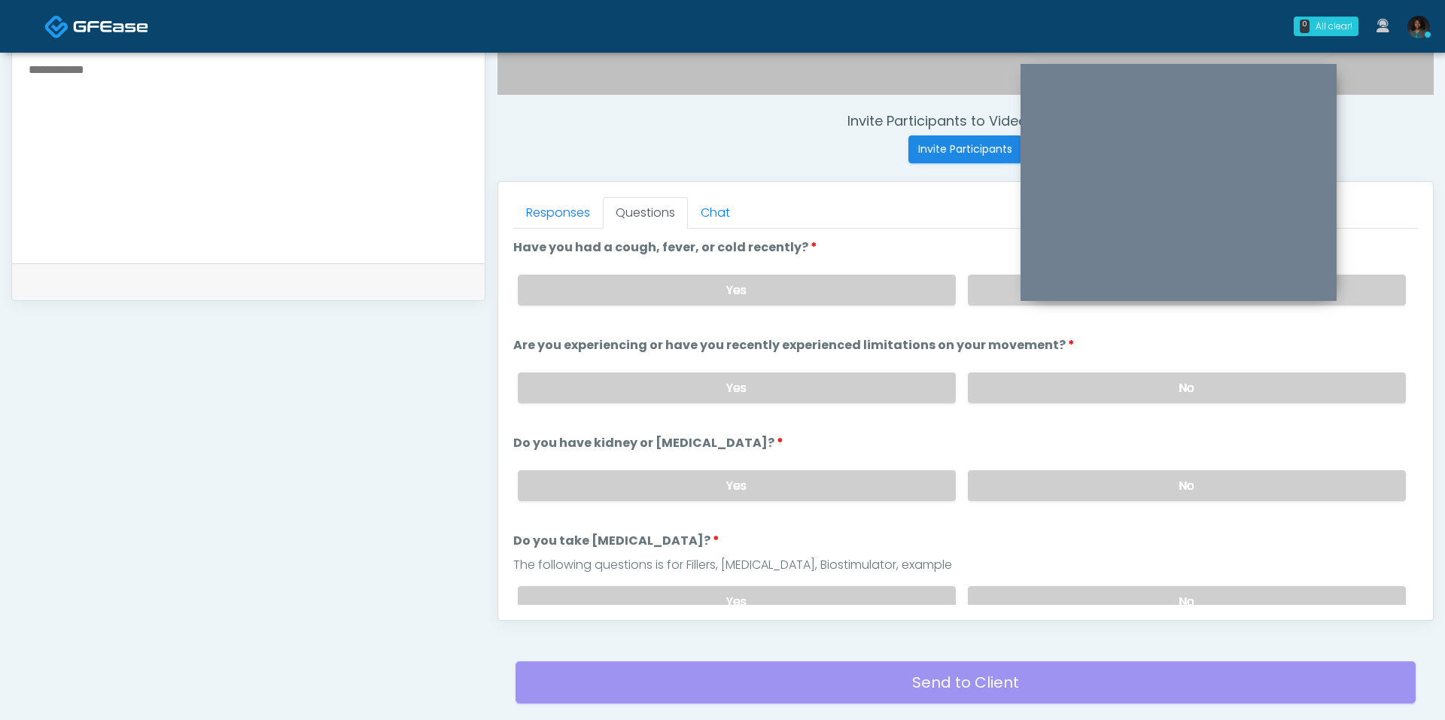
scroll to position [481, 0]
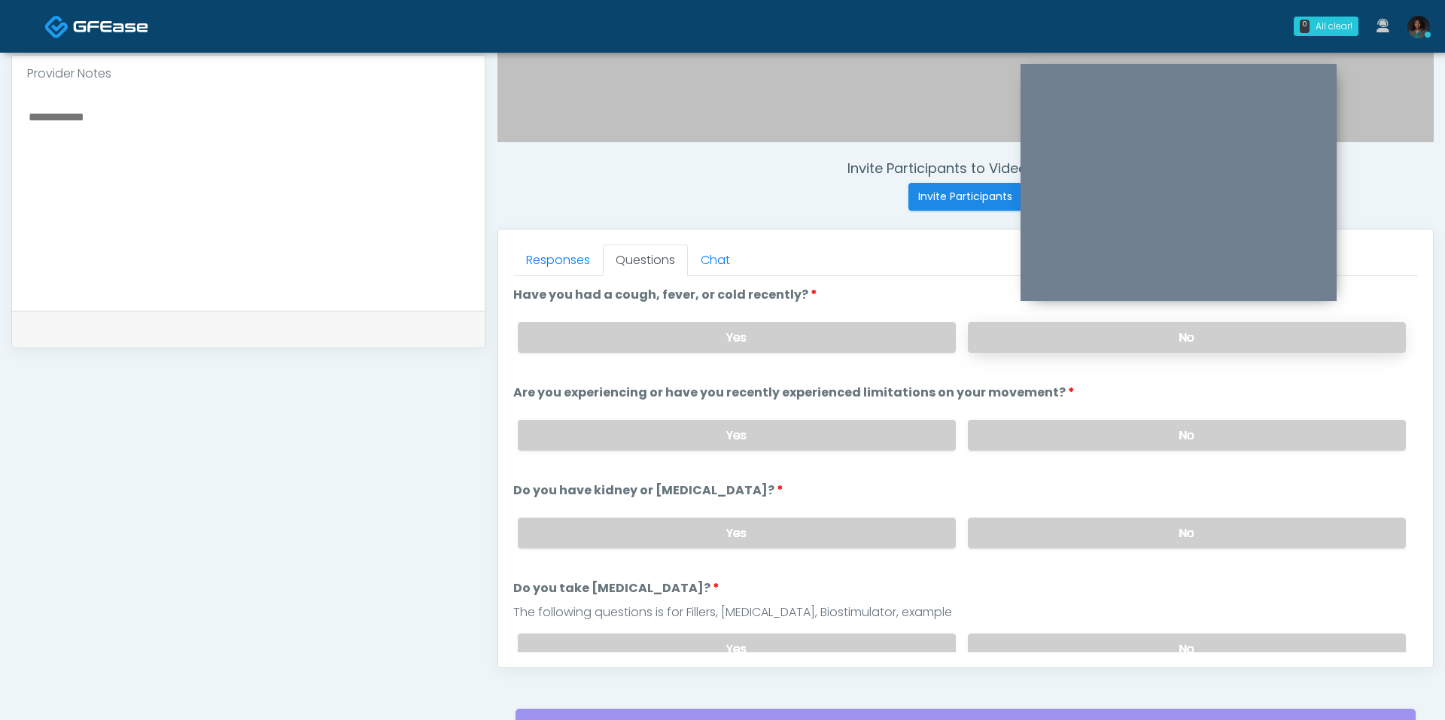
click at [1020, 336] on label "No" at bounding box center [1187, 337] width 438 height 31
click at [1025, 423] on label "No" at bounding box center [1187, 435] width 438 height 31
click at [1023, 529] on label "No" at bounding box center [1187, 533] width 438 height 31
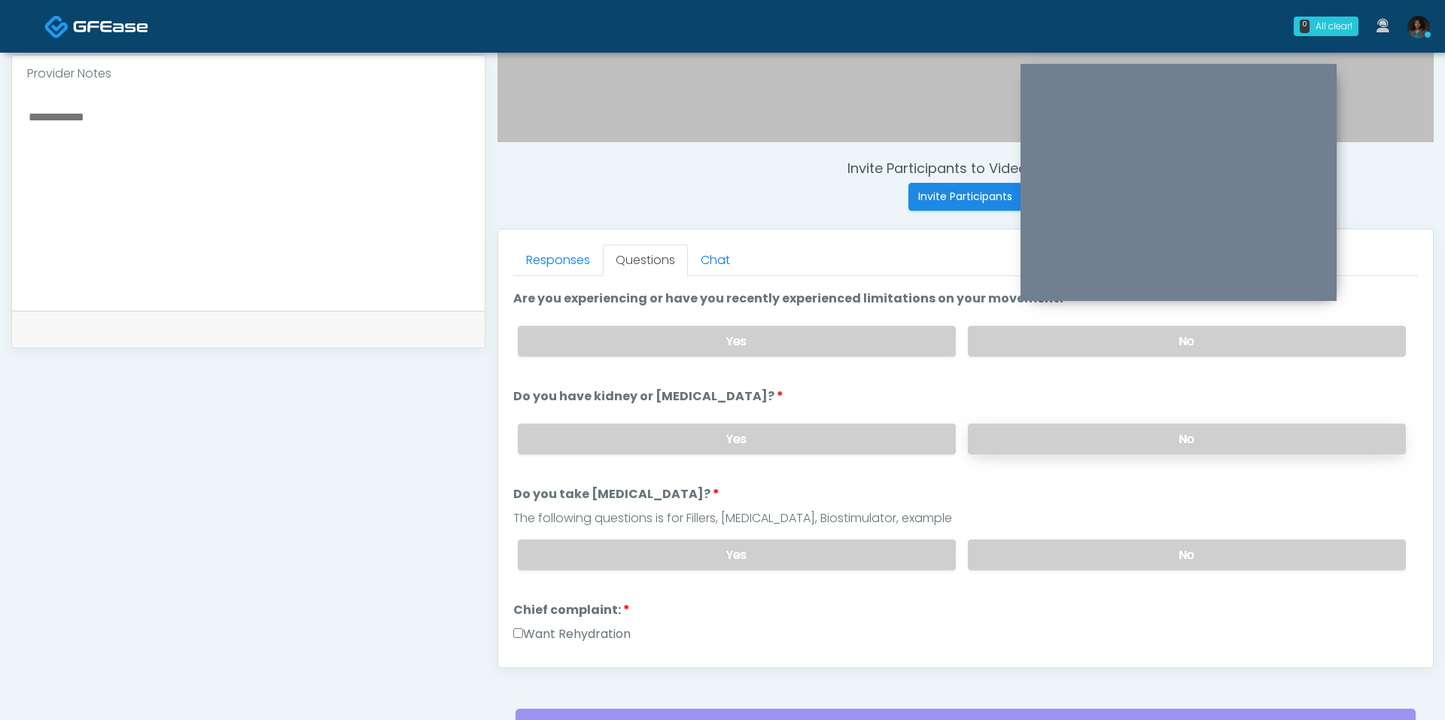
scroll to position [97, 0]
click at [1040, 546] on label "No" at bounding box center [1187, 552] width 438 height 31
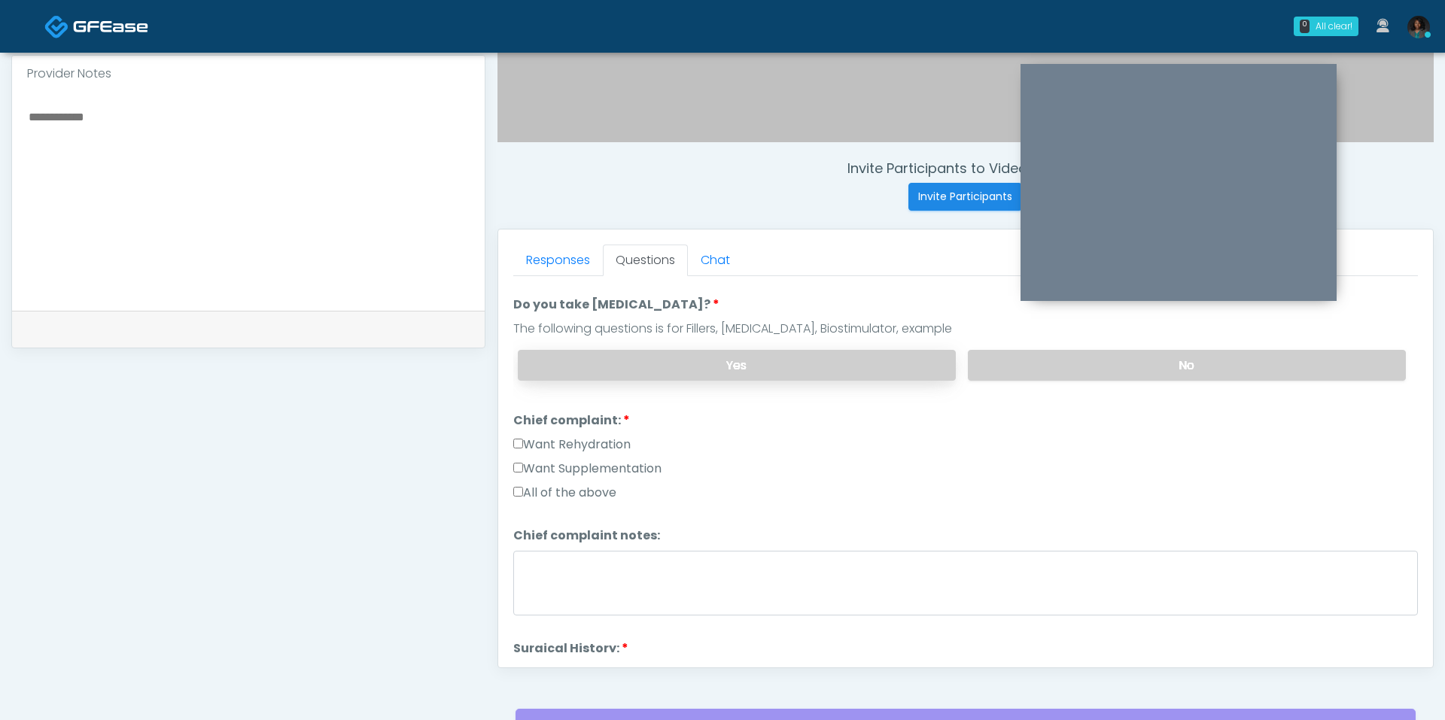
scroll to position [288, 0]
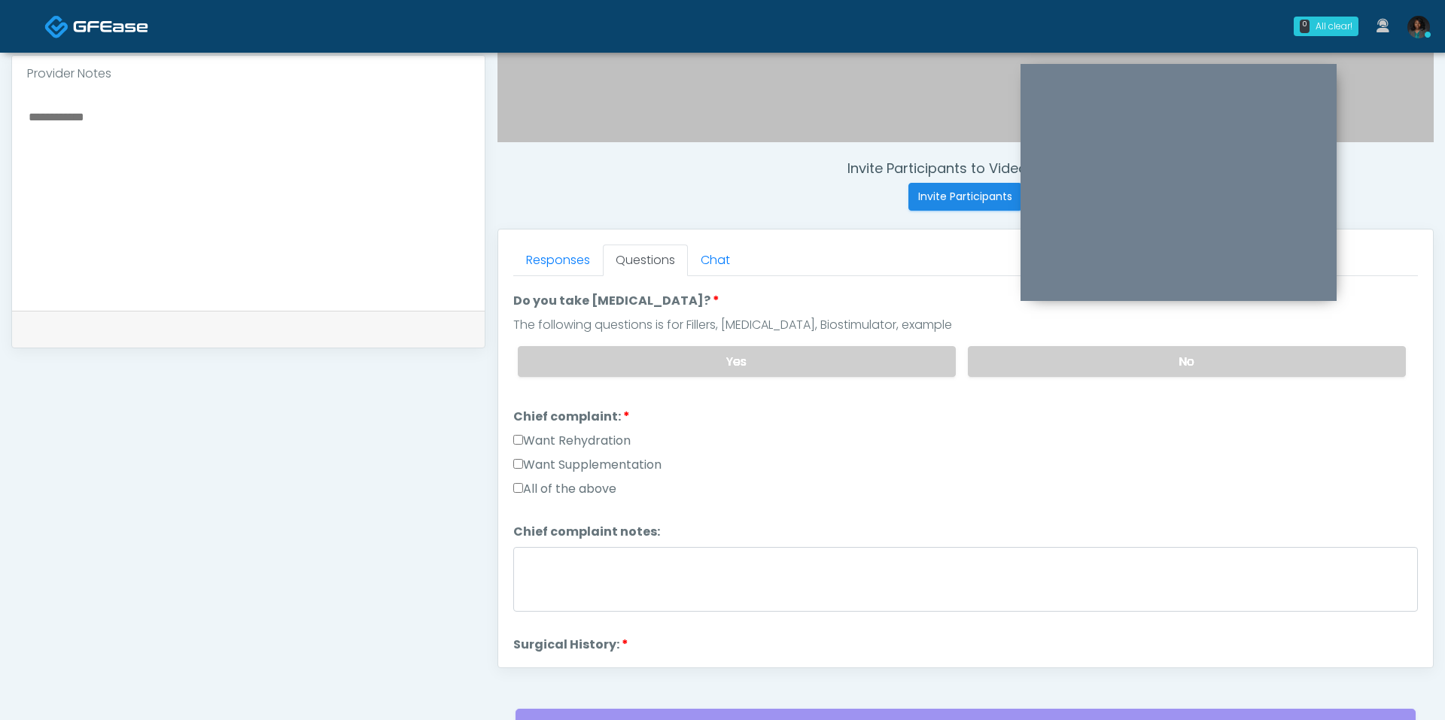
click at [571, 480] on label "All of the above" at bounding box center [564, 489] width 103 height 18
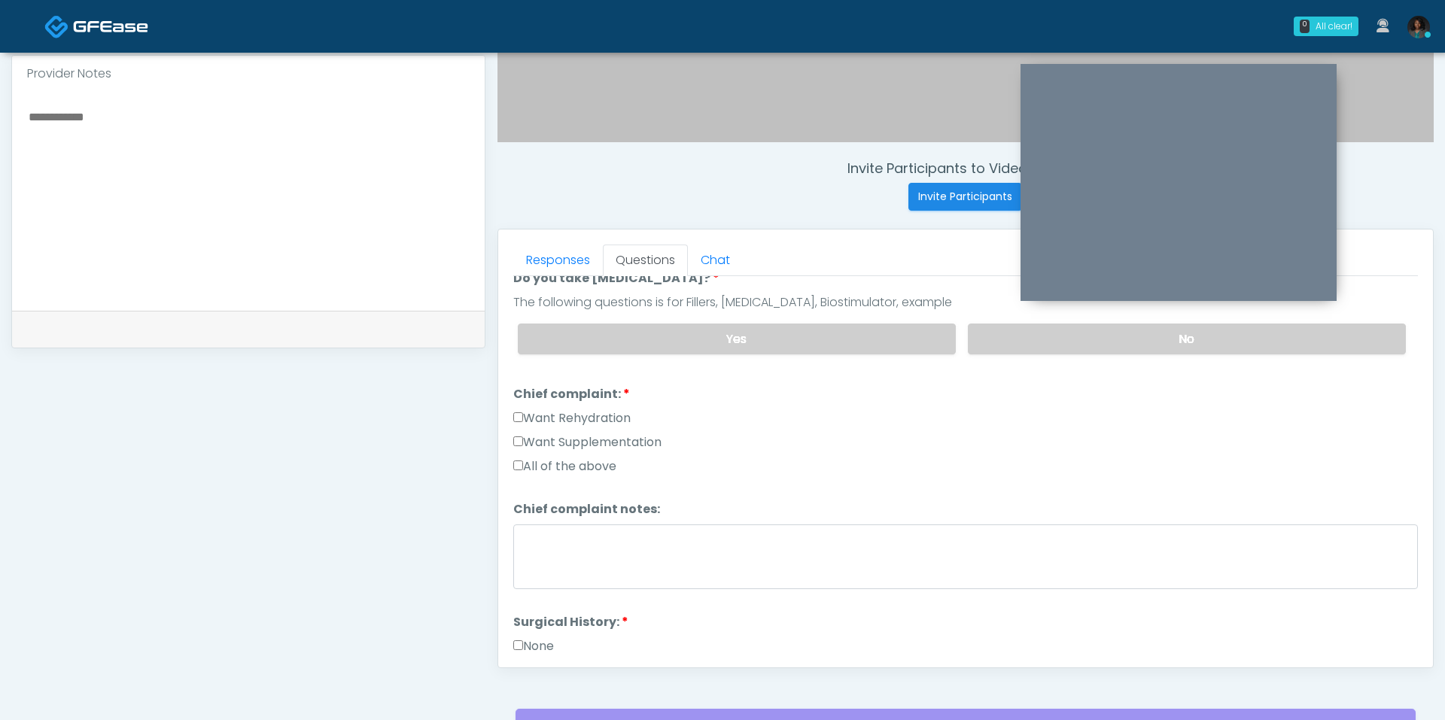
click at [585, 409] on label "Want Rehydration" at bounding box center [571, 418] width 117 height 18
click at [586, 458] on label "All of the above" at bounding box center [564, 467] width 103 height 18
click at [586, 438] on label "Want Supplementation" at bounding box center [587, 443] width 148 height 18
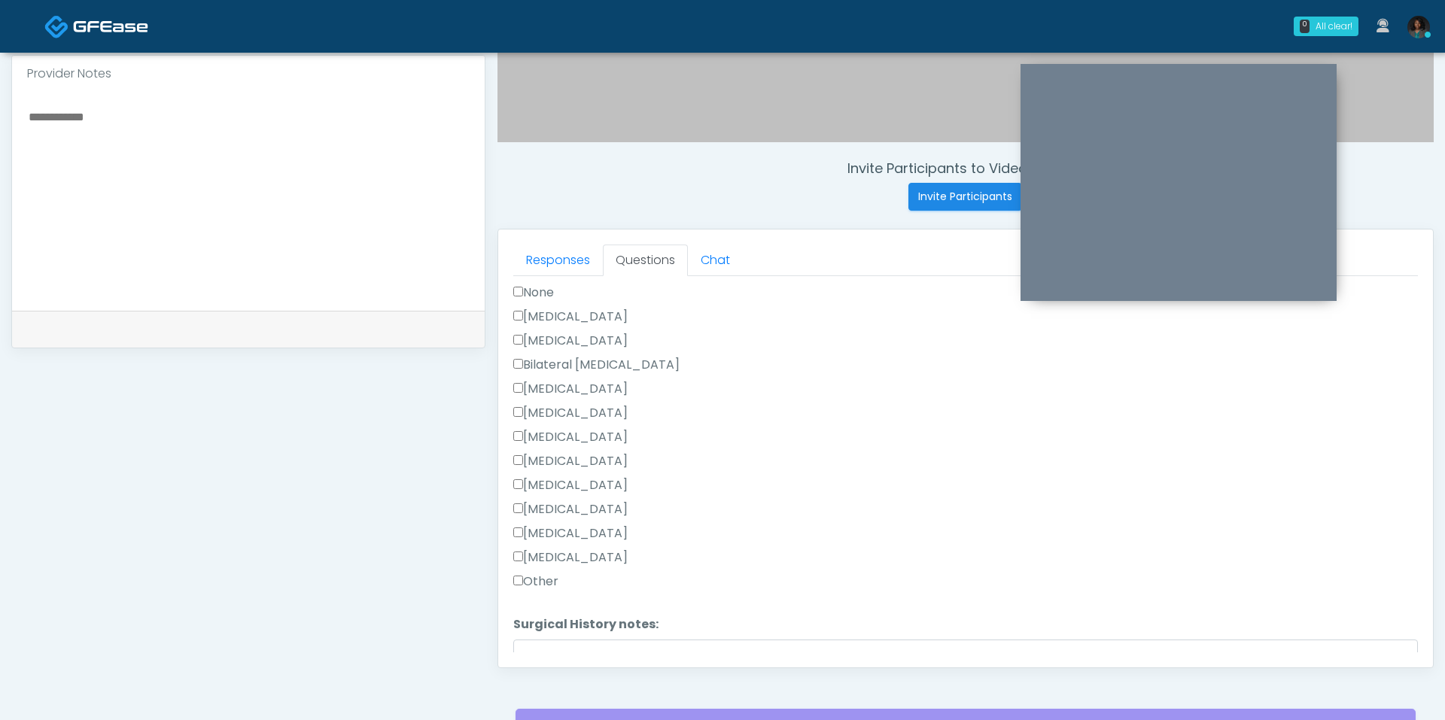
scroll to position [667, 0]
click at [565, 637] on textarea "Surgical History notes:" at bounding box center [965, 669] width 905 height 65
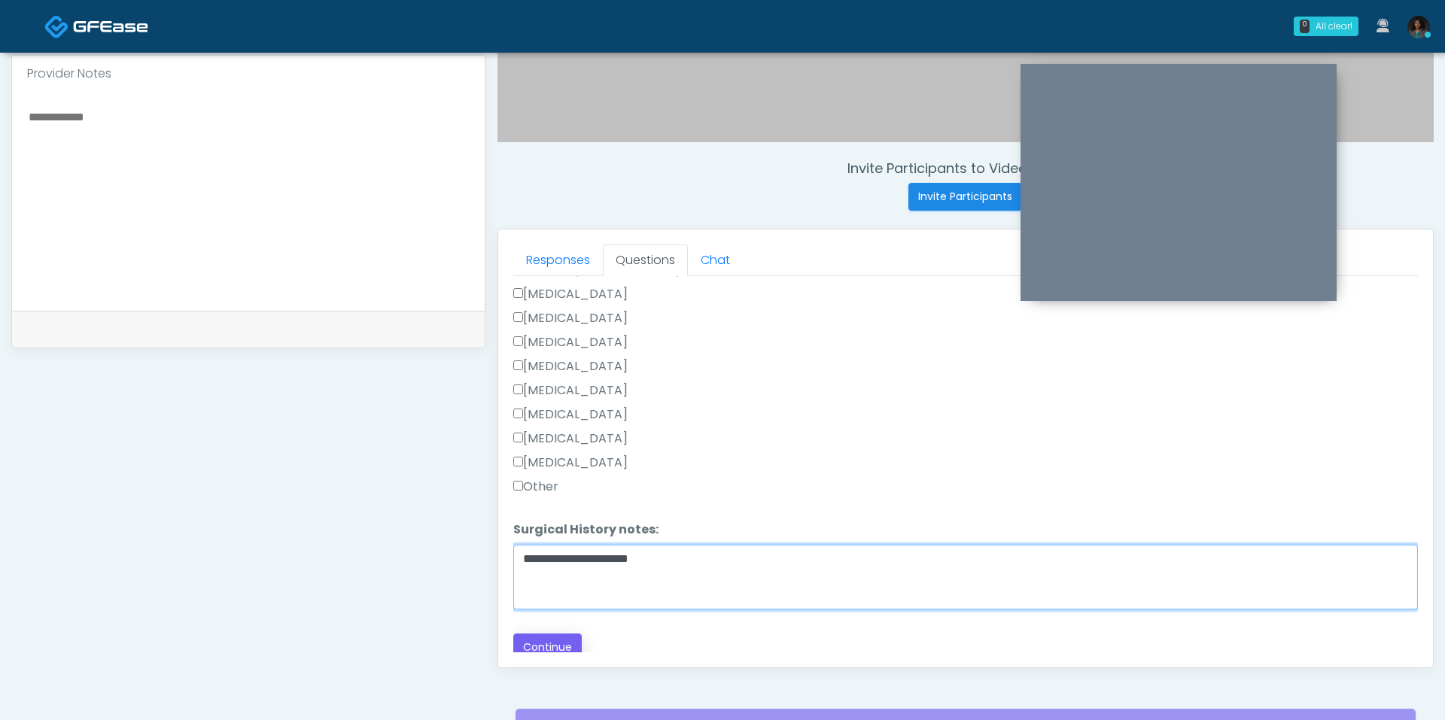
type textarea "**********"
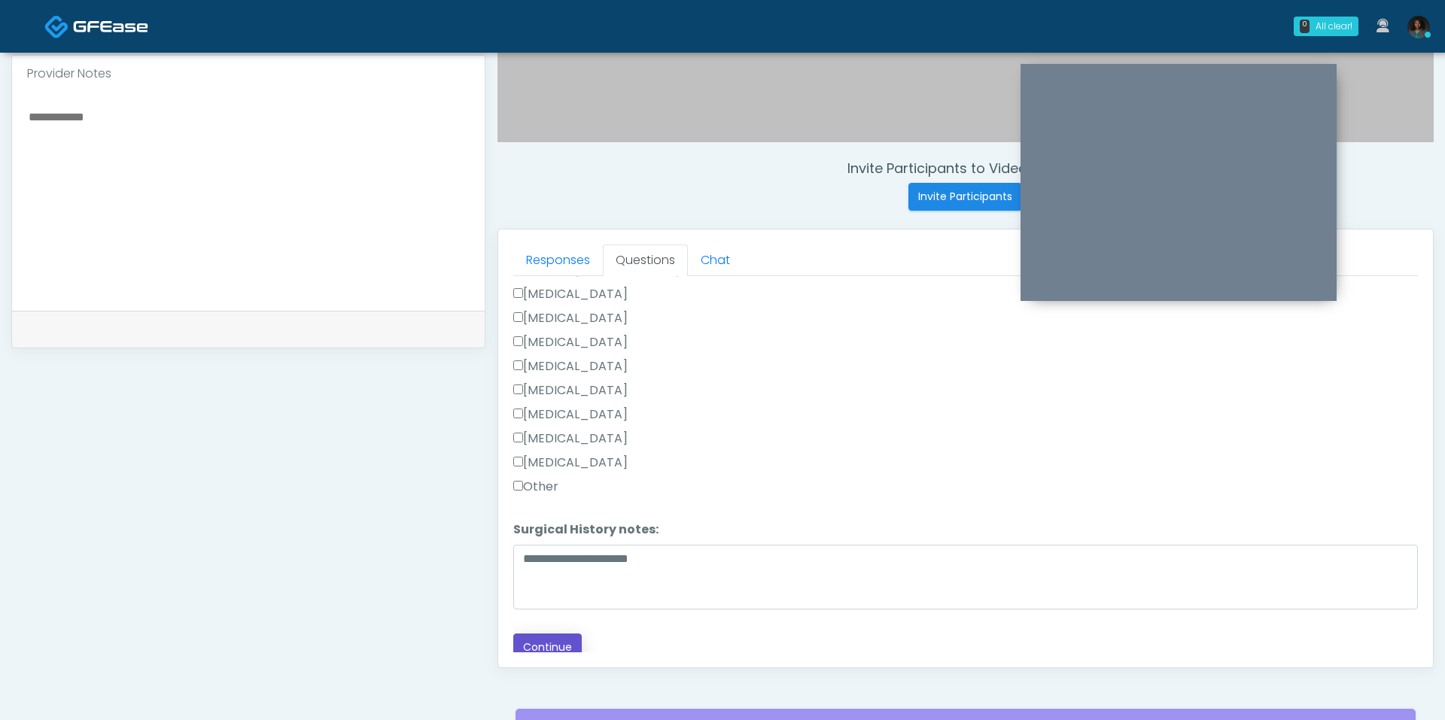
click at [540, 634] on button "Continue" at bounding box center [547, 648] width 68 height 28
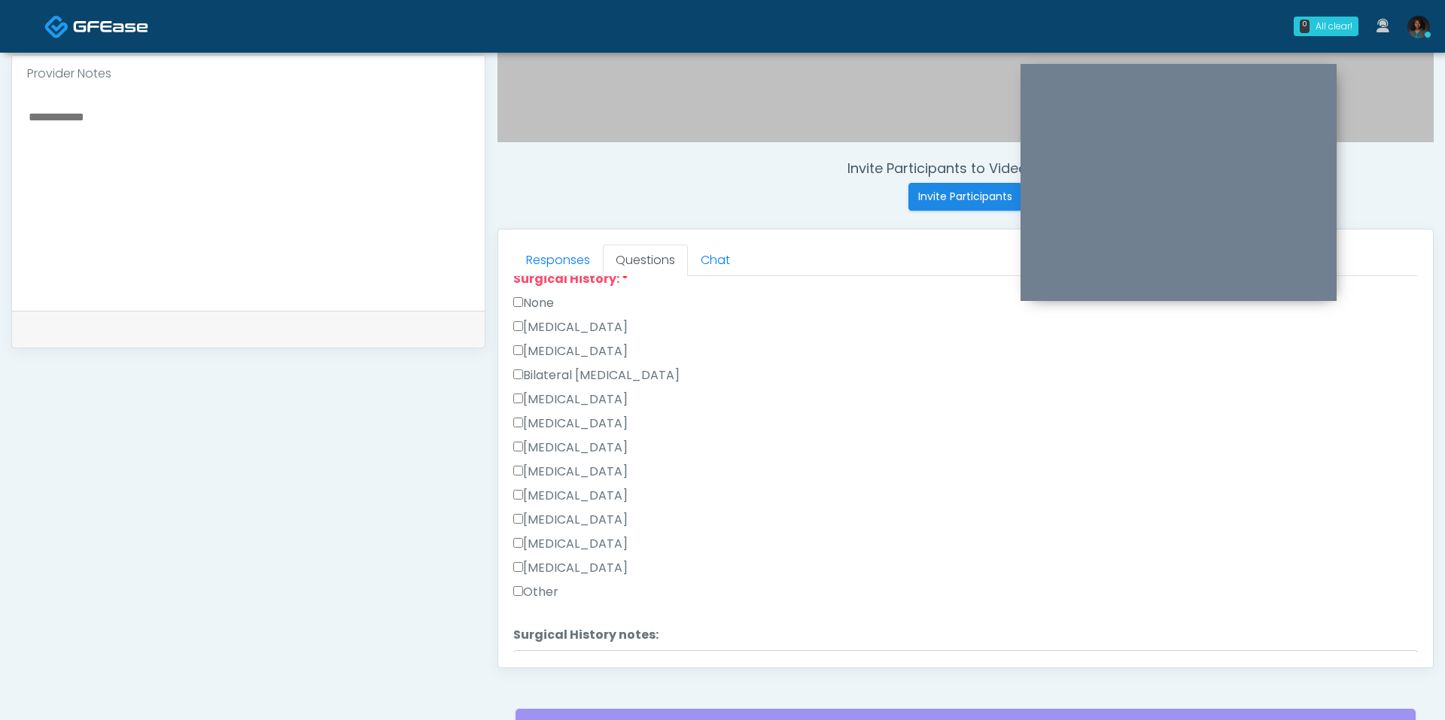
scroll to position [668, 0]
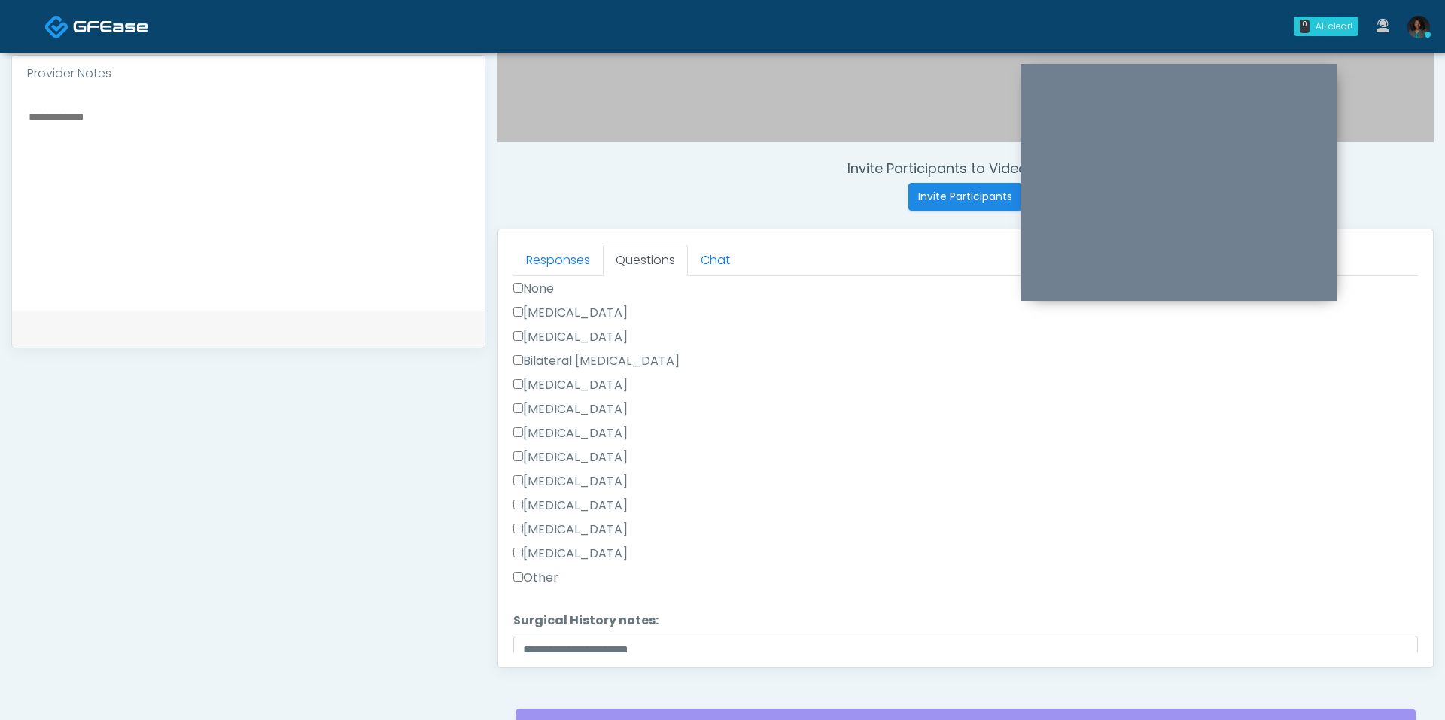
click at [551, 569] on label "Other" at bounding box center [535, 578] width 45 height 18
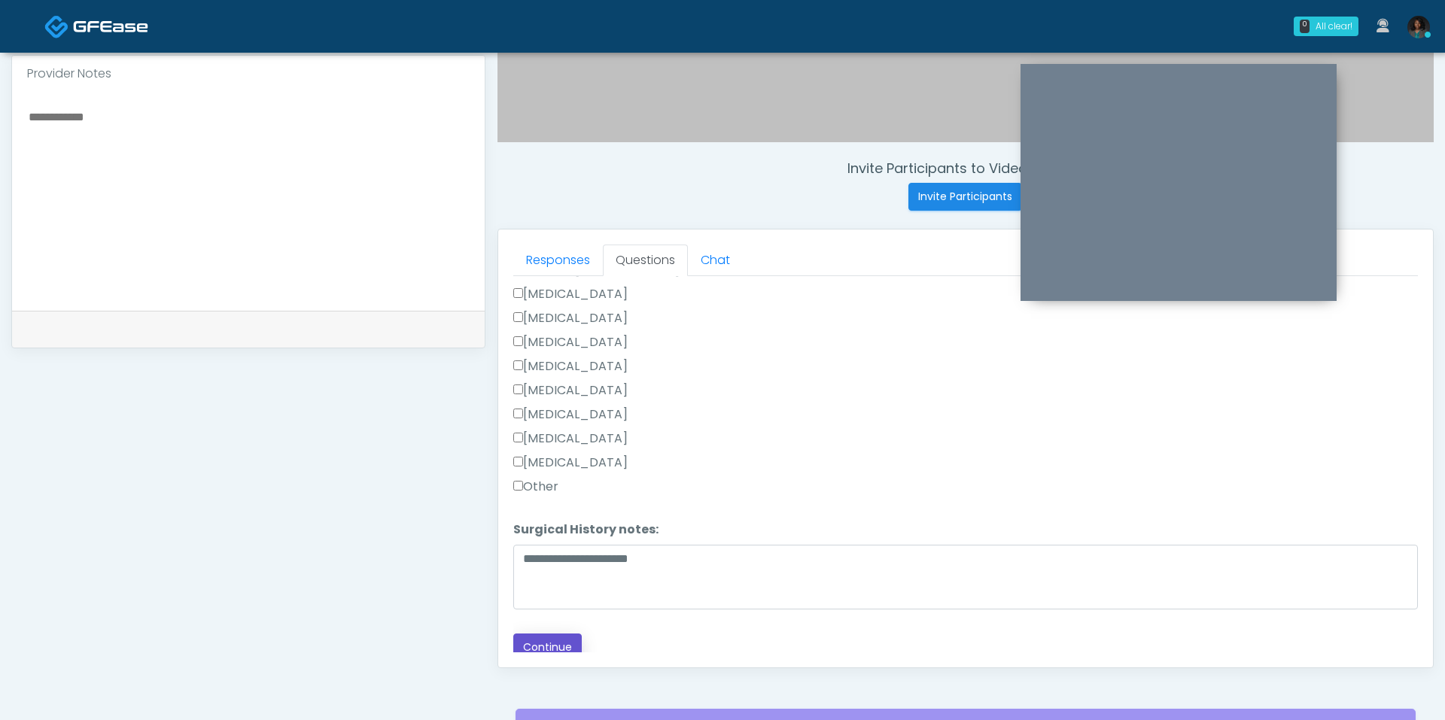
click at [546, 635] on button "Continue" at bounding box center [547, 648] width 68 height 28
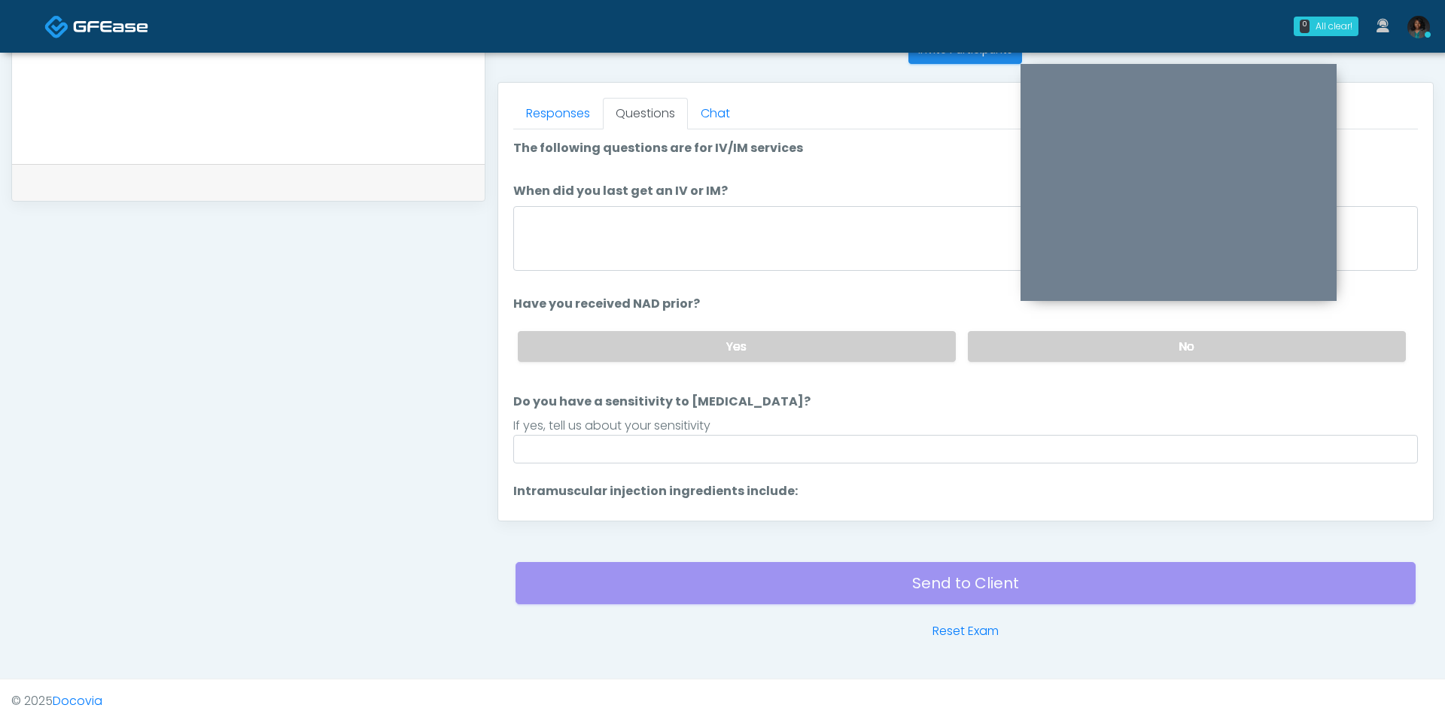
scroll to position [52, 0]
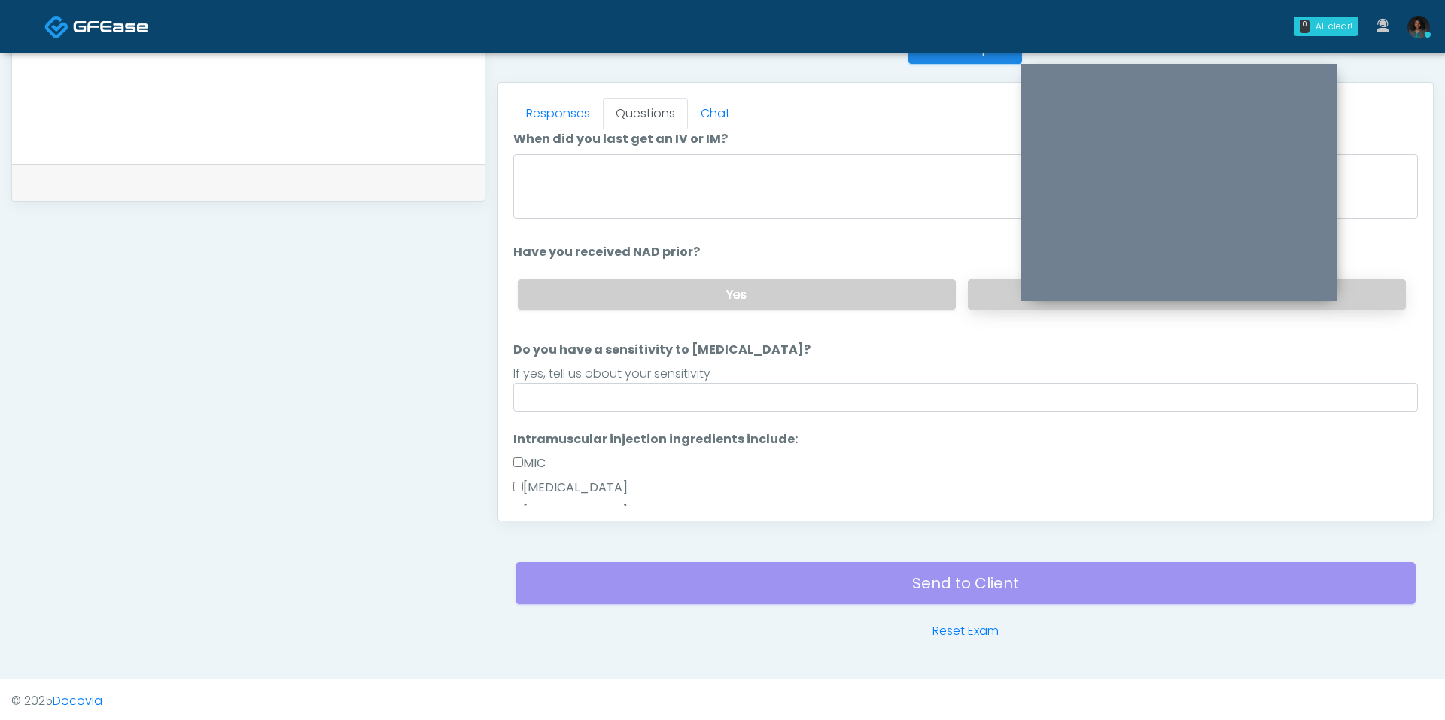
click at [983, 285] on label "No" at bounding box center [1187, 294] width 438 height 31
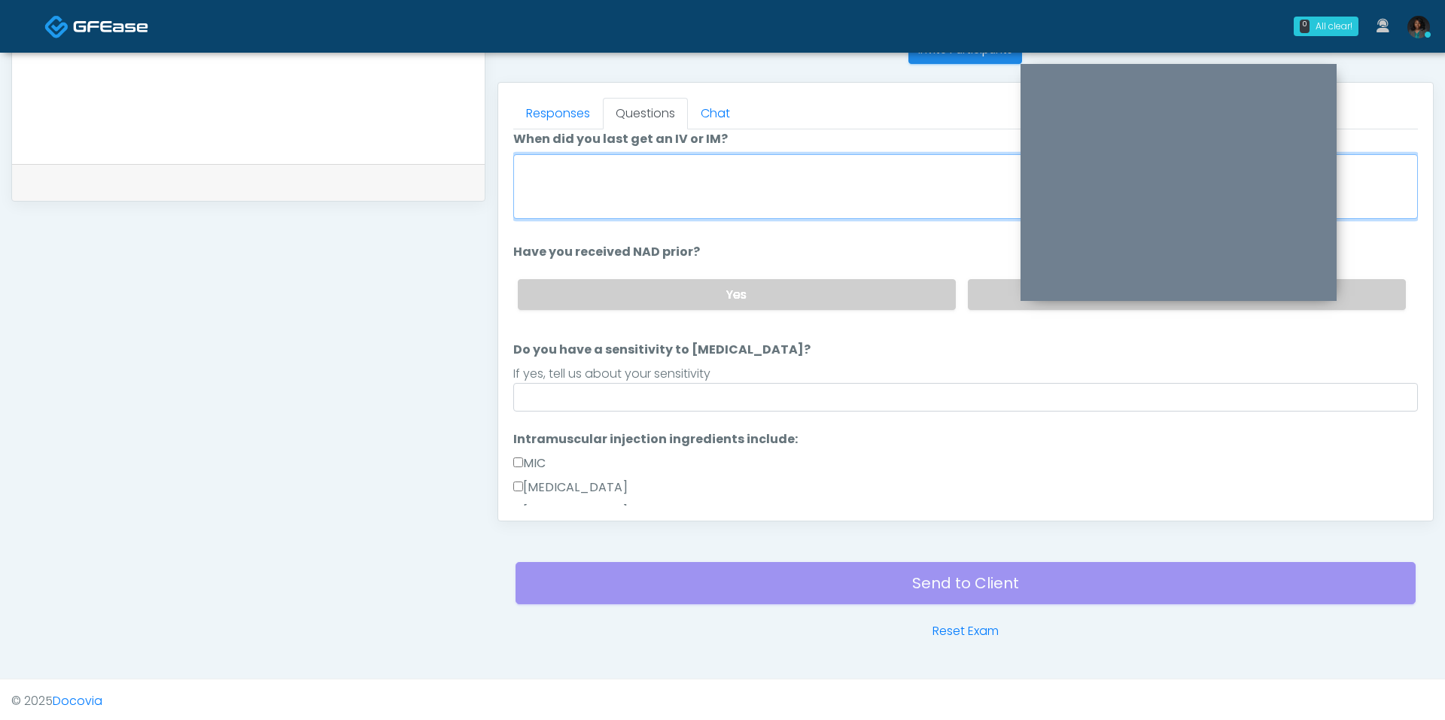
click at [833, 199] on textarea "When did you last get an IV or IM?" at bounding box center [965, 186] width 905 height 65
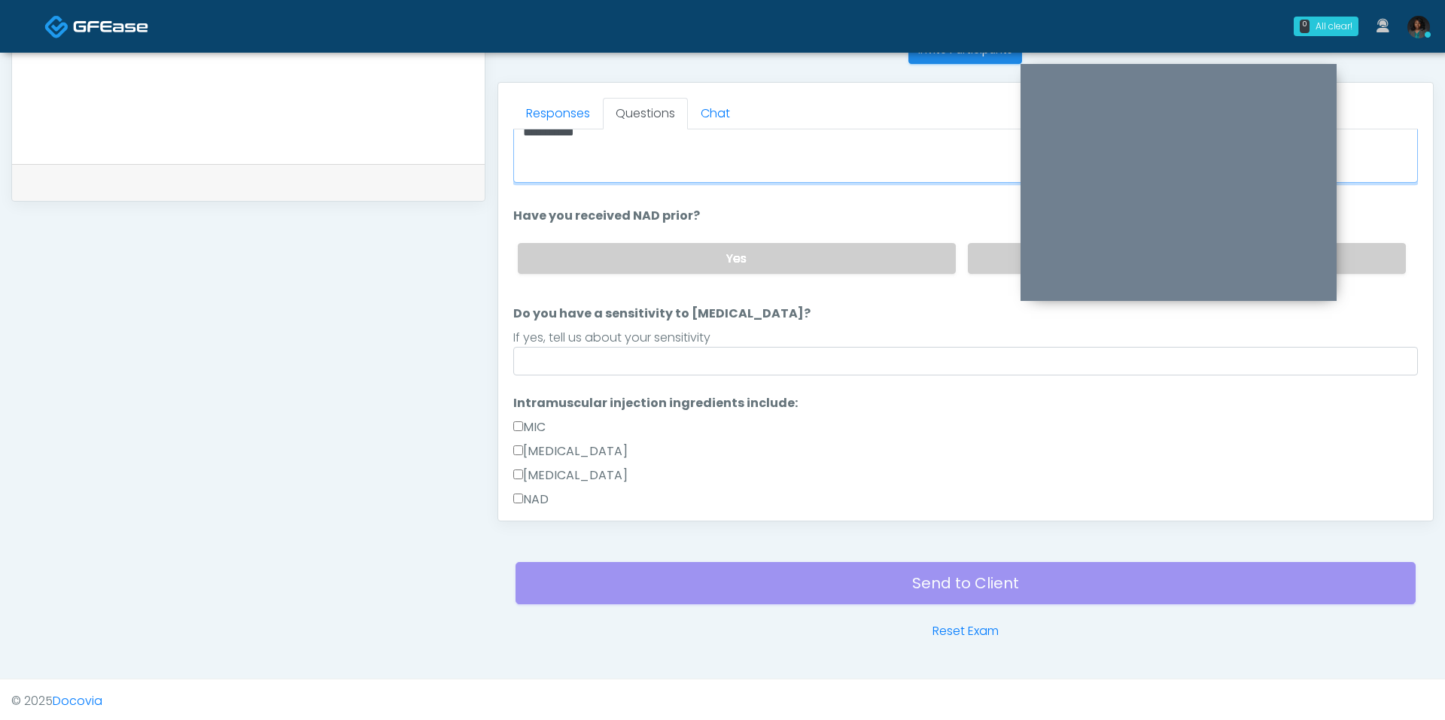
type textarea "**********"
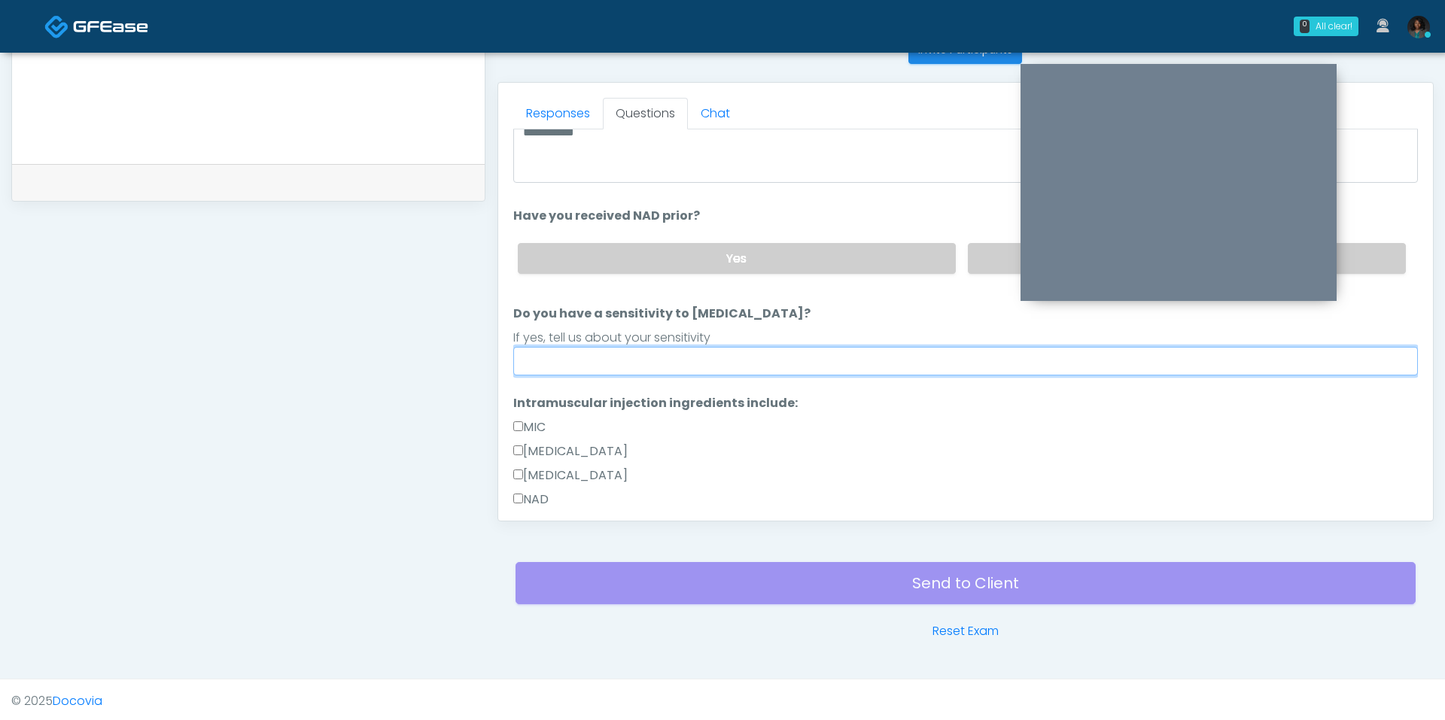
click at [730, 357] on input "Do you have a sensitivity to Niacin?" at bounding box center [965, 361] width 905 height 29
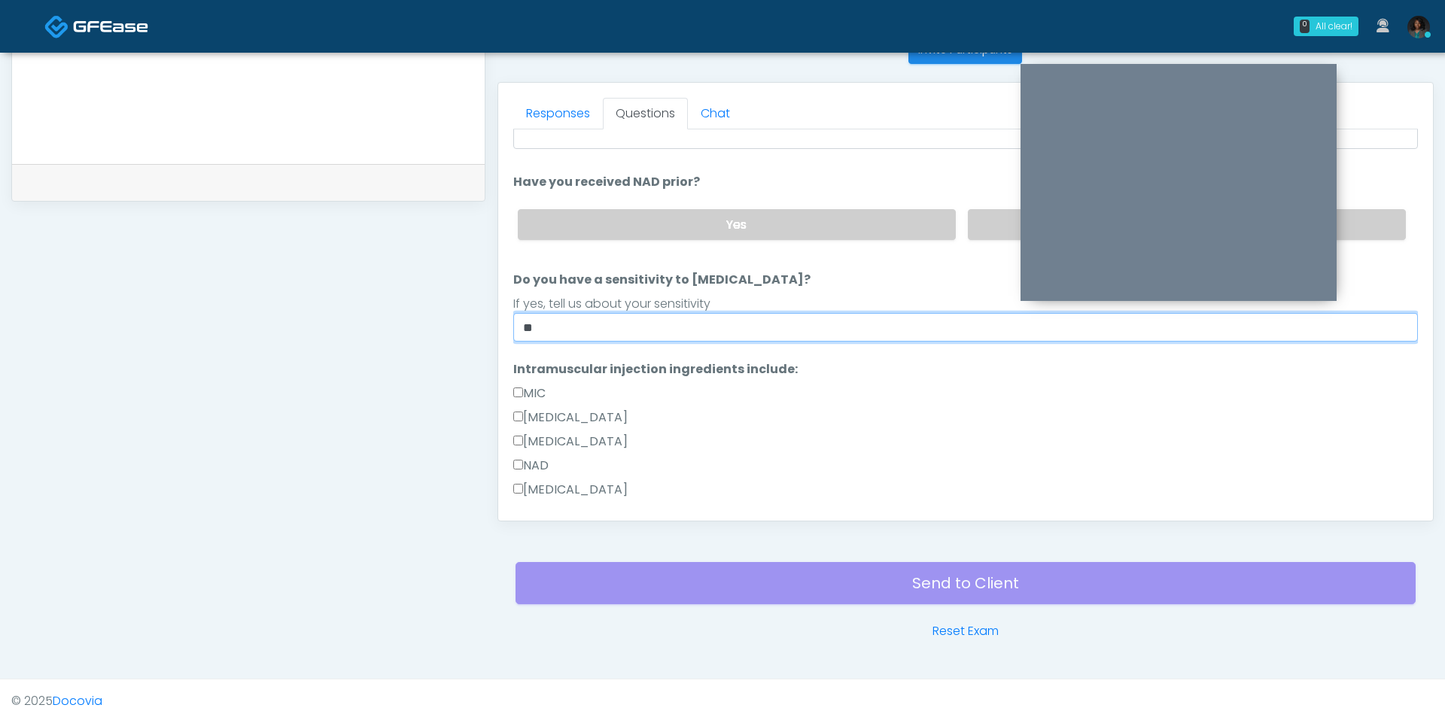
scroll to position [124, 0]
type input "**"
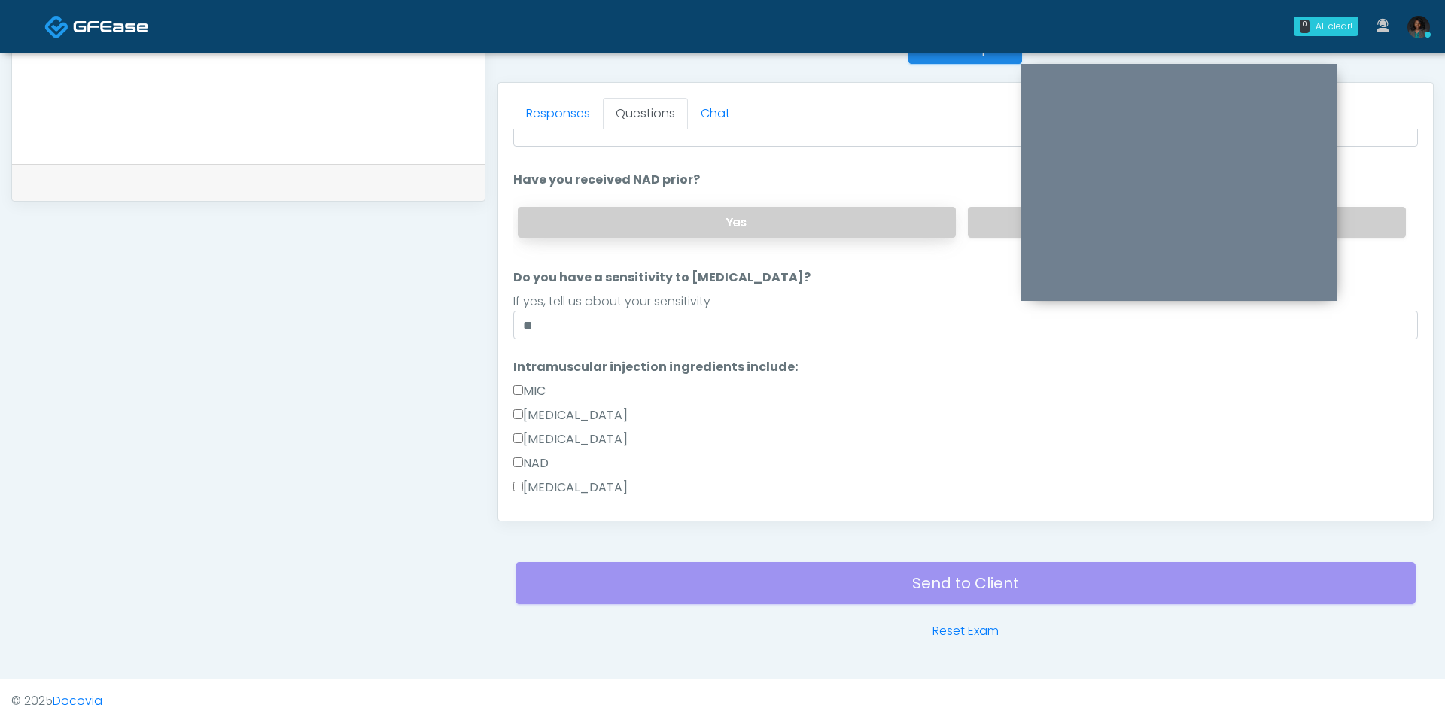
click at [794, 210] on label "Yes" at bounding box center [737, 222] width 438 height 31
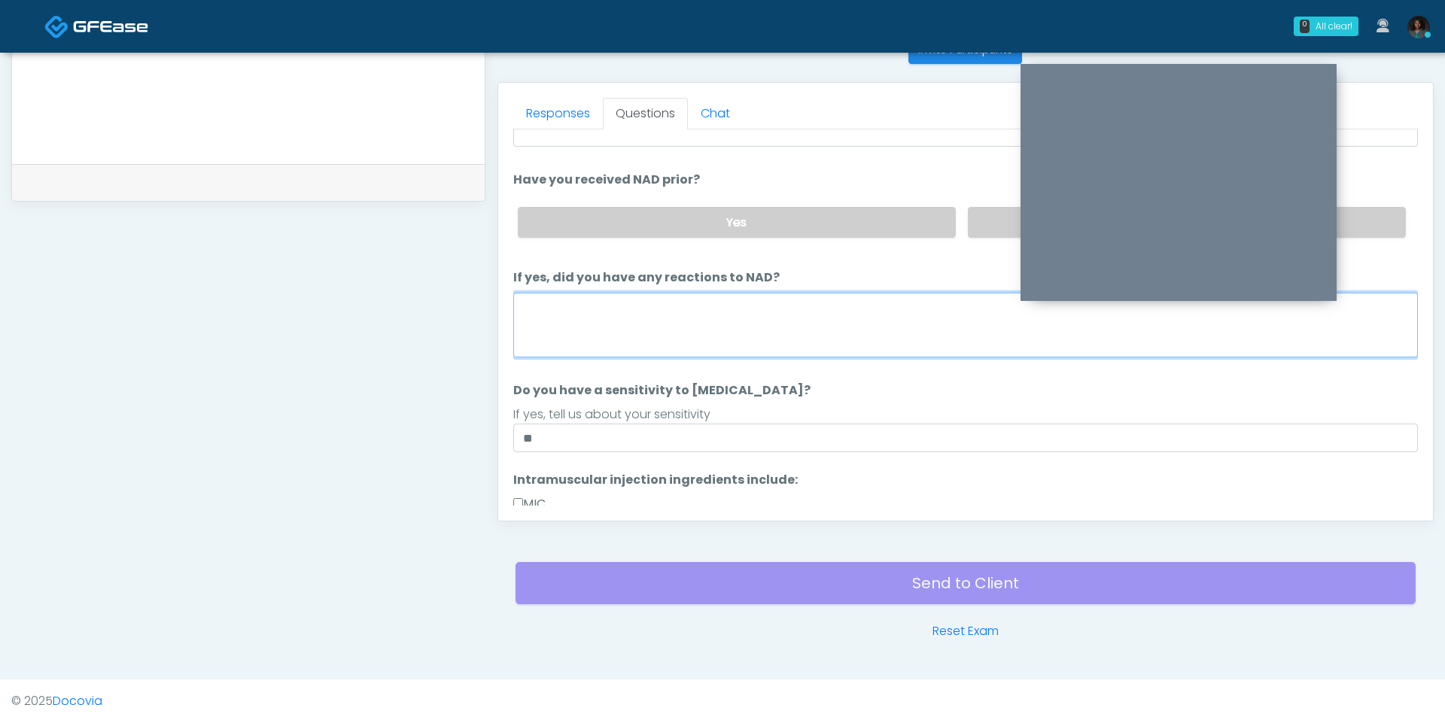
click at [699, 304] on textarea "If yes, did you have any reactions to NAD?" at bounding box center [965, 325] width 905 height 65
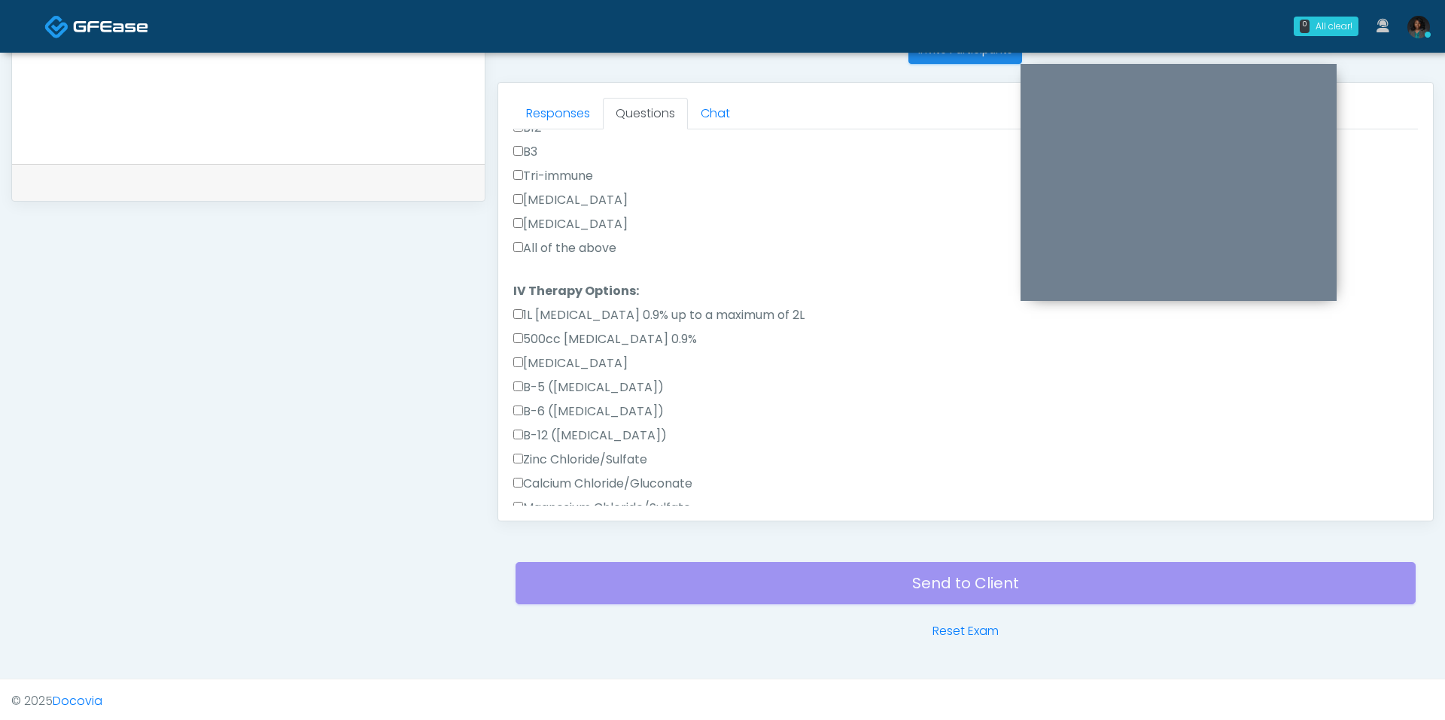
scroll to position [682, 0]
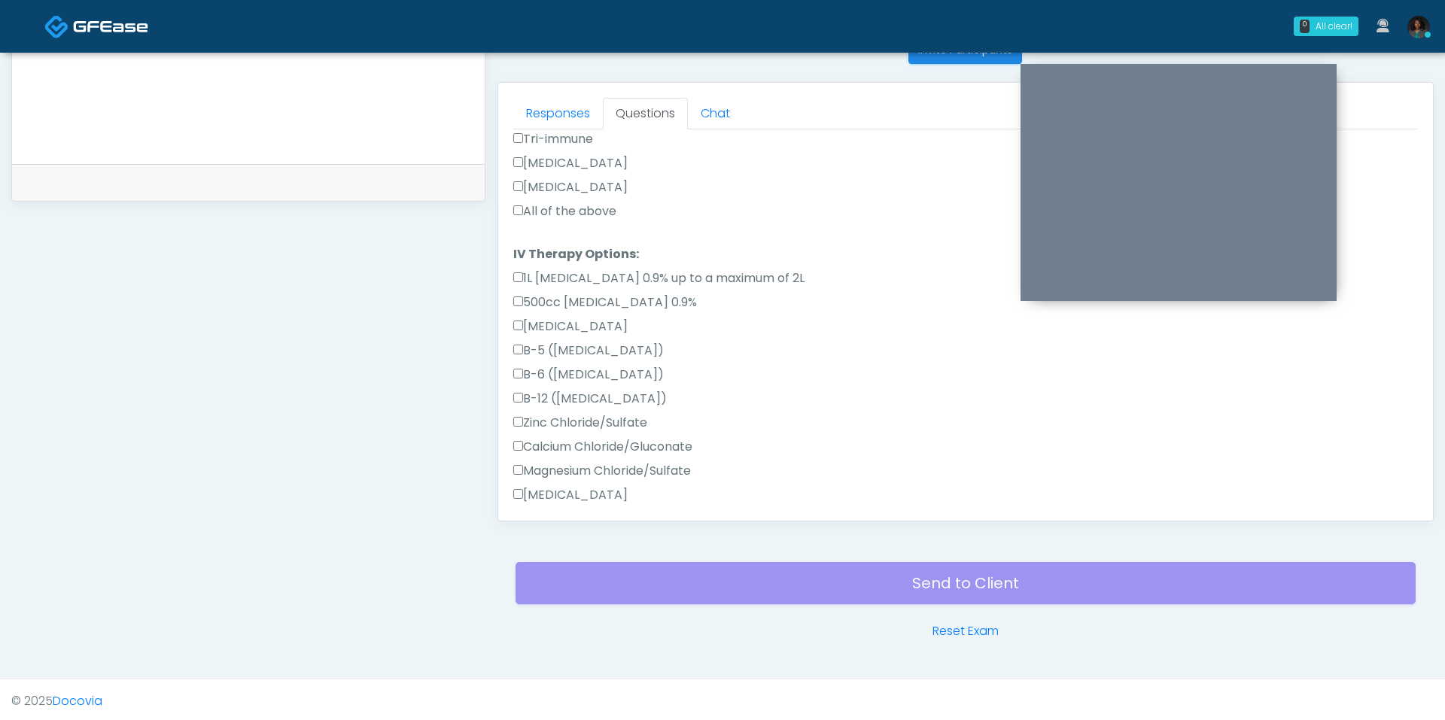
type textarea "**"
click at [577, 202] on label "All of the above" at bounding box center [564, 211] width 103 height 18
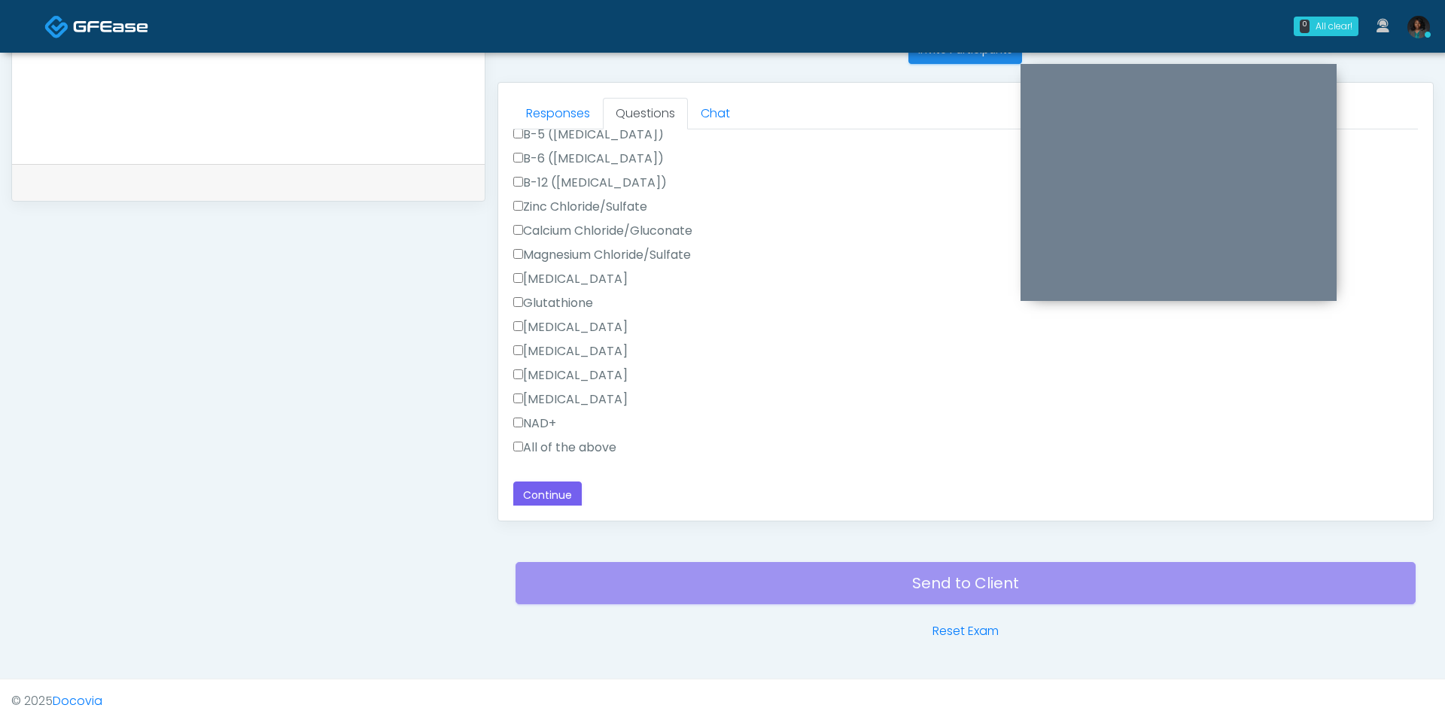
click at [547, 439] on label "All of the above" at bounding box center [564, 448] width 103 height 18
click at [542, 482] on button "Continue" at bounding box center [547, 496] width 68 height 28
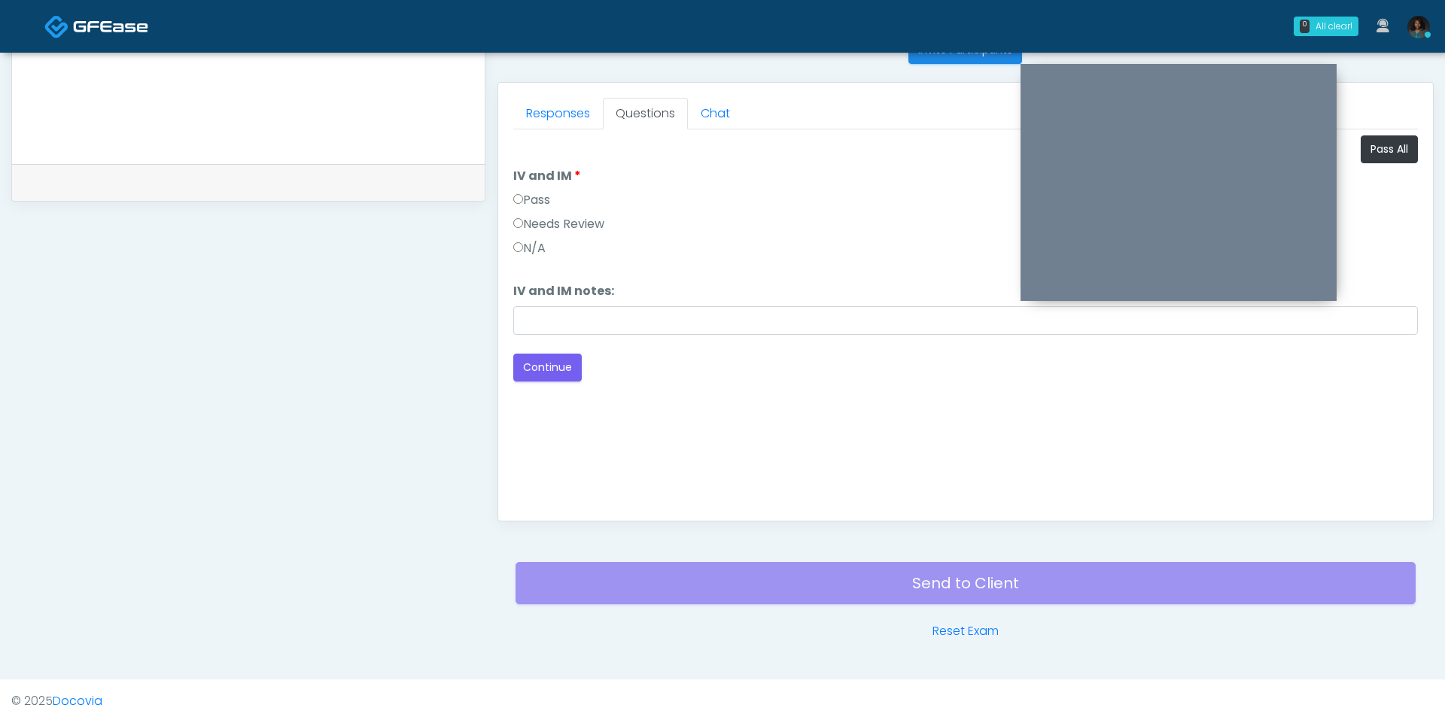
scroll to position [0, 0]
click at [540, 195] on label "Pass" at bounding box center [531, 200] width 37 height 18
click at [546, 357] on button "Continue" at bounding box center [547, 368] width 68 height 28
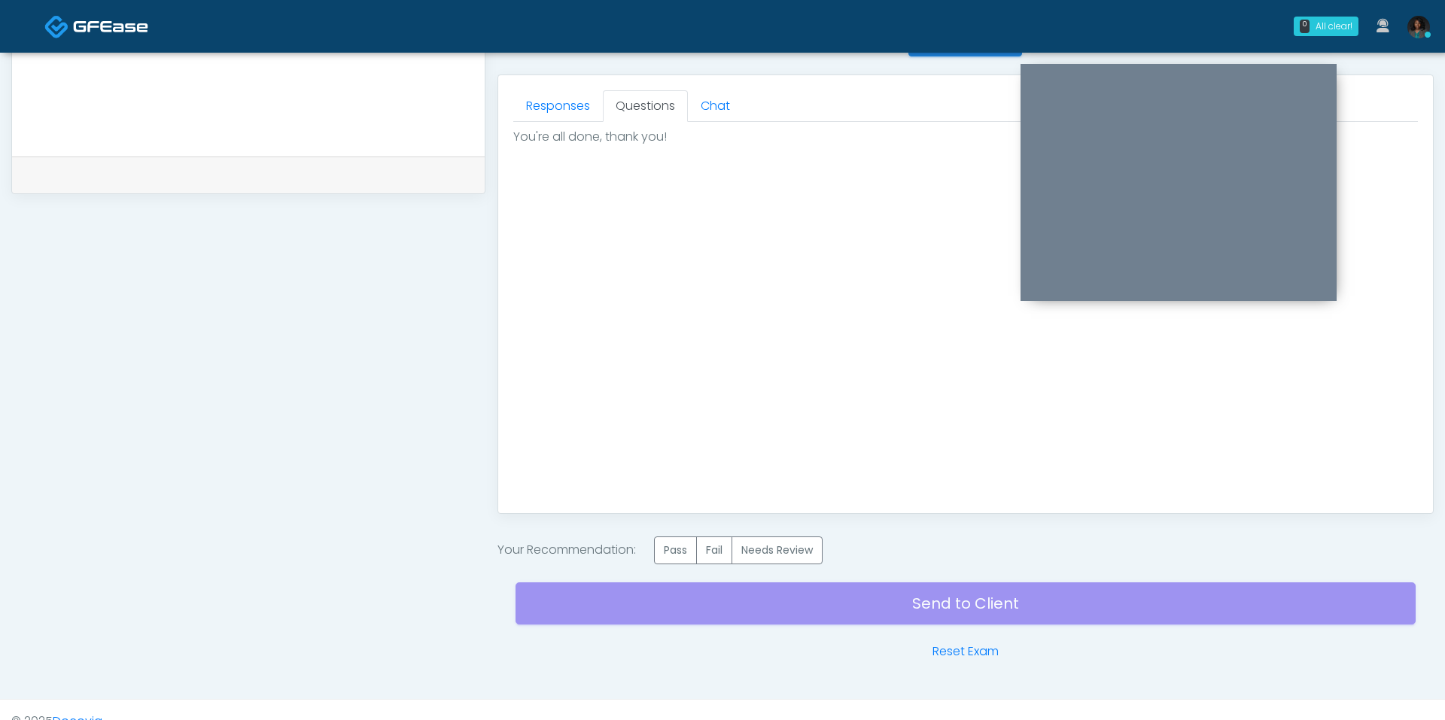
scroll to position [655, 0]
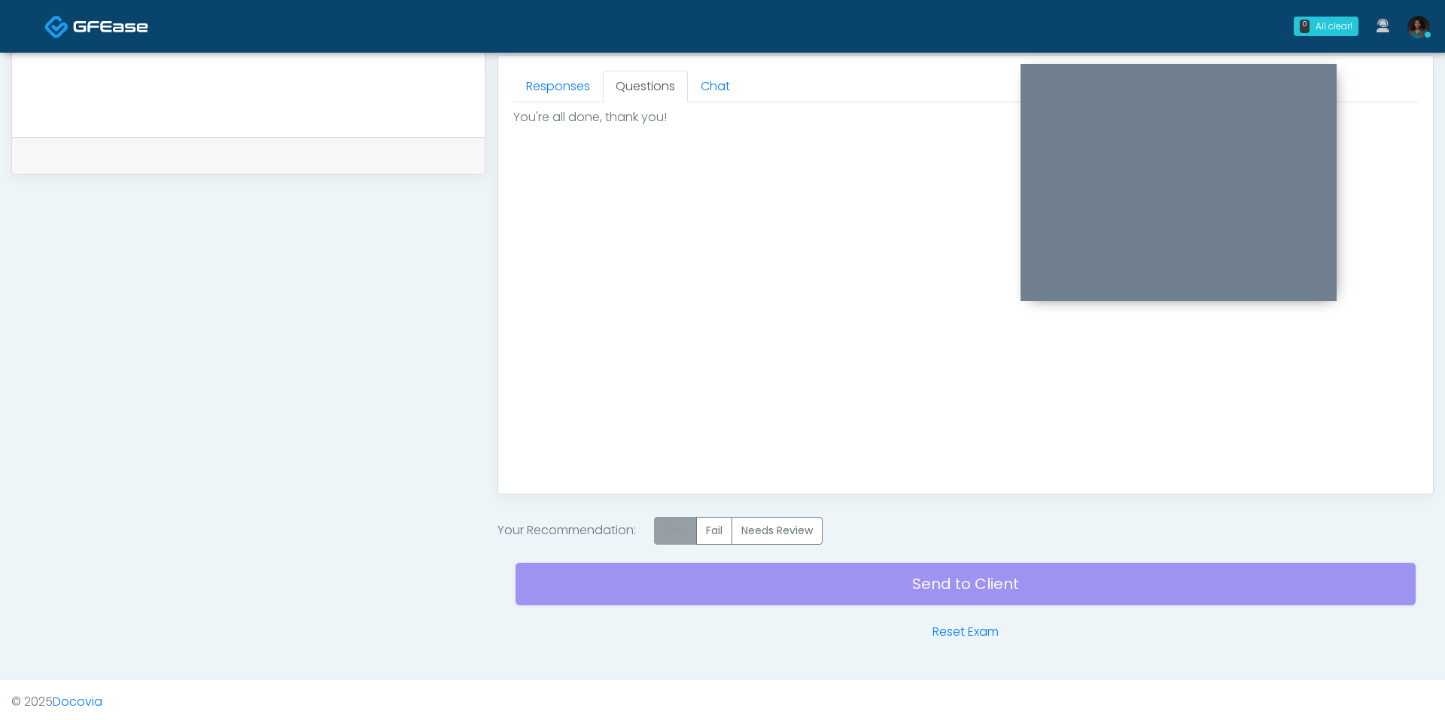
click at [681, 524] on label "Pass" at bounding box center [675, 531] width 43 height 28
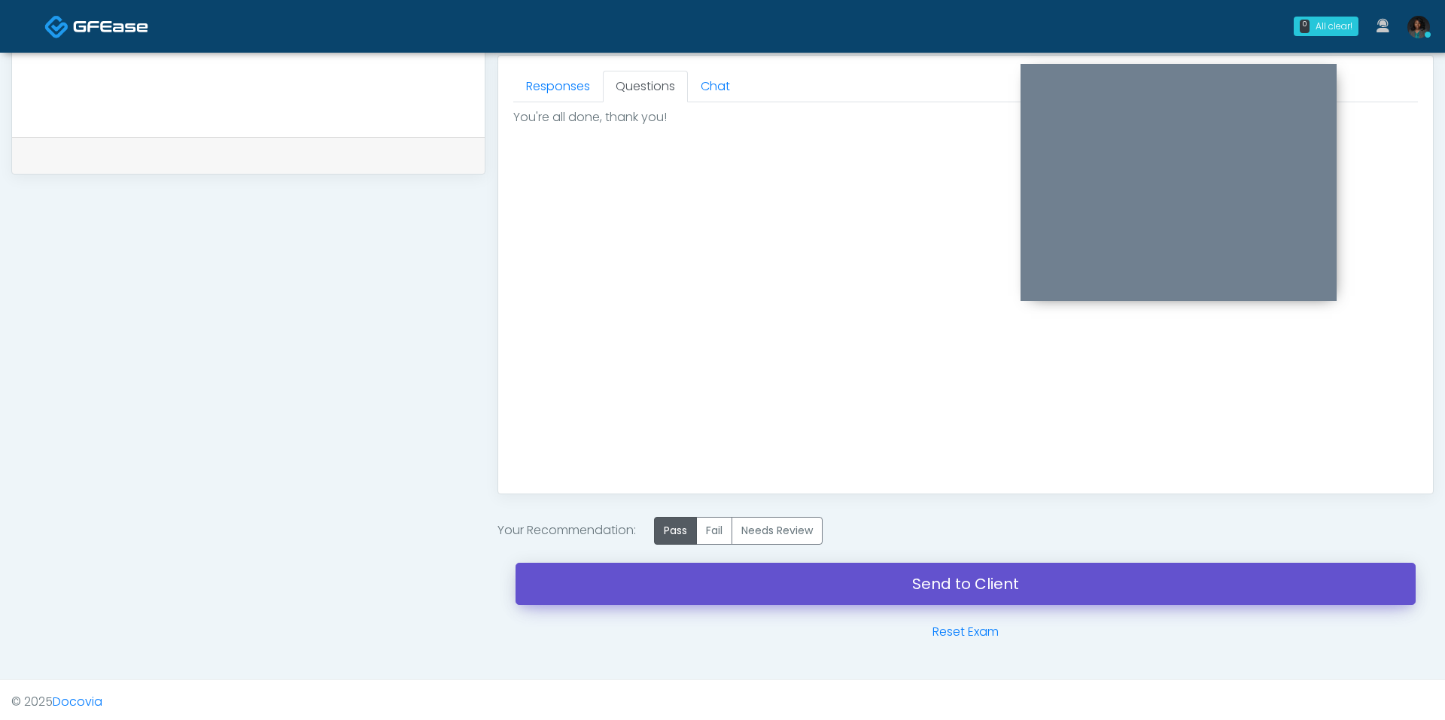
click at [798, 571] on link "Send to Client" at bounding box center [966, 584] width 900 height 42
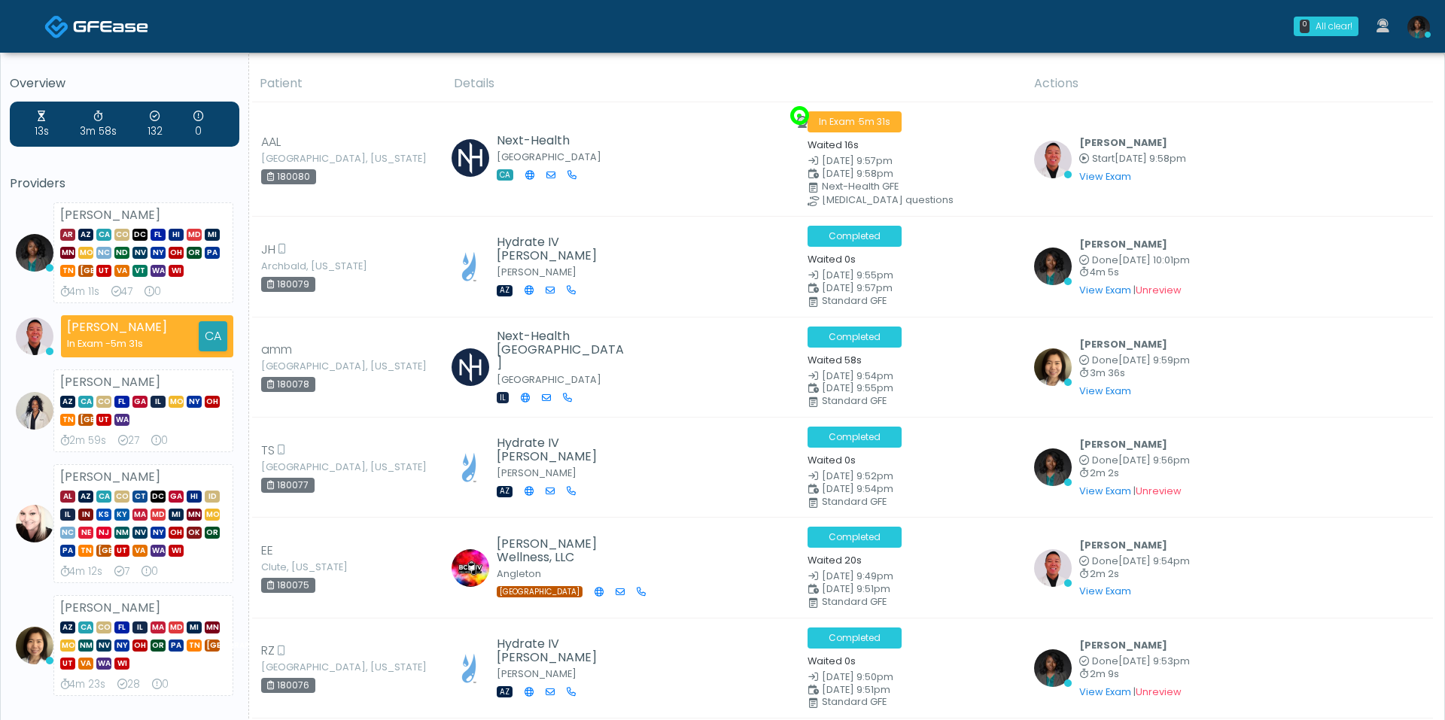
click at [1433, 36] on link at bounding box center [1419, 27] width 41 height 50
click at [1418, 31] on img at bounding box center [1419, 27] width 23 height 23
click at [1436, 33] on link at bounding box center [1419, 27] width 41 height 50
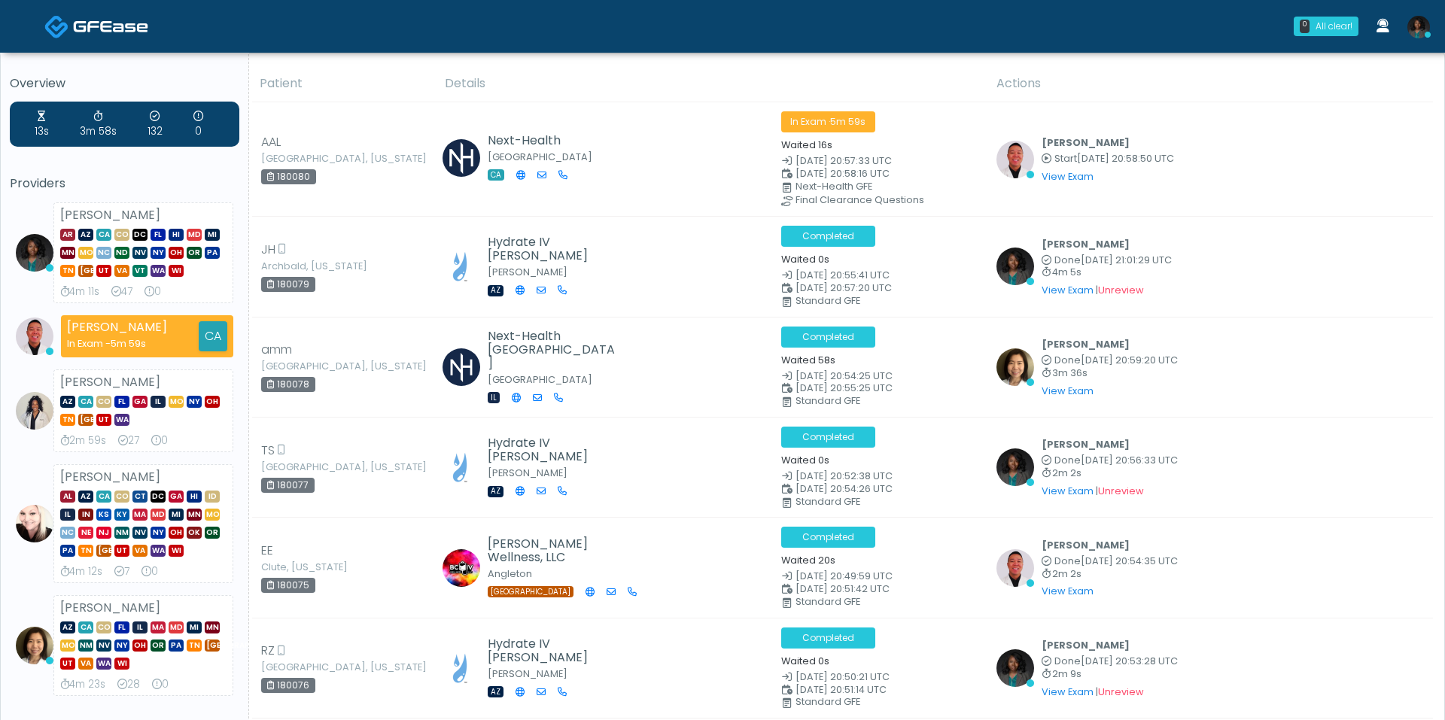
click at [1425, 26] on img at bounding box center [1419, 27] width 23 height 23
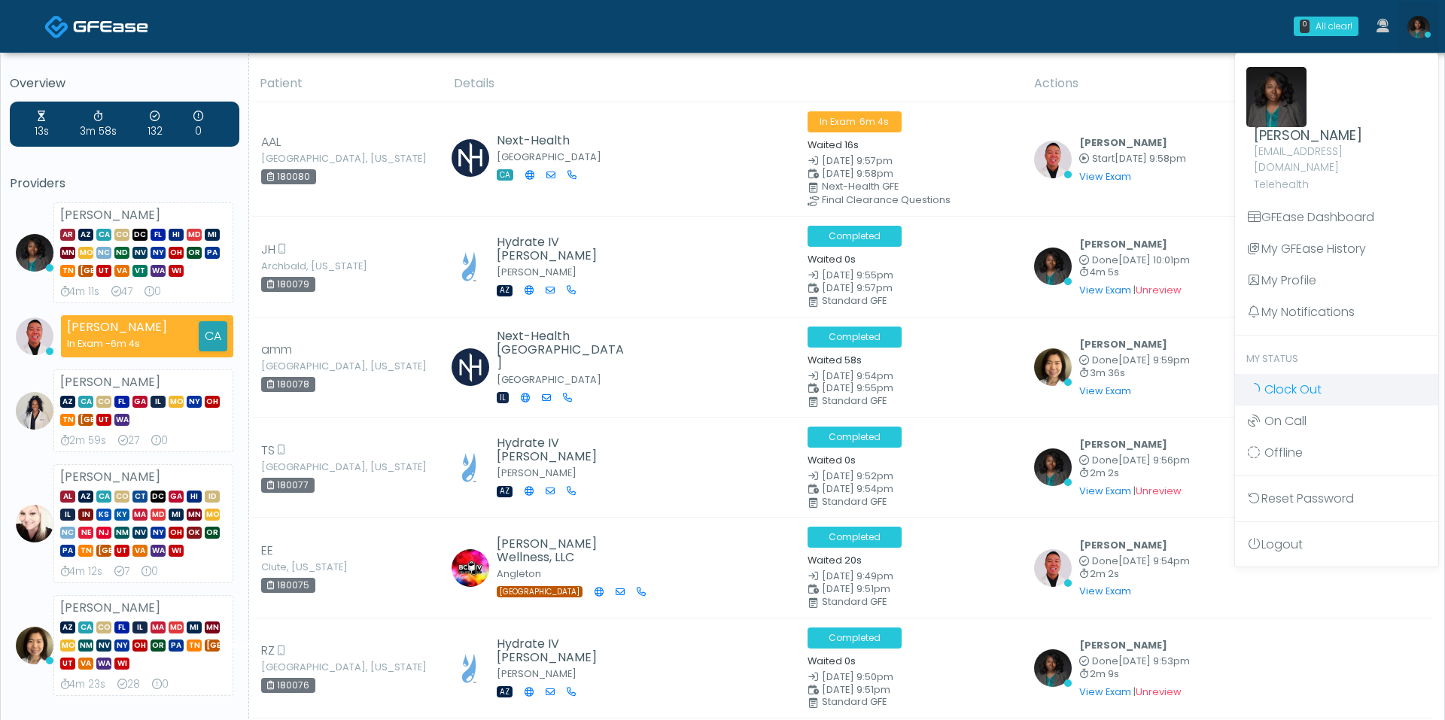
click at [1281, 385] on link "Clock Out" at bounding box center [1336, 390] width 203 height 32
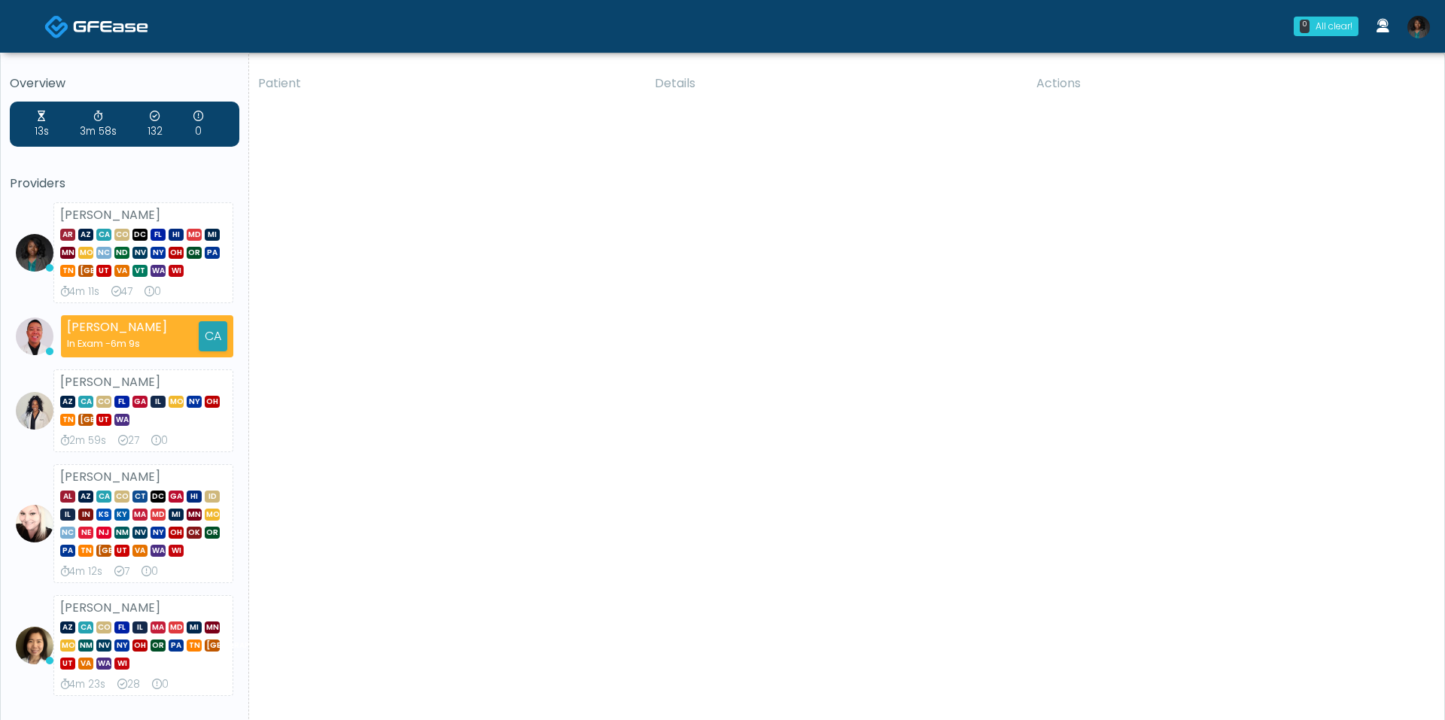
click at [1425, 32] on img at bounding box center [1419, 27] width 23 height 23
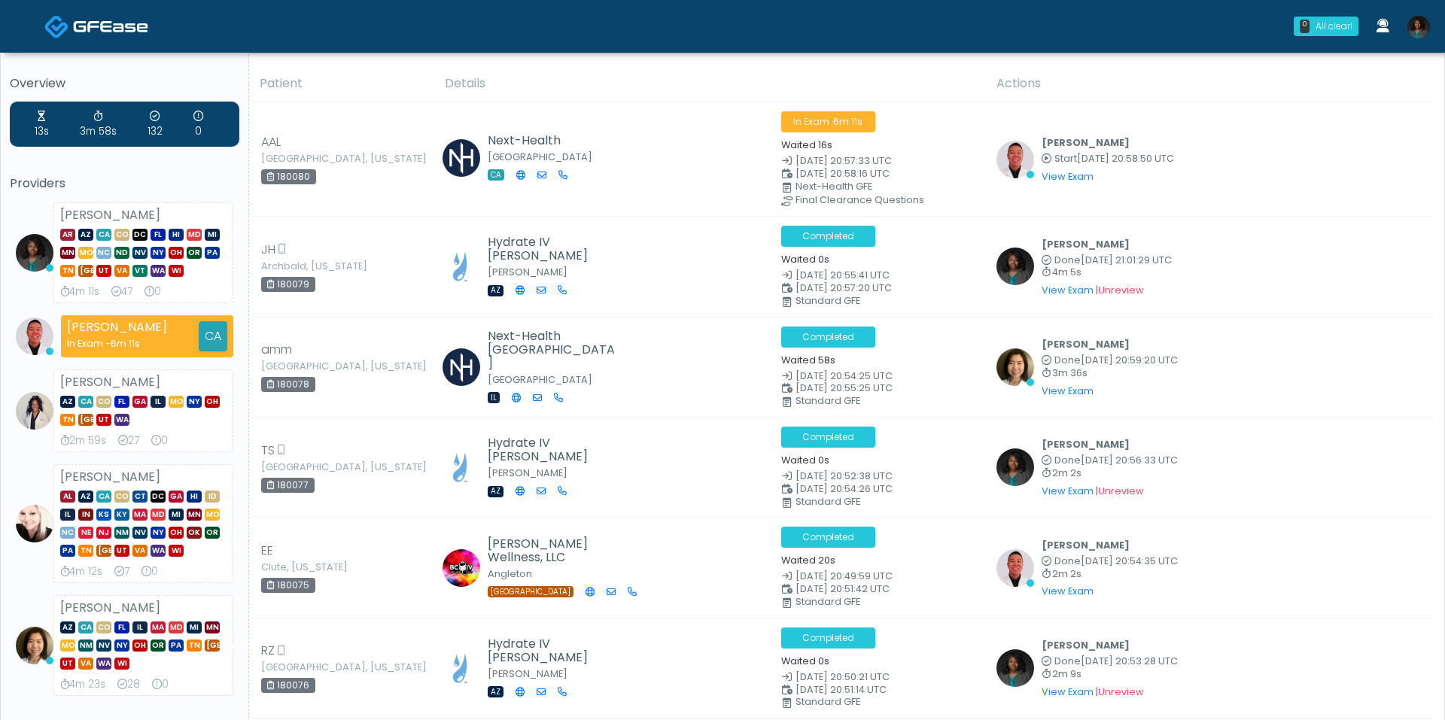
click at [1424, 32] on img at bounding box center [1419, 27] width 23 height 23
